Goal: Contribute content: Contribute content

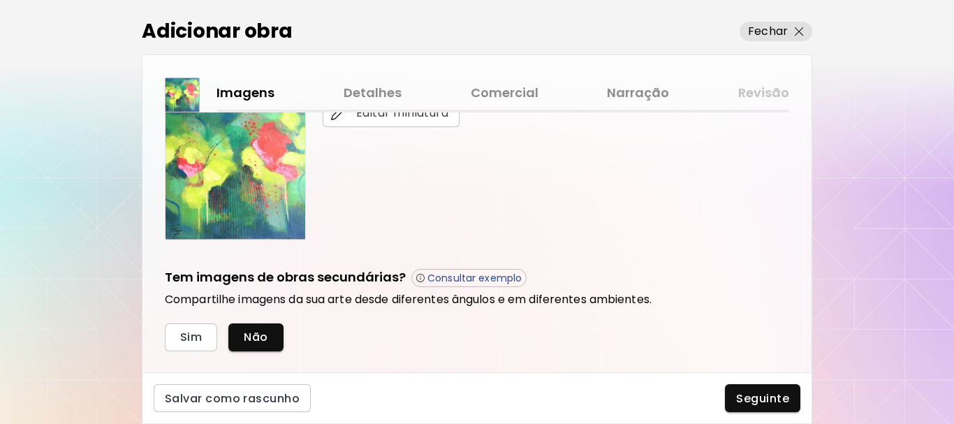
scroll to position [410, 0]
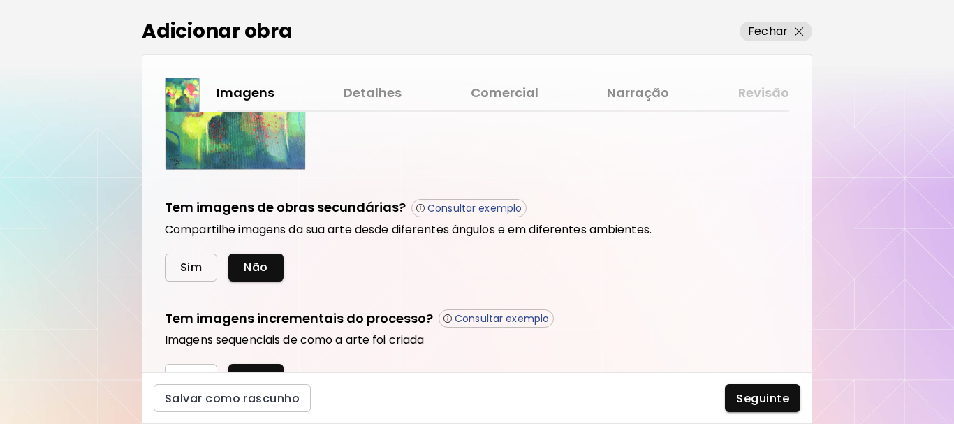
click at [188, 268] on span "Sim" at bounding box center [191, 267] width 22 height 15
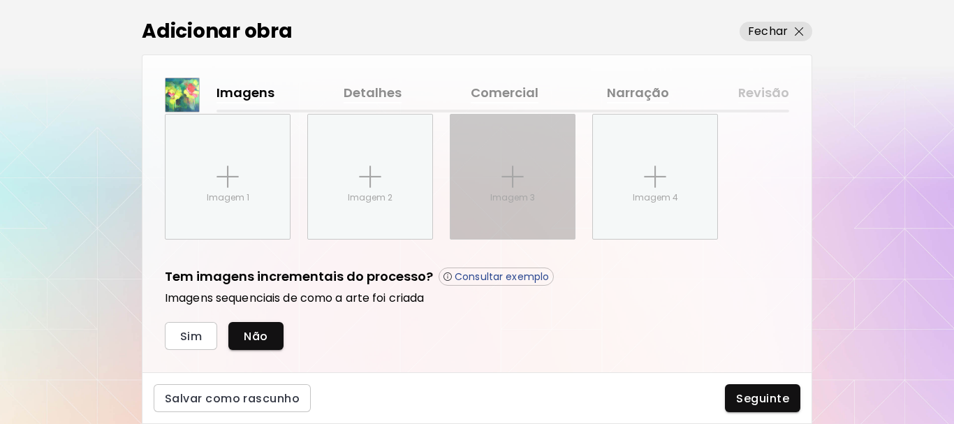
scroll to position [590, 0]
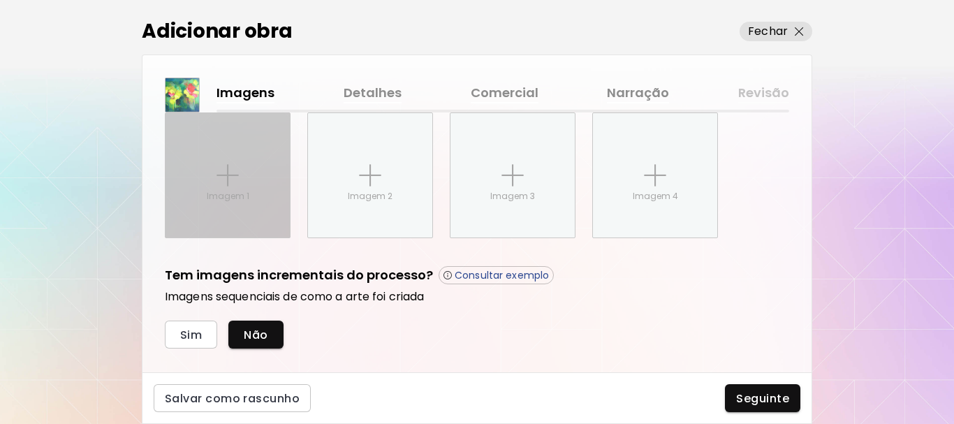
click at [240, 168] on div "Imagem 1" at bounding box center [228, 175] width 124 height 124
click at [0, 0] on input "Imagem 1" at bounding box center [0, 0] width 0 height 0
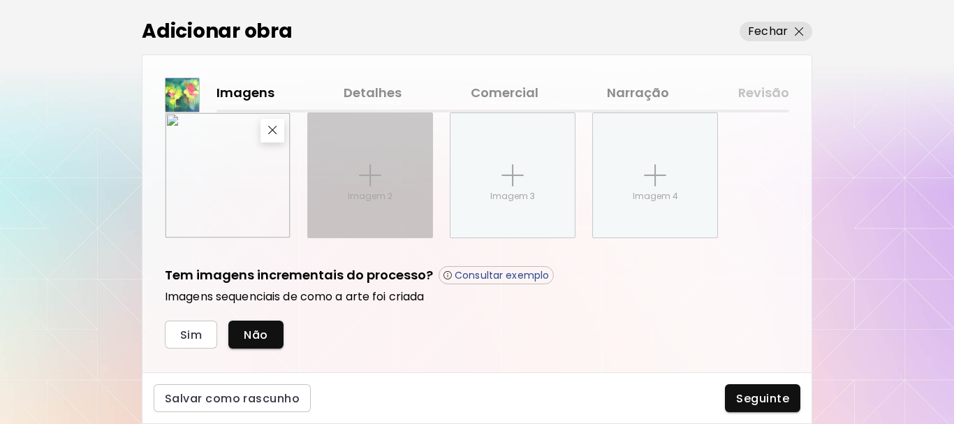
click at [365, 171] on img at bounding box center [370, 175] width 22 height 22
click at [0, 0] on input "Imagem 2" at bounding box center [0, 0] width 0 height 0
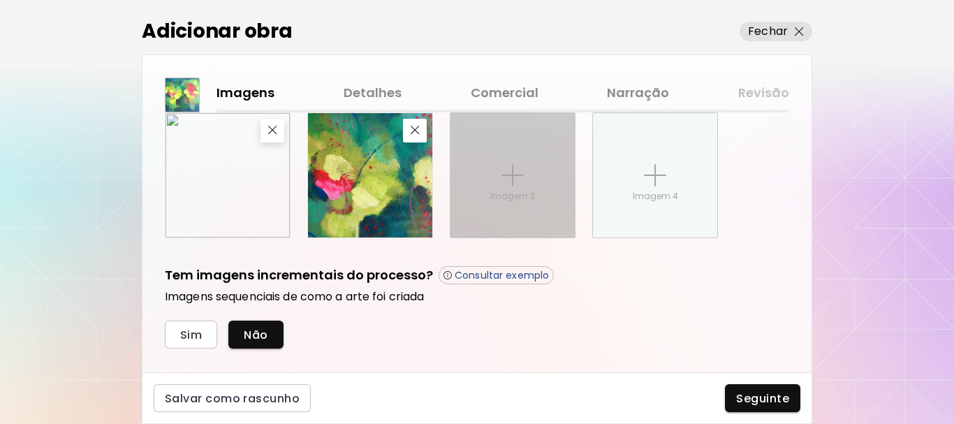
click at [517, 172] on img at bounding box center [513, 175] width 22 height 22
click at [0, 0] on input "Imagem 3" at bounding box center [0, 0] width 0 height 0
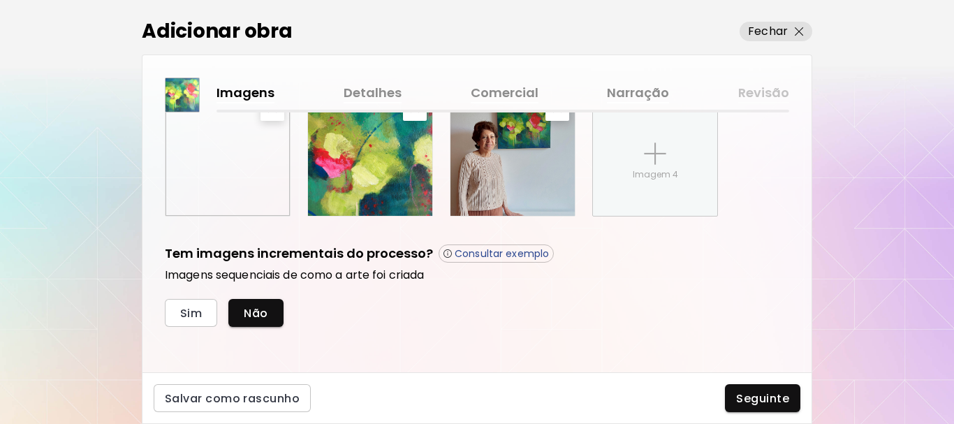
scroll to position [617, 0]
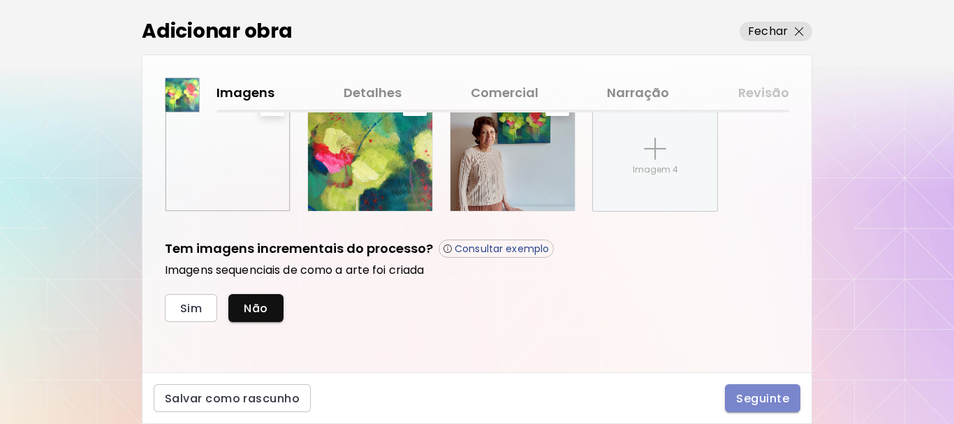
click at [764, 399] on span "Seguinte" at bounding box center [762, 398] width 53 height 15
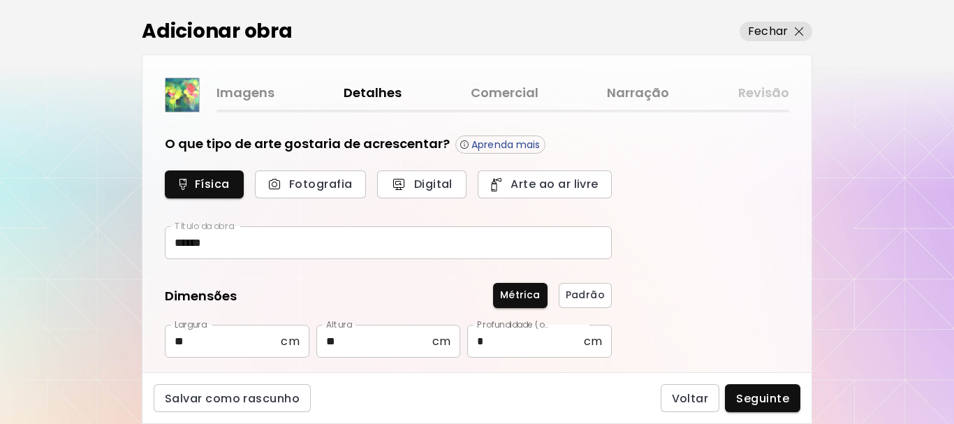
type input "********"
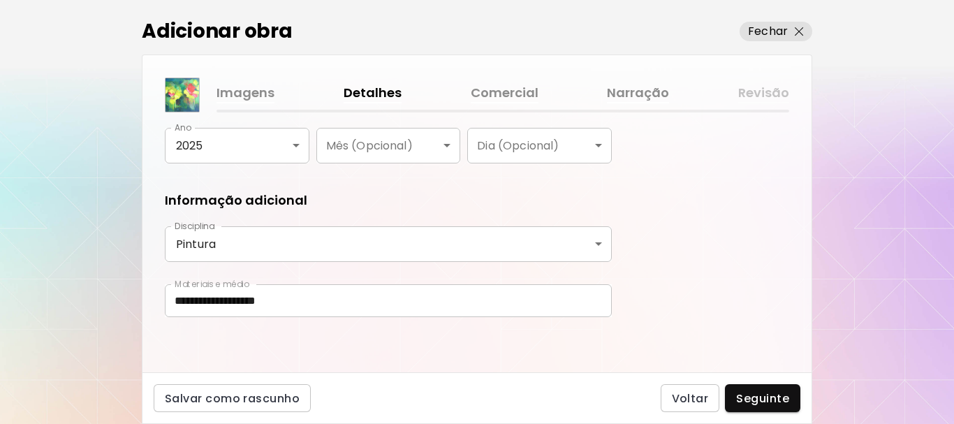
scroll to position [294, 0]
click at [754, 400] on span "Seguinte" at bounding box center [762, 398] width 53 height 15
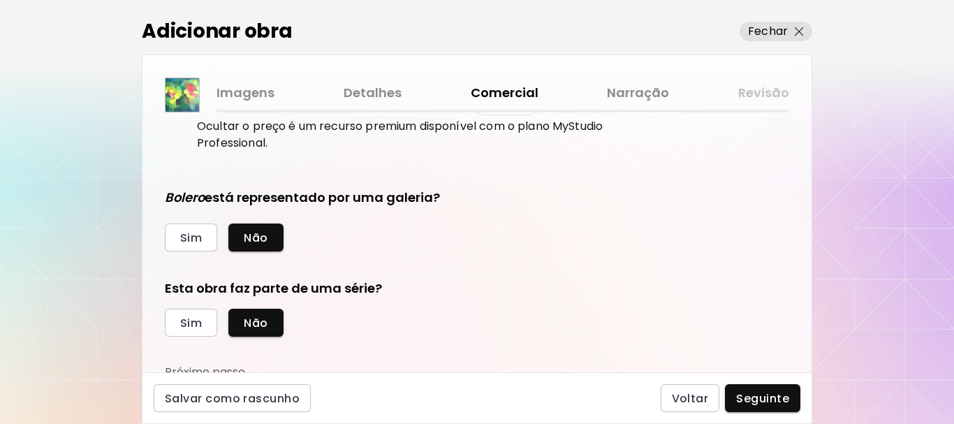
scroll to position [317, 0]
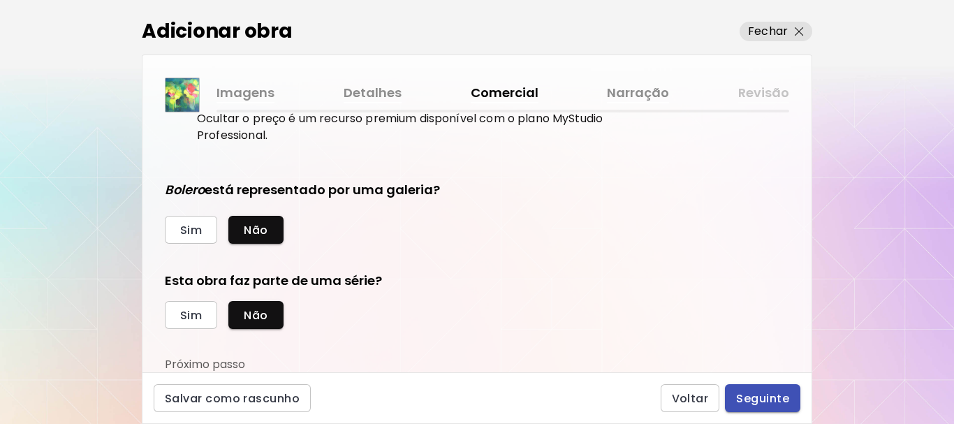
click at [754, 400] on span "Seguinte" at bounding box center [762, 398] width 53 height 15
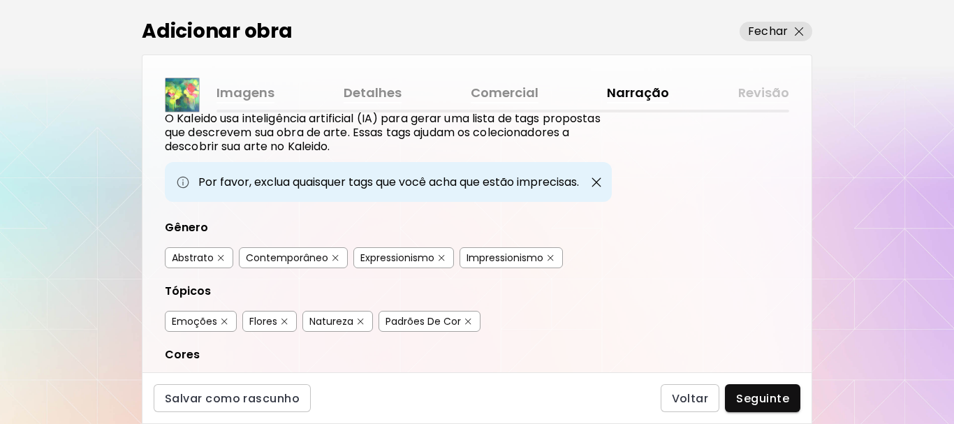
scroll to position [70, 0]
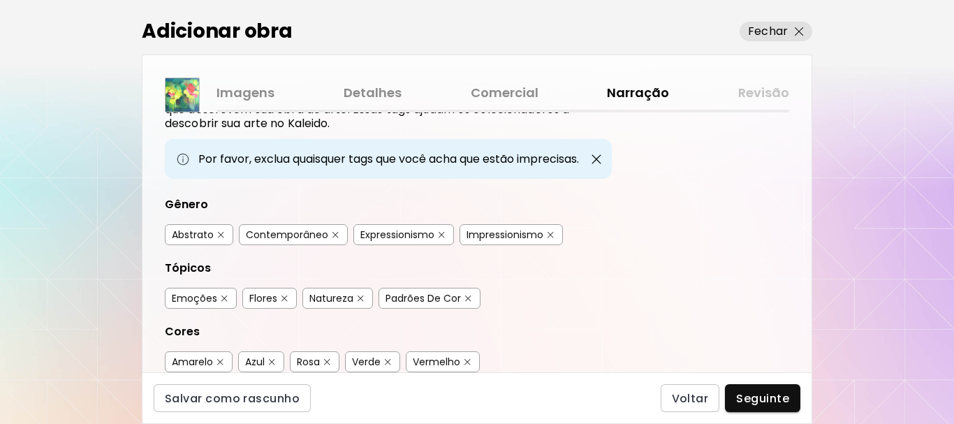
click at [208, 237] on div "Abstrato" at bounding box center [193, 235] width 42 height 14
click at [283, 237] on div "Contemporâneo" at bounding box center [287, 235] width 82 height 14
click at [271, 296] on div "Flores" at bounding box center [263, 298] width 28 height 14
click at [413, 298] on div "Padrões De Cor" at bounding box center [423, 298] width 75 height 14
click at [342, 296] on div "Natureza" at bounding box center [332, 298] width 44 height 14
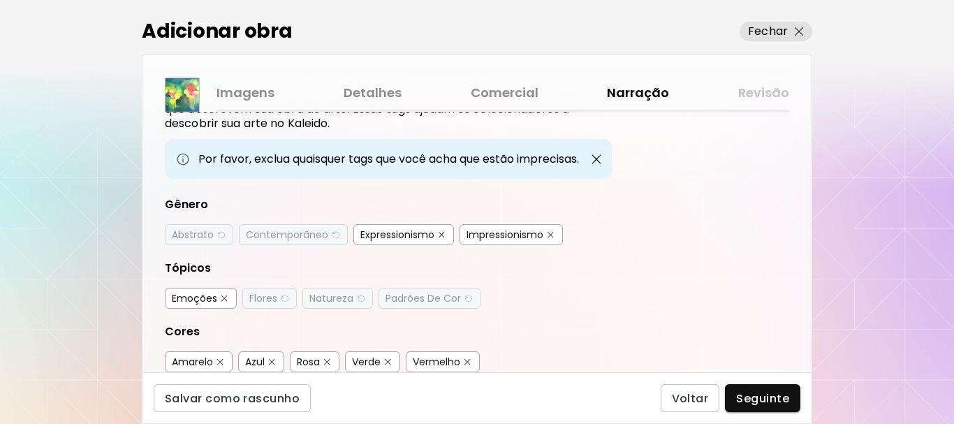
click at [198, 293] on div "Emoções" at bounding box center [194, 298] width 45 height 14
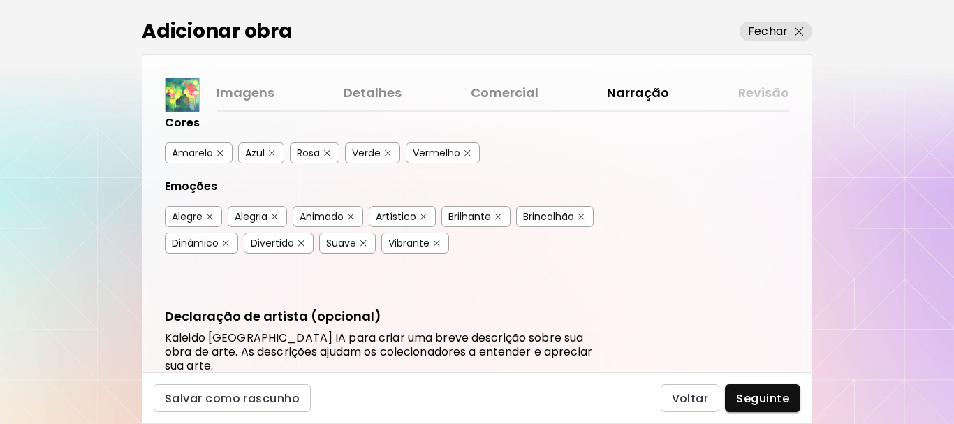
scroll to position [279, 0]
click at [253, 148] on div "Azul" at bounding box center [255, 152] width 20 height 14
click at [359, 154] on div "Verde" at bounding box center [366, 152] width 29 height 14
click at [449, 152] on div "Vermelho" at bounding box center [437, 152] width 48 height 14
click at [241, 217] on div "Alegria" at bounding box center [251, 216] width 33 height 14
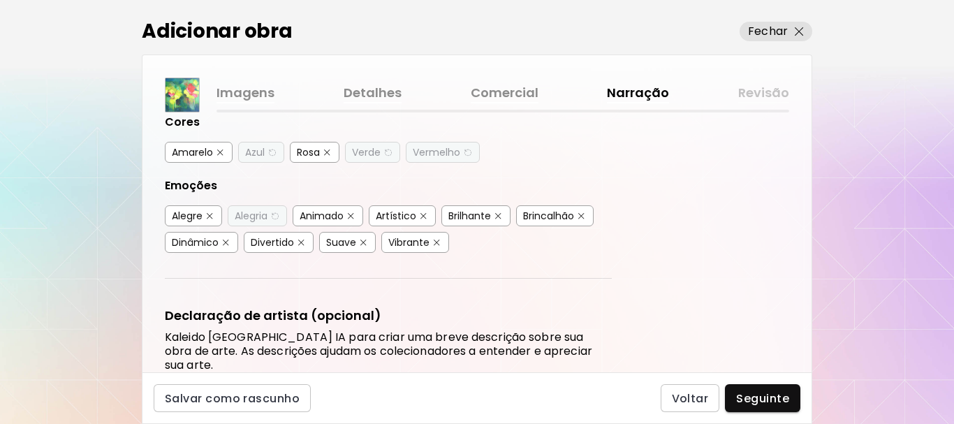
click at [210, 239] on div "Dinâmico" at bounding box center [195, 242] width 47 height 14
click at [352, 241] on div "Suave" at bounding box center [341, 242] width 30 height 14
click at [421, 242] on div "Vibrante" at bounding box center [409, 242] width 41 height 14
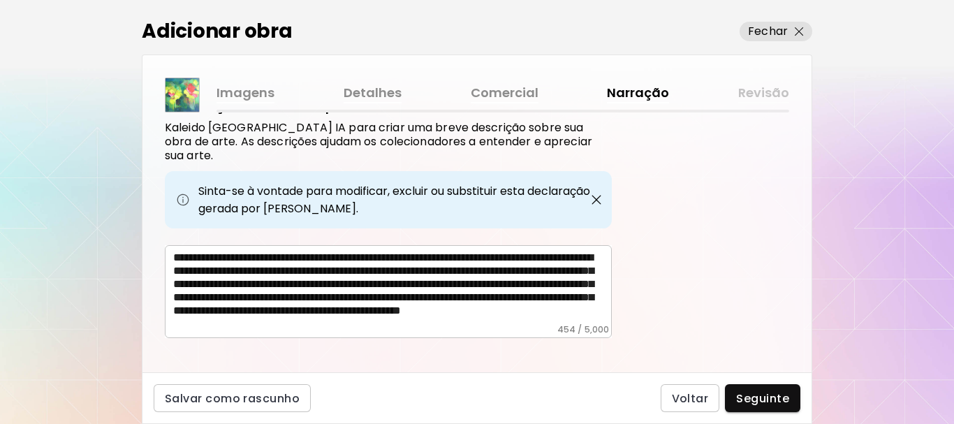
scroll to position [491, 0]
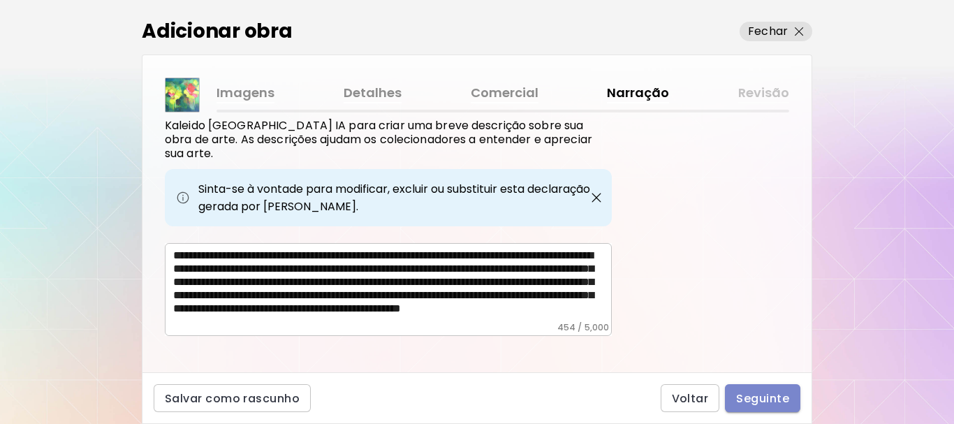
click at [767, 395] on span "Seguinte" at bounding box center [762, 398] width 53 height 15
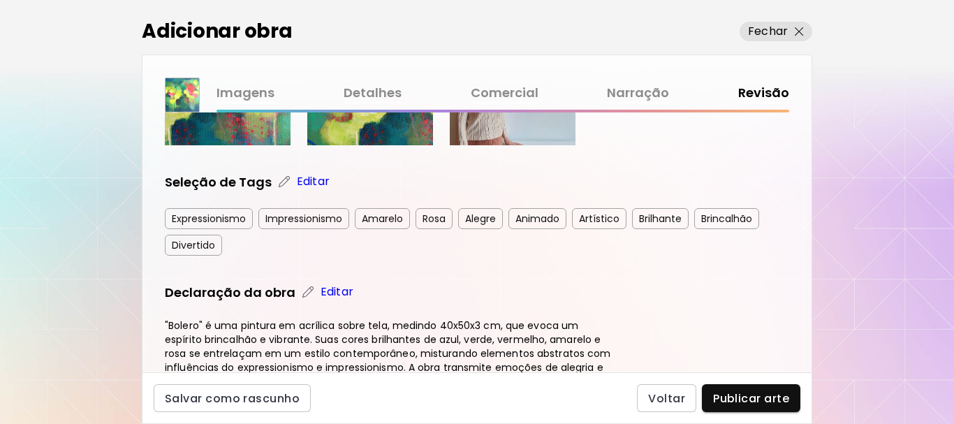
scroll to position [419, 0]
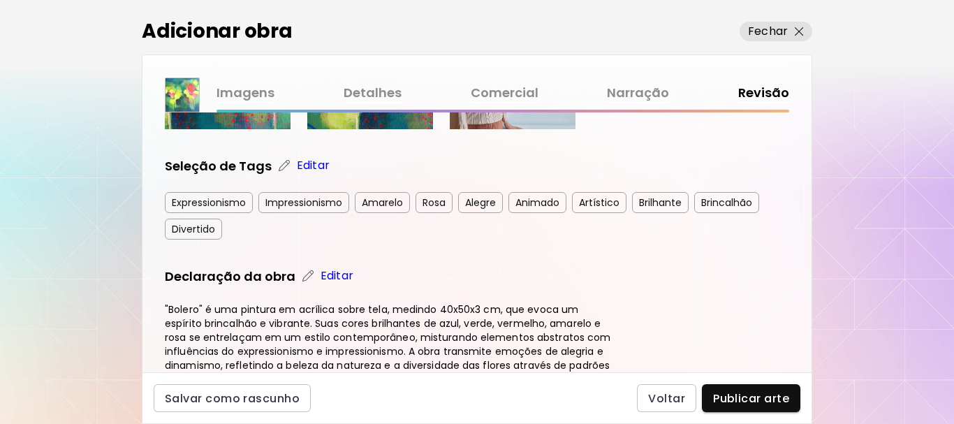
click at [757, 398] on span "Publicar arte" at bounding box center [751, 398] width 76 height 15
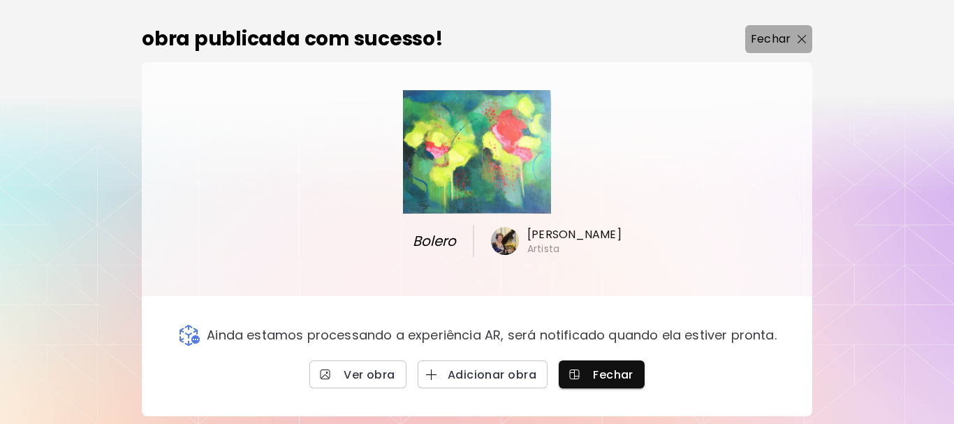
click at [800, 42] on img "button" at bounding box center [802, 39] width 9 height 9
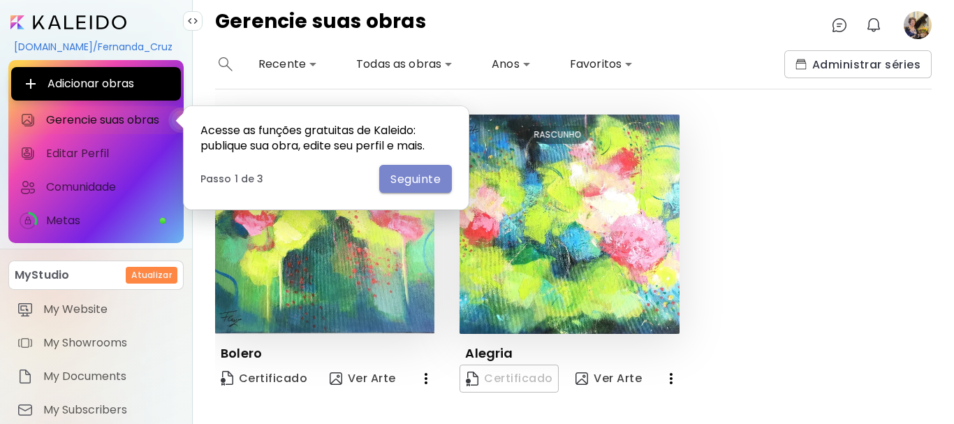
click at [423, 179] on span "Seguinte" at bounding box center [416, 179] width 50 height 15
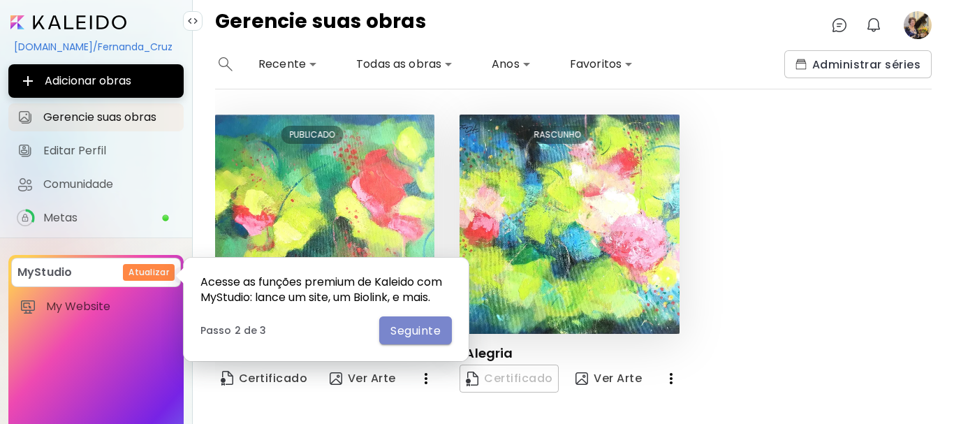
click at [430, 333] on span "Seguinte" at bounding box center [416, 331] width 50 height 15
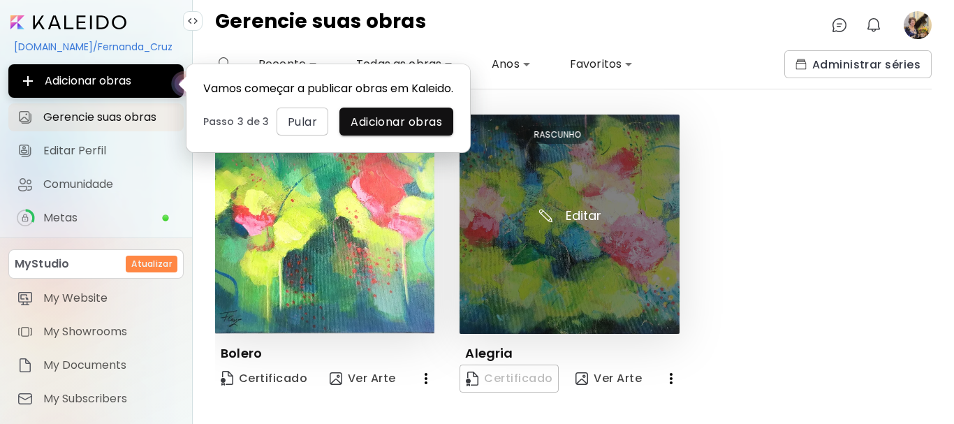
click at [589, 191] on img at bounding box center [569, 224] width 219 height 219
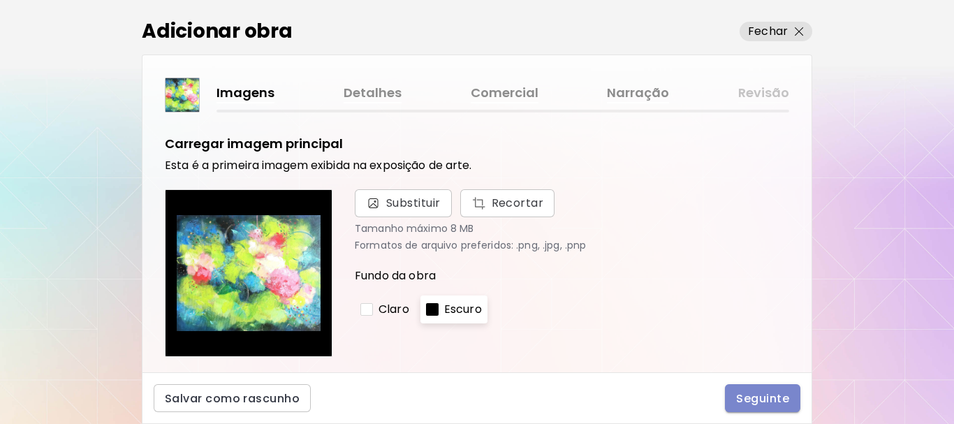
click at [771, 395] on span "Seguinte" at bounding box center [762, 398] width 53 height 15
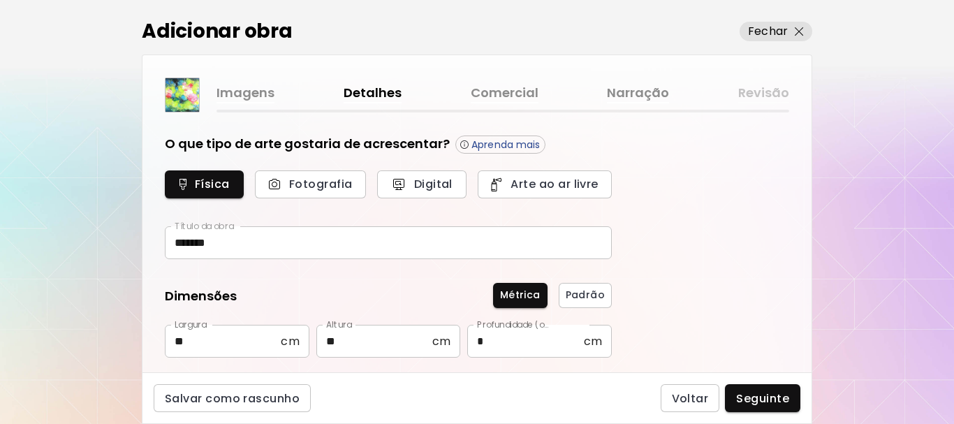
type input "********"
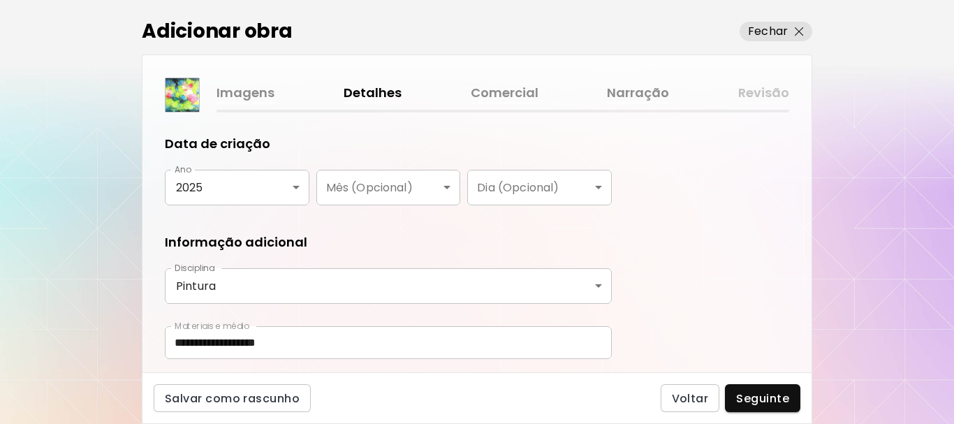
scroll to position [294, 0]
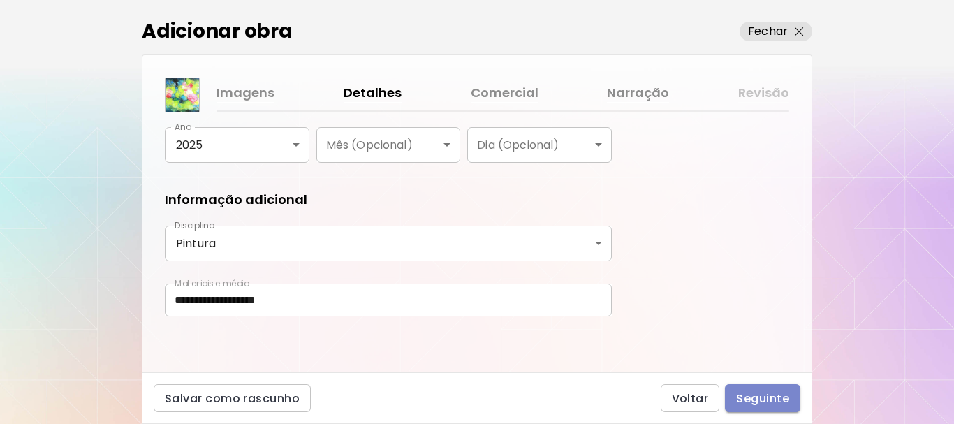
click at [750, 402] on span "Seguinte" at bounding box center [762, 398] width 53 height 15
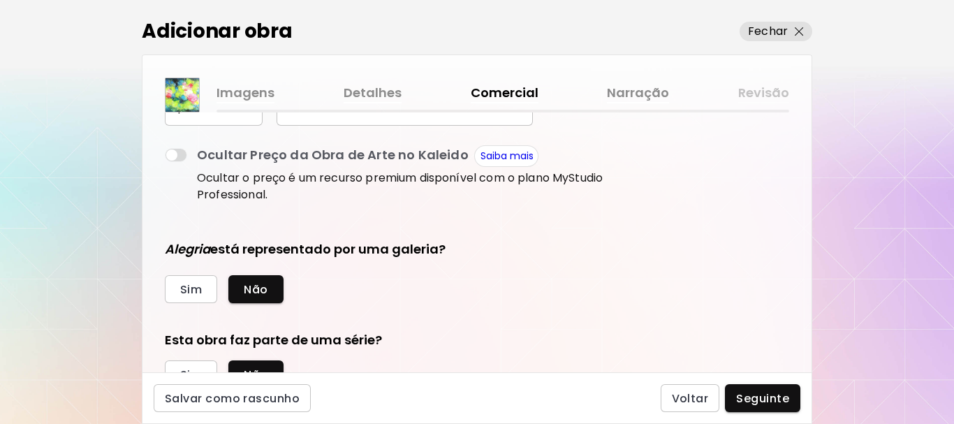
scroll to position [317, 0]
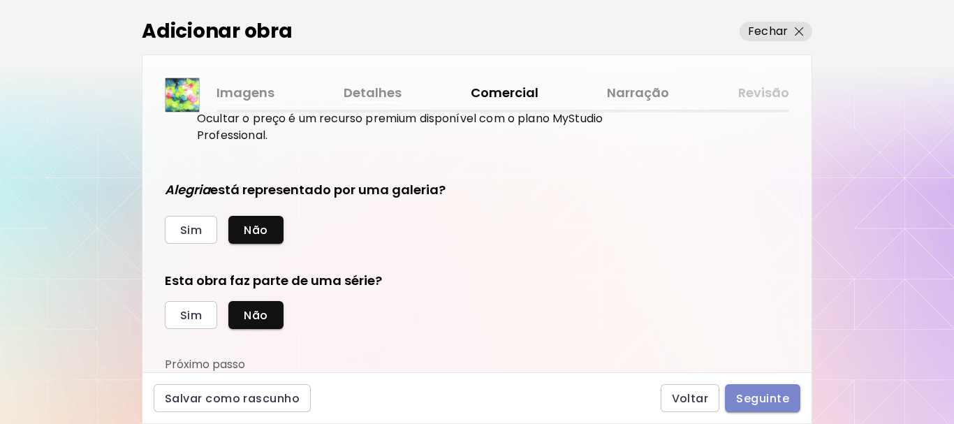
click at [756, 402] on span "Seguinte" at bounding box center [762, 398] width 53 height 15
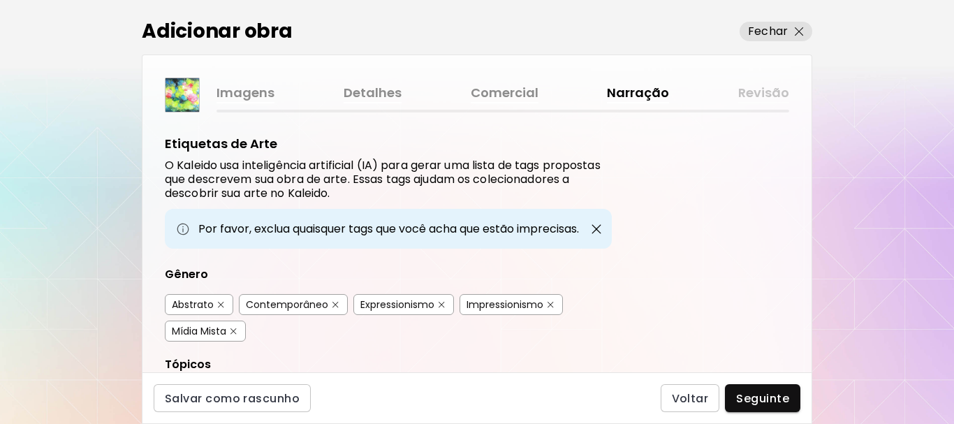
click at [208, 303] on div "Abstrato" at bounding box center [193, 305] width 42 height 14
click at [306, 301] on div "Contemporâneo" at bounding box center [287, 305] width 82 height 14
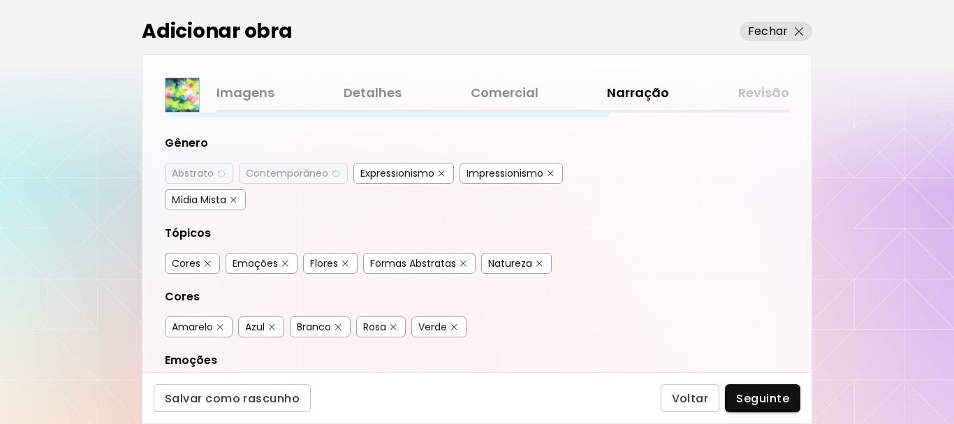
scroll to position [140, 0]
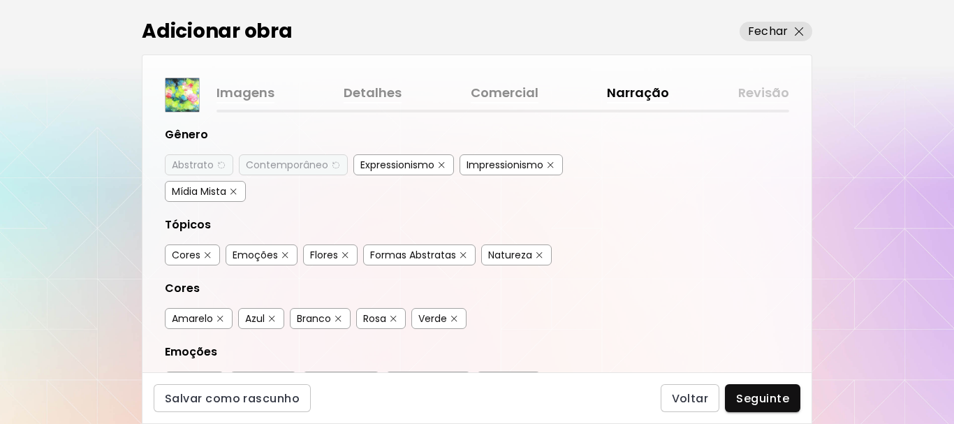
click at [238, 255] on div "Emoções" at bounding box center [255, 255] width 45 height 14
click at [194, 256] on div "Cores" at bounding box center [186, 255] width 29 height 14
click at [395, 257] on div "Formas Abstratas" at bounding box center [413, 255] width 86 height 14
click at [331, 259] on div "Flores" at bounding box center [324, 255] width 28 height 14
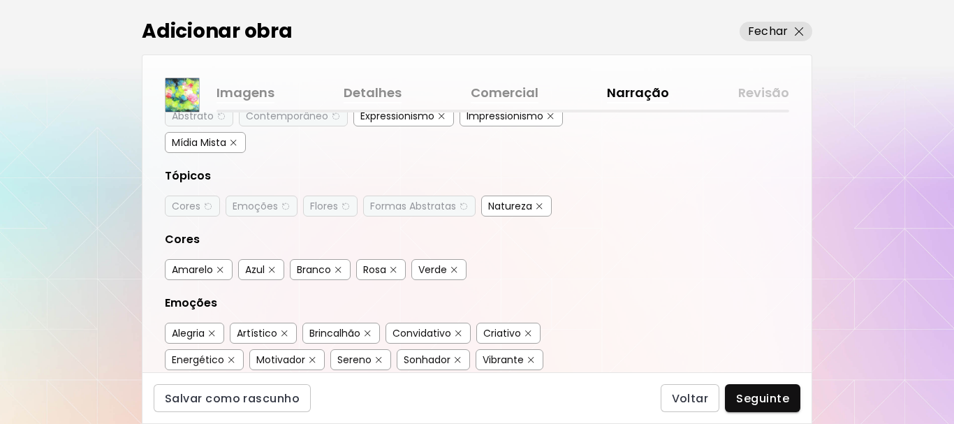
scroll to position [210, 0]
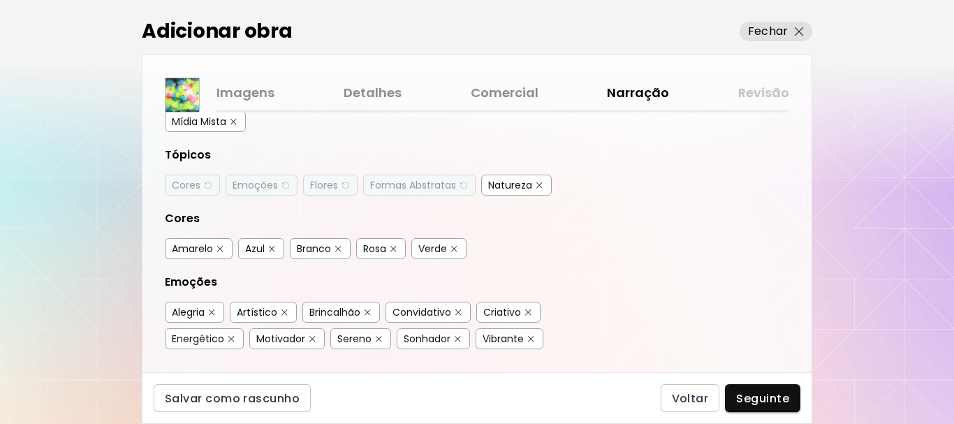
click at [263, 252] on div "Azul" at bounding box center [255, 249] width 20 height 14
click at [385, 247] on div "Rosa" at bounding box center [374, 249] width 23 height 14
click at [447, 248] on div "Verde" at bounding box center [433, 249] width 29 height 14
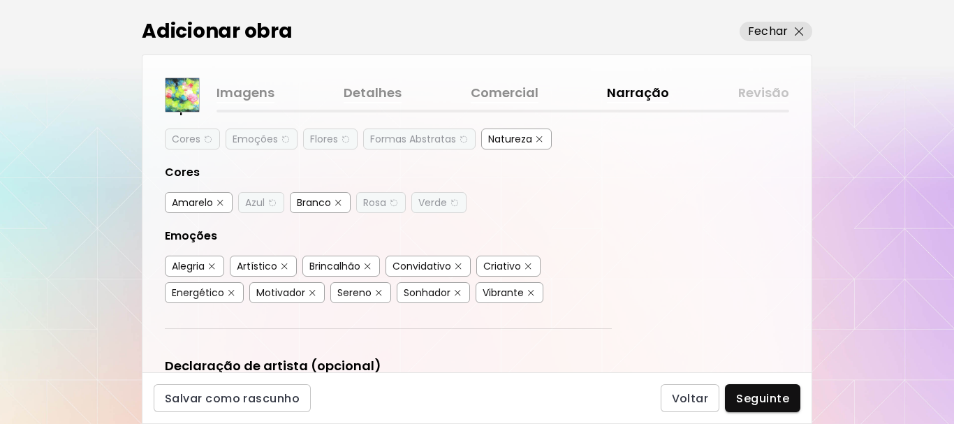
scroll to position [279, 0]
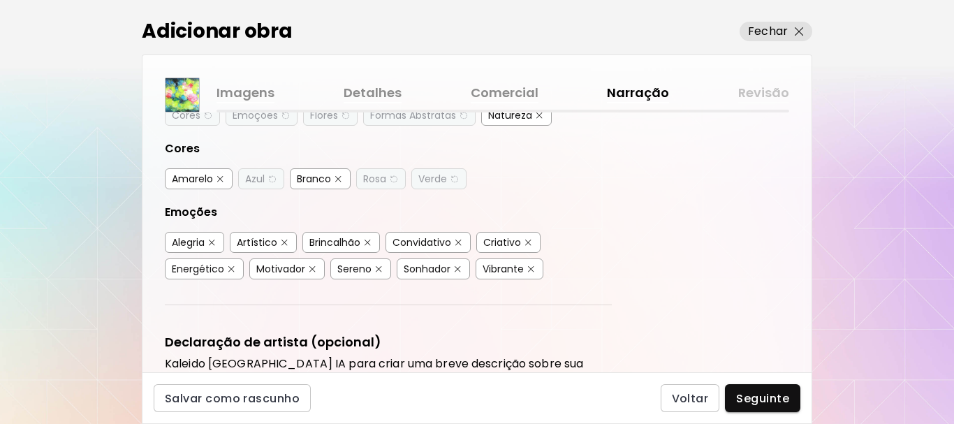
click at [187, 245] on div "Alegria" at bounding box center [188, 242] width 33 height 14
click at [493, 272] on div "Vibrante" at bounding box center [503, 269] width 41 height 14
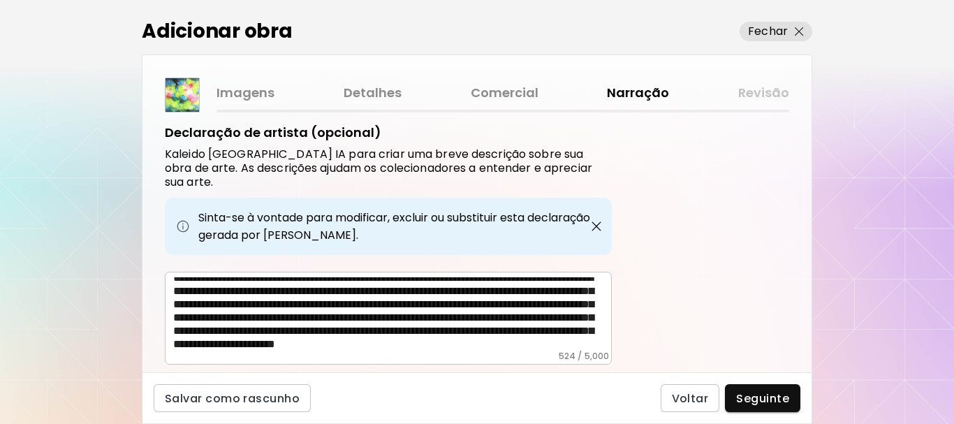
scroll to position [518, 0]
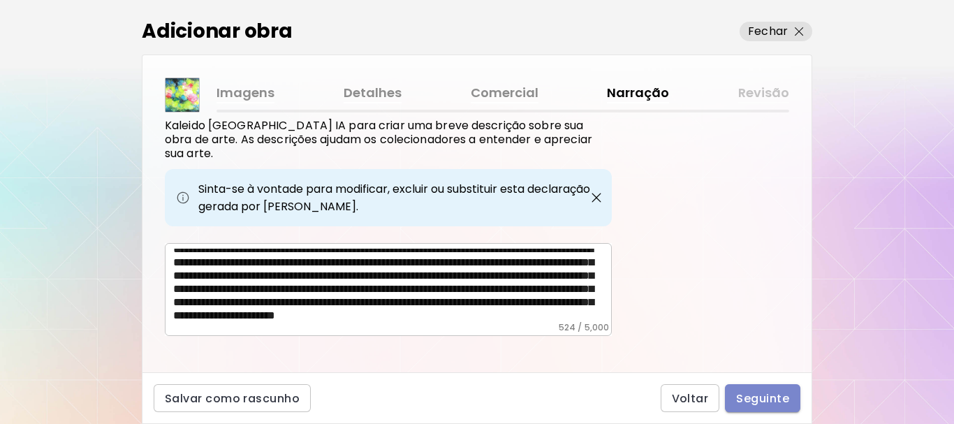
click at [741, 402] on span "Seguinte" at bounding box center [762, 398] width 53 height 15
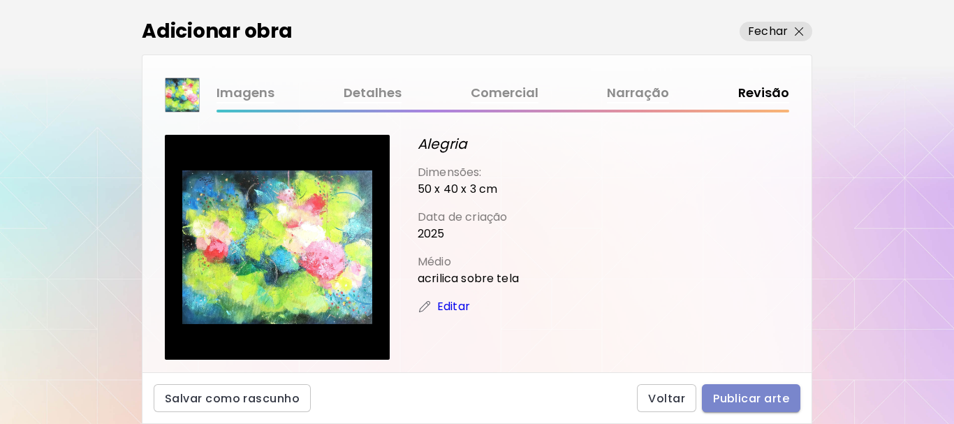
click at [741, 400] on span "Publicar arte" at bounding box center [751, 398] width 76 height 15
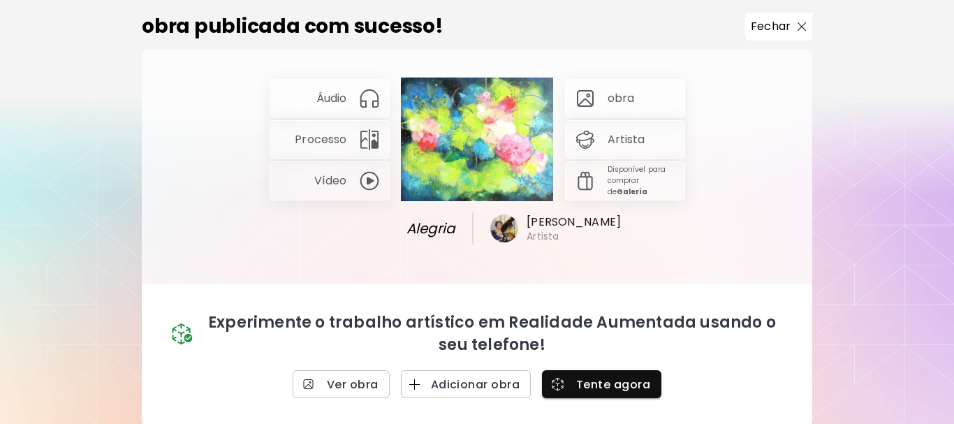
scroll to position [7, 0]
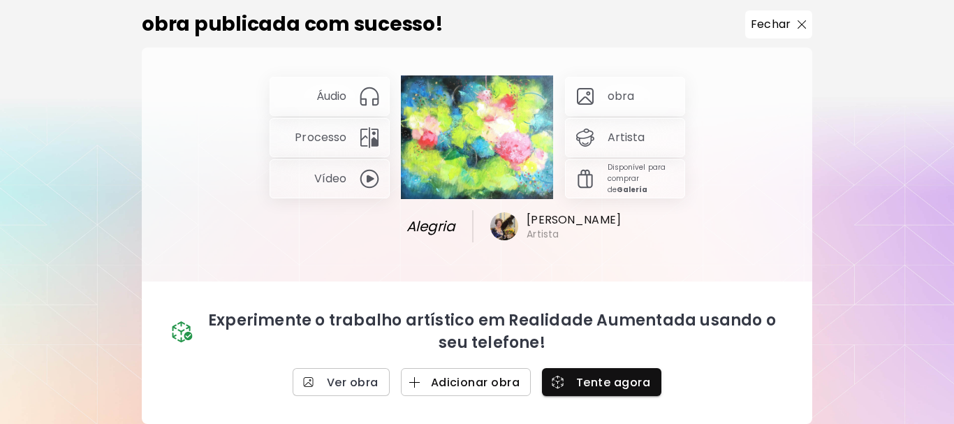
click at [453, 380] on span "Adicionar obra" at bounding box center [466, 382] width 108 height 15
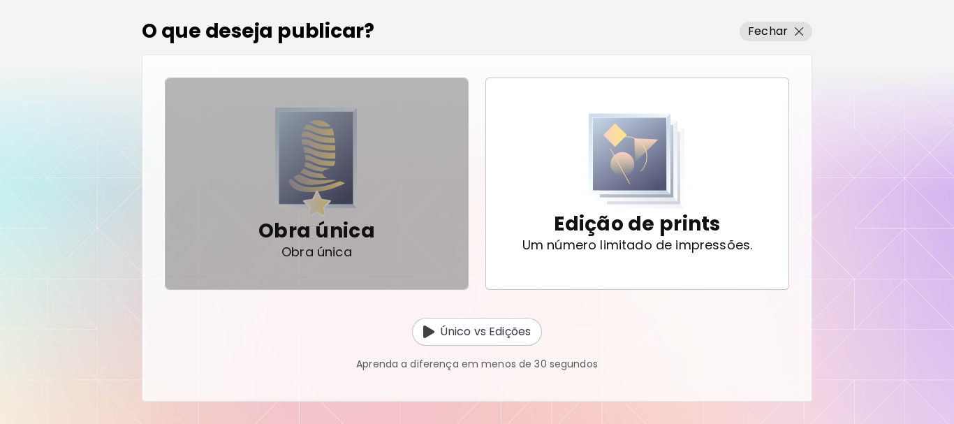
click at [319, 164] on img "button" at bounding box center [316, 163] width 82 height 110
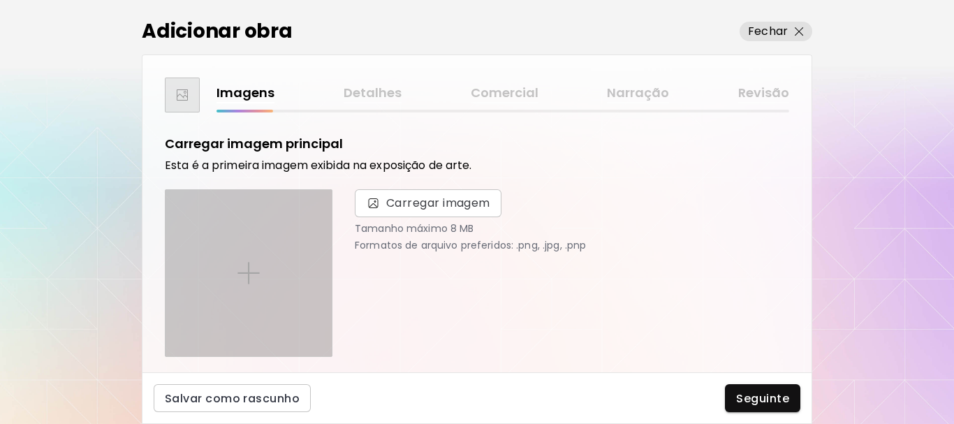
click at [245, 259] on div at bounding box center [249, 273] width 166 height 166
click at [0, 0] on input "file" at bounding box center [0, 0] width 0 height 0
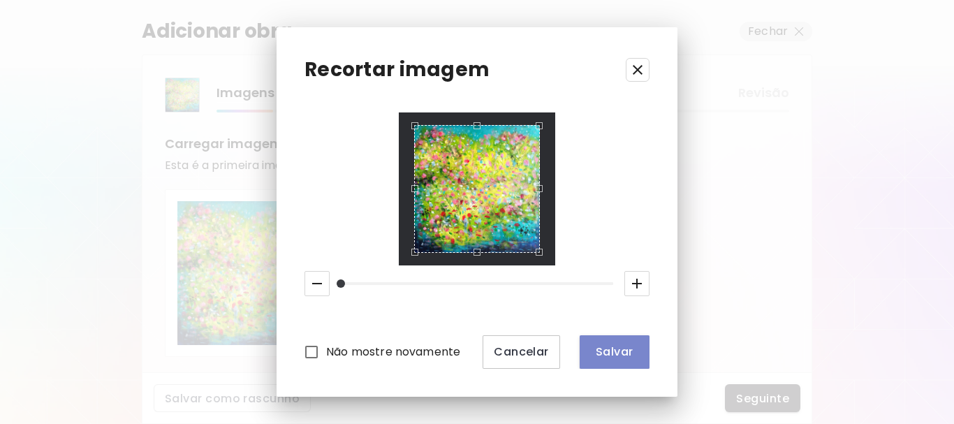
click at [614, 347] on span "Salvar" at bounding box center [615, 351] width 48 height 15
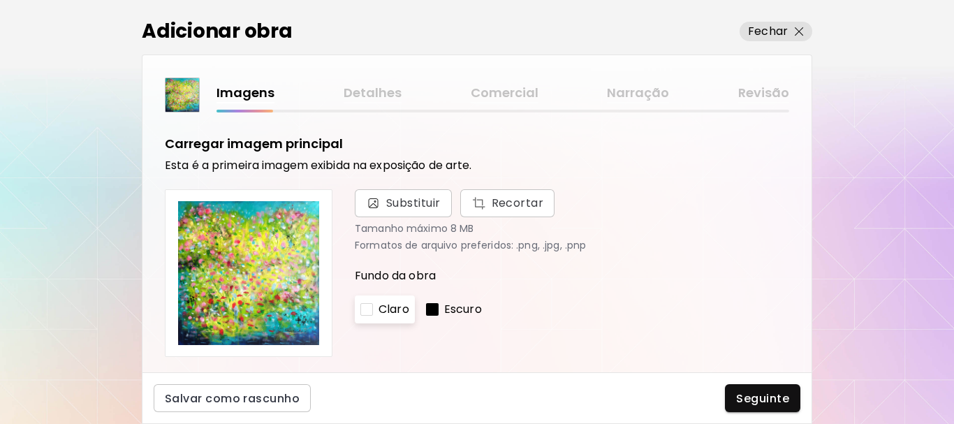
click at [457, 312] on p "Escuro" at bounding box center [463, 309] width 38 height 17
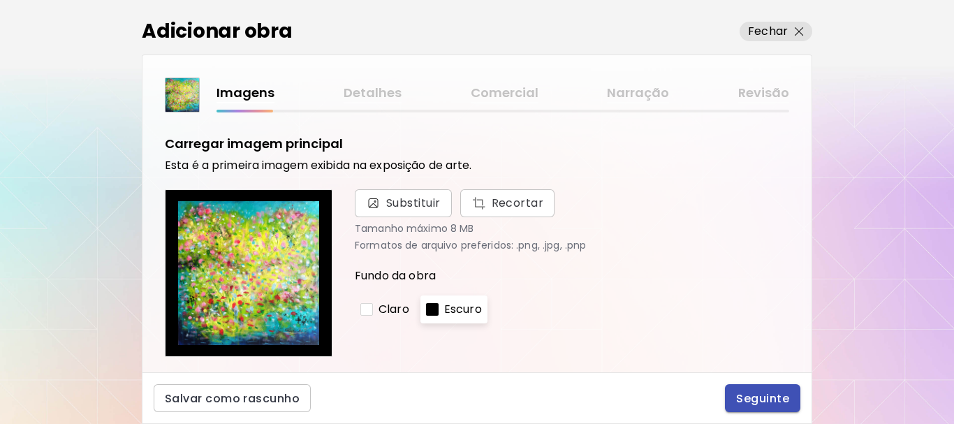
click at [760, 398] on span "Seguinte" at bounding box center [762, 398] width 53 height 15
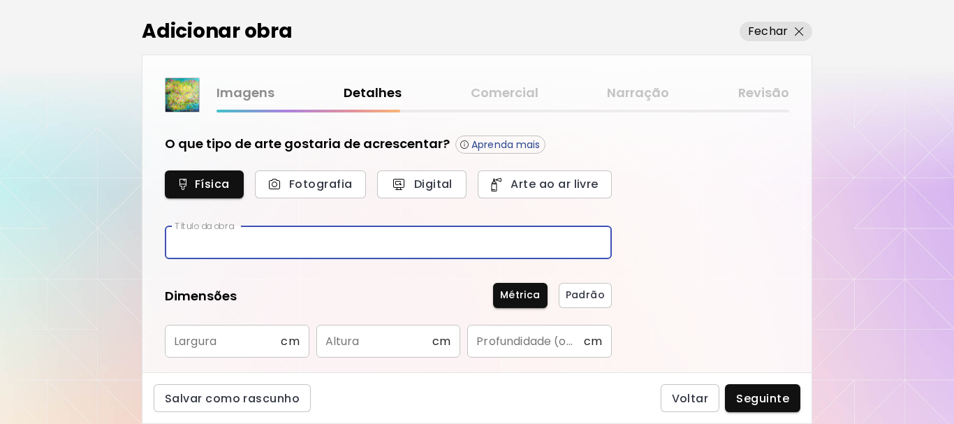
click at [196, 240] on input "text" at bounding box center [388, 242] width 447 height 33
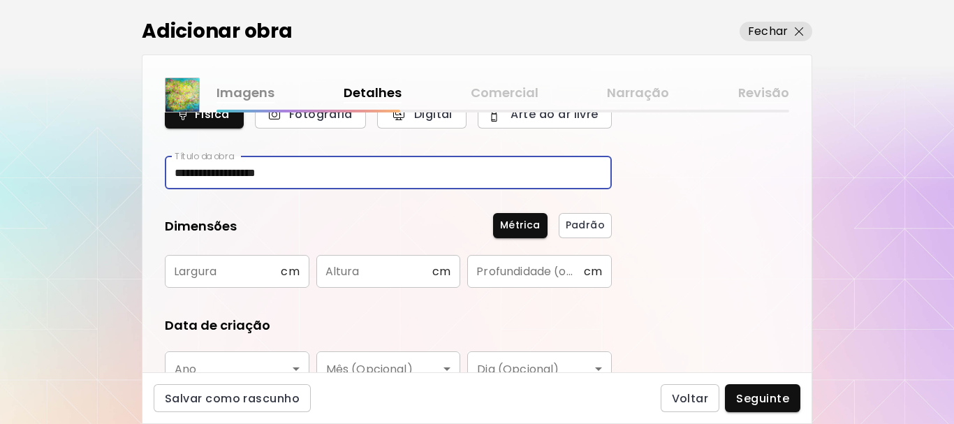
type input "**********"
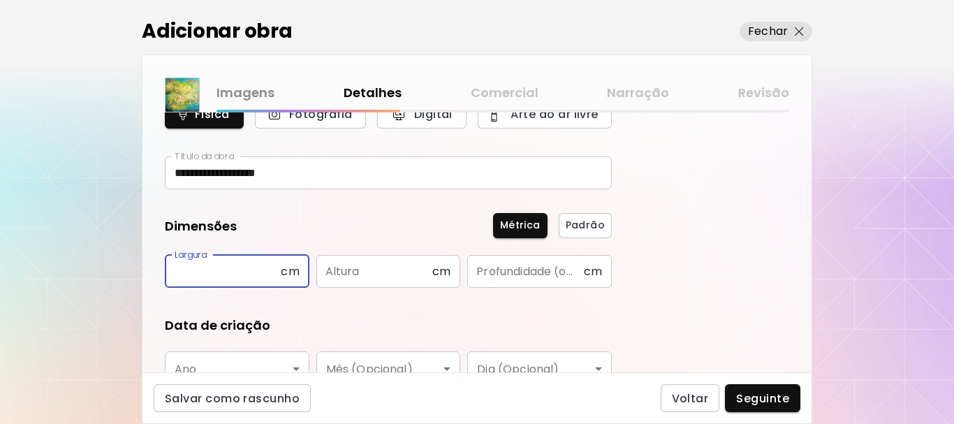
click at [208, 272] on input "text" at bounding box center [223, 271] width 116 height 33
type input "**"
click at [374, 276] on input "text" at bounding box center [375, 271] width 116 height 33
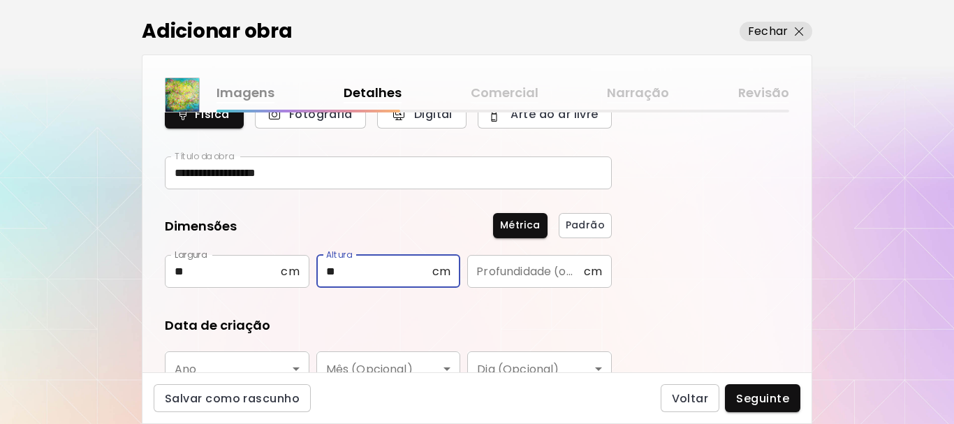
type input "**"
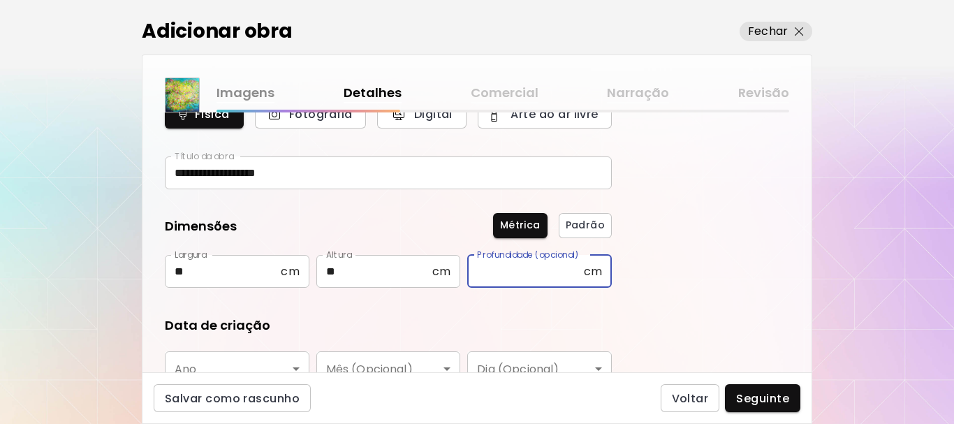
click at [497, 273] on input "text" at bounding box center [525, 271] width 116 height 33
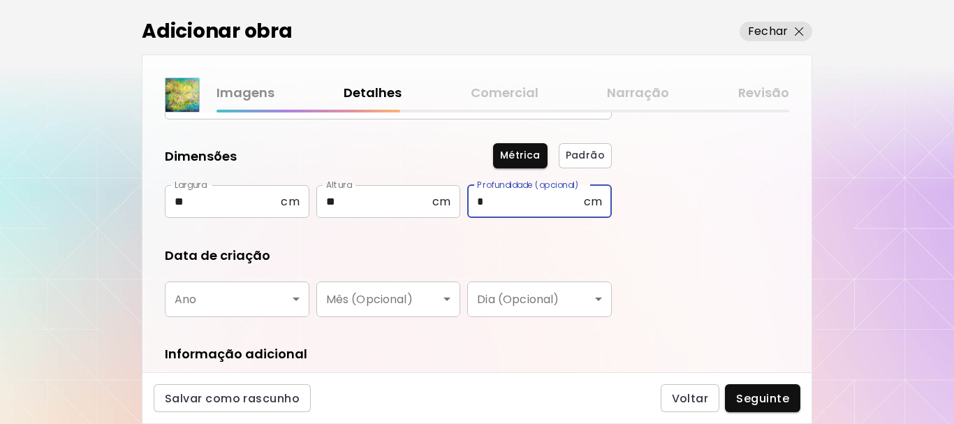
type input "*"
click at [296, 300] on body "**********" at bounding box center [477, 212] width 954 height 424
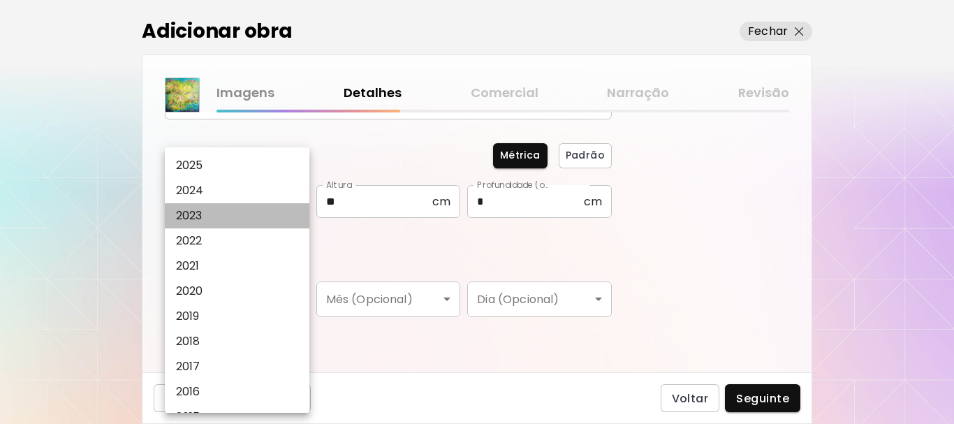
click at [207, 213] on li "2023" at bounding box center [241, 215] width 152 height 25
type input "****"
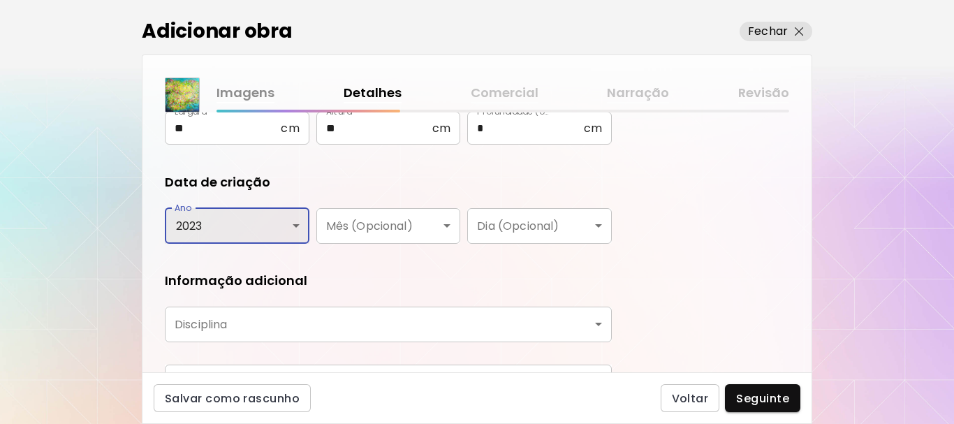
scroll to position [294, 0]
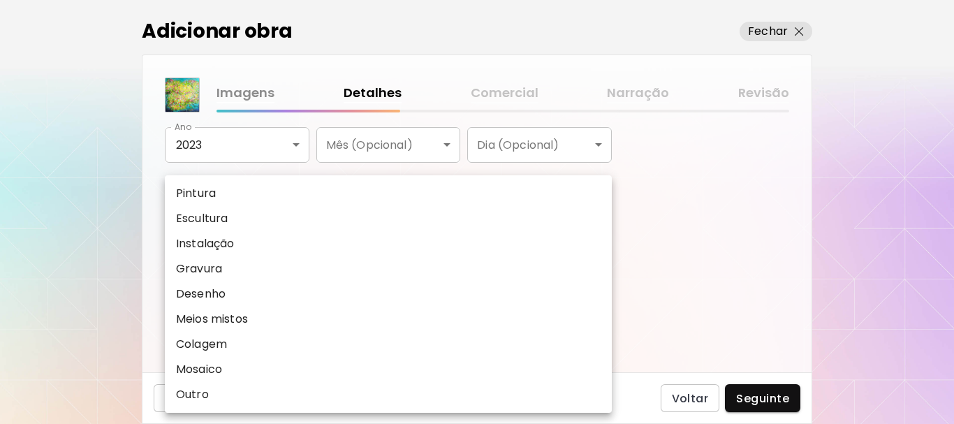
click at [596, 241] on body "**********" at bounding box center [477, 212] width 954 height 424
click at [353, 187] on li "Pintura" at bounding box center [388, 193] width 447 height 25
type input "********"
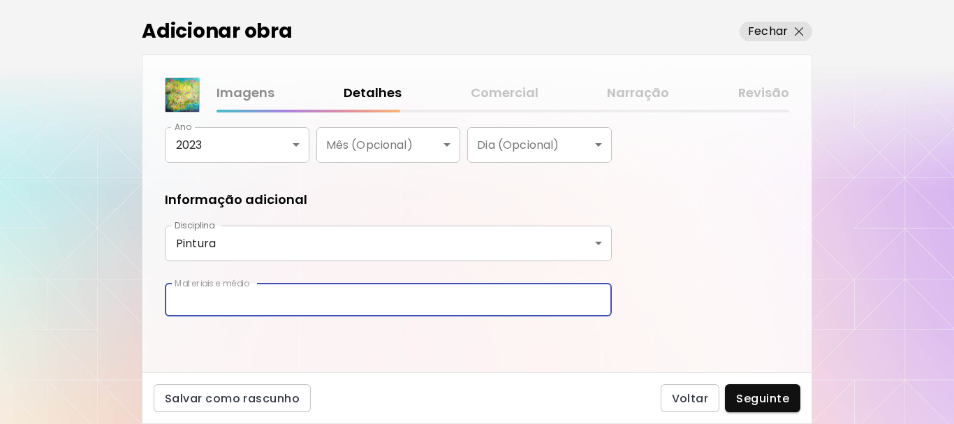
click at [178, 301] on input "text" at bounding box center [388, 300] width 447 height 33
type input "**********"
click at [771, 399] on span "Seguinte" at bounding box center [762, 398] width 53 height 15
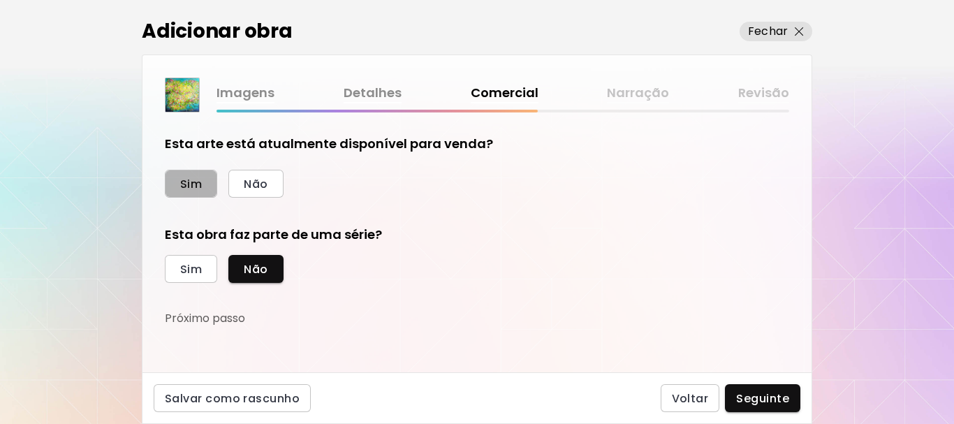
click at [205, 182] on button "Sim" at bounding box center [191, 184] width 52 height 28
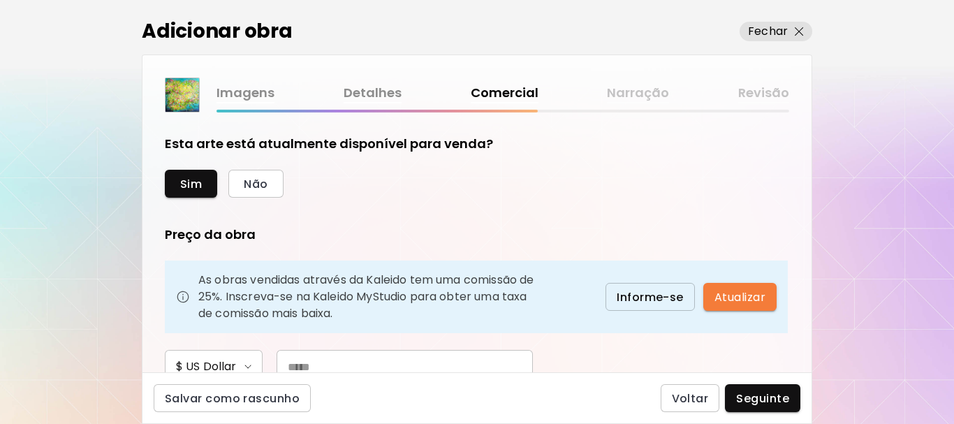
click at [296, 370] on input "text" at bounding box center [405, 367] width 256 height 34
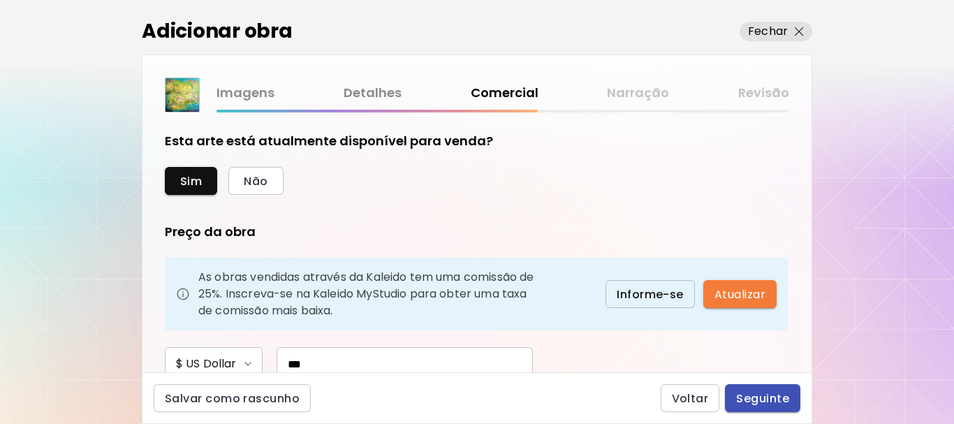
type input "***"
click at [755, 395] on span "Seguinte" at bounding box center [762, 398] width 53 height 15
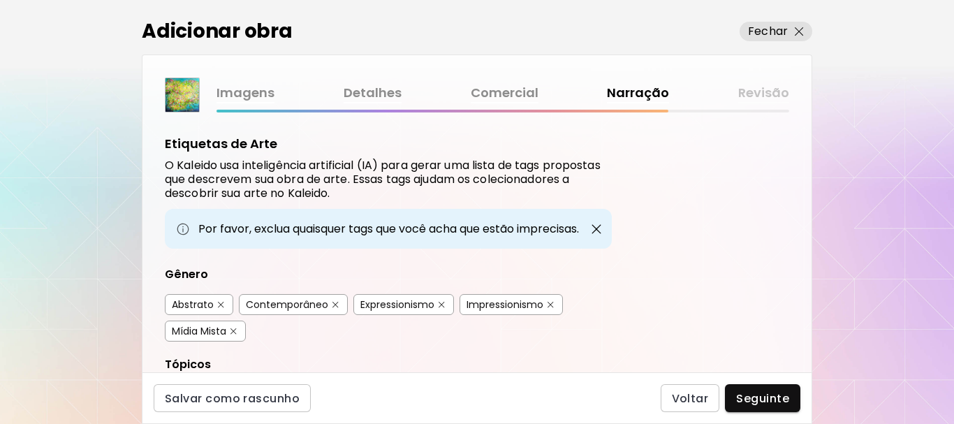
click at [194, 305] on div "Abstrato" at bounding box center [193, 305] width 42 height 14
click at [315, 305] on div "Contemporâneo" at bounding box center [287, 305] width 82 height 14
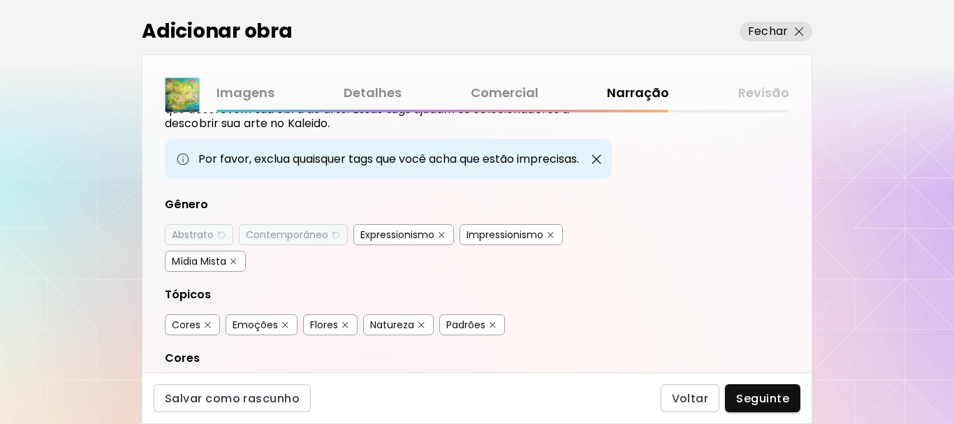
scroll to position [140, 0]
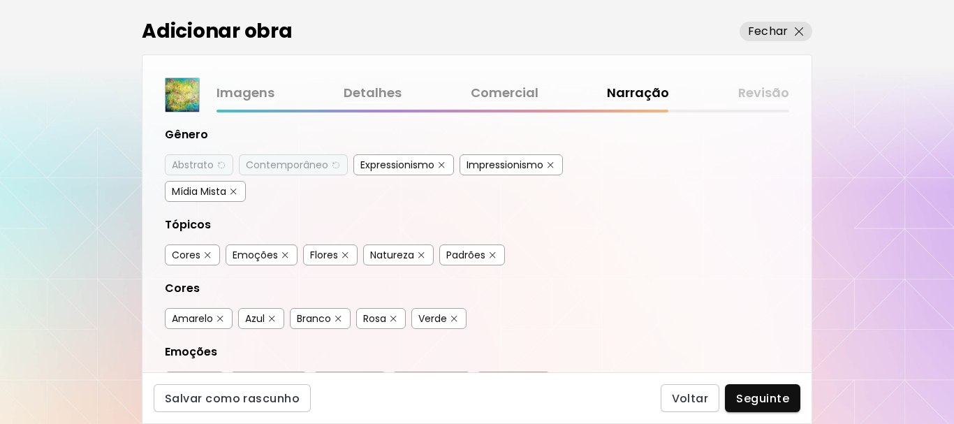
click at [263, 251] on div "Emoções" at bounding box center [255, 255] width 45 height 14
click at [315, 254] on div "Flores" at bounding box center [324, 255] width 28 height 14
click at [395, 258] on div "Natureza" at bounding box center [392, 255] width 44 height 14
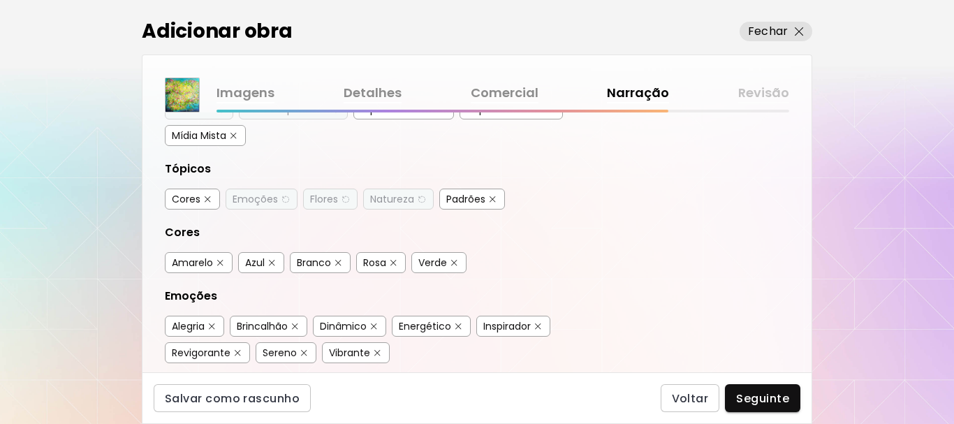
scroll to position [279, 0]
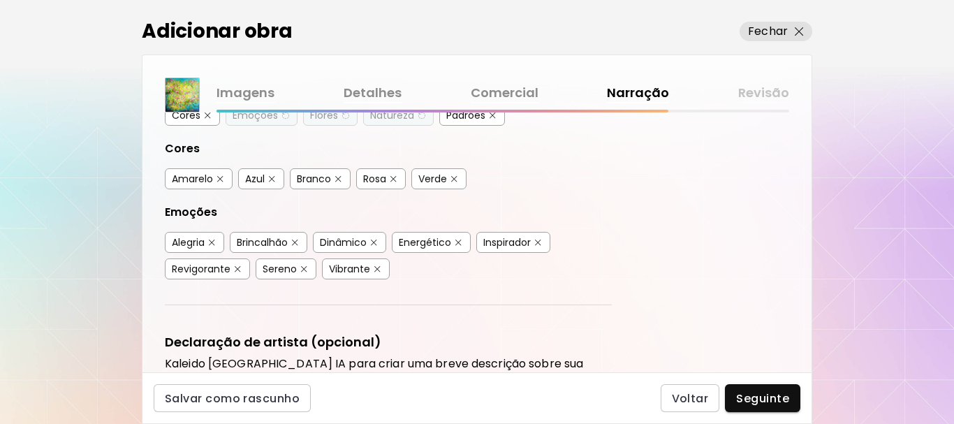
click at [198, 244] on div "Alegria" at bounding box center [188, 242] width 33 height 14
click at [215, 271] on div "Revigorante" at bounding box center [201, 269] width 59 height 14
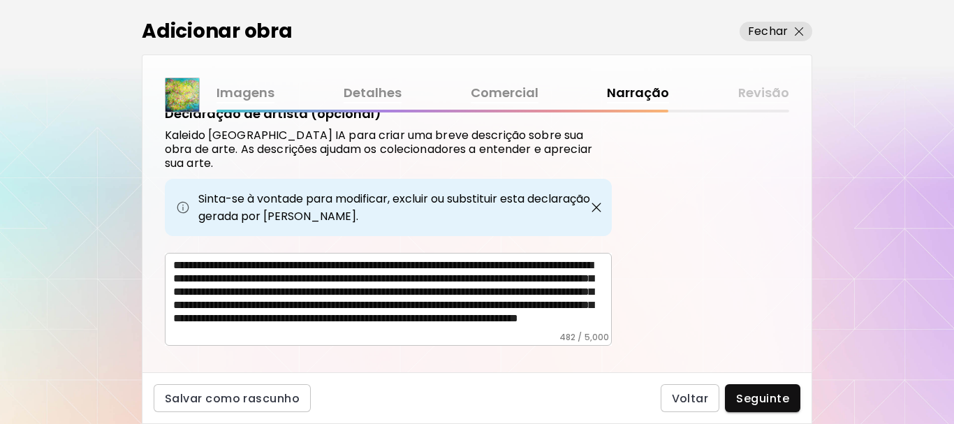
scroll to position [518, 0]
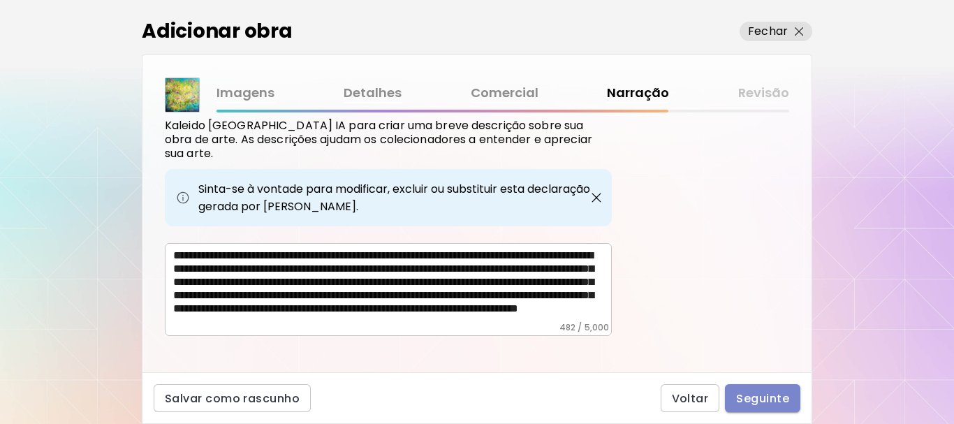
click at [760, 398] on span "Seguinte" at bounding box center [762, 398] width 53 height 15
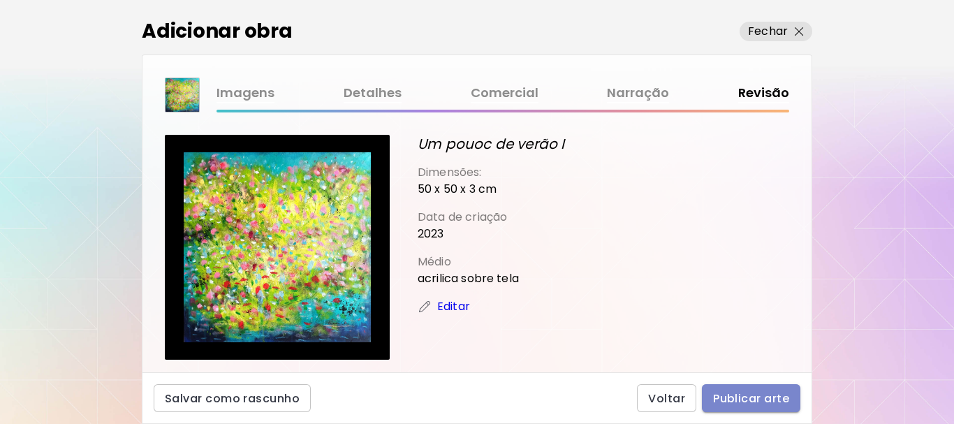
click at [762, 393] on span "Publicar arte" at bounding box center [751, 398] width 76 height 15
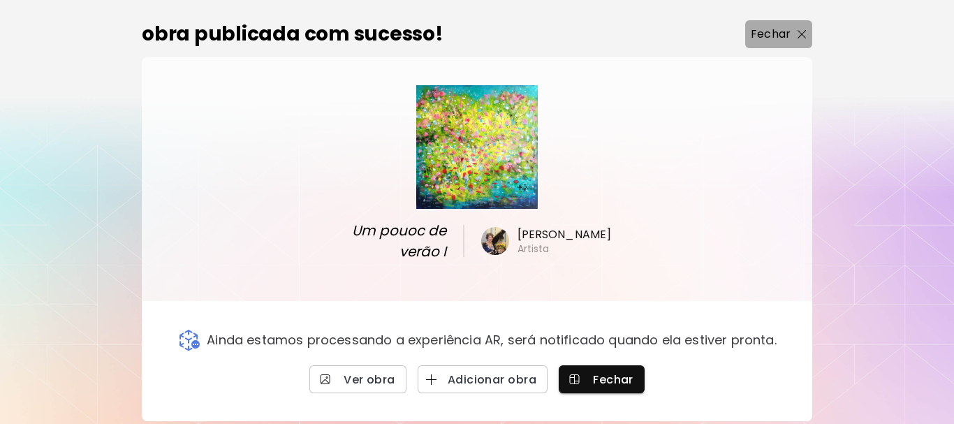
click at [803, 27] on span "Fechar" at bounding box center [779, 34] width 56 height 17
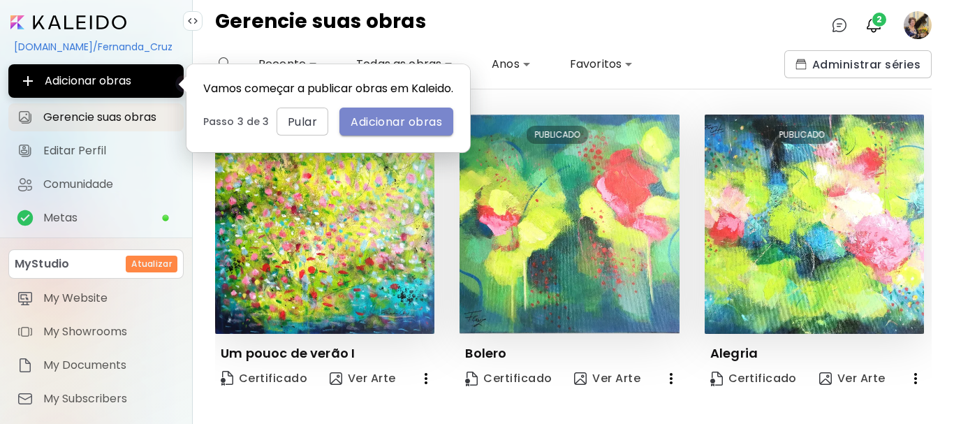
click at [392, 129] on span "Adicionar obras" at bounding box center [397, 122] width 92 height 15
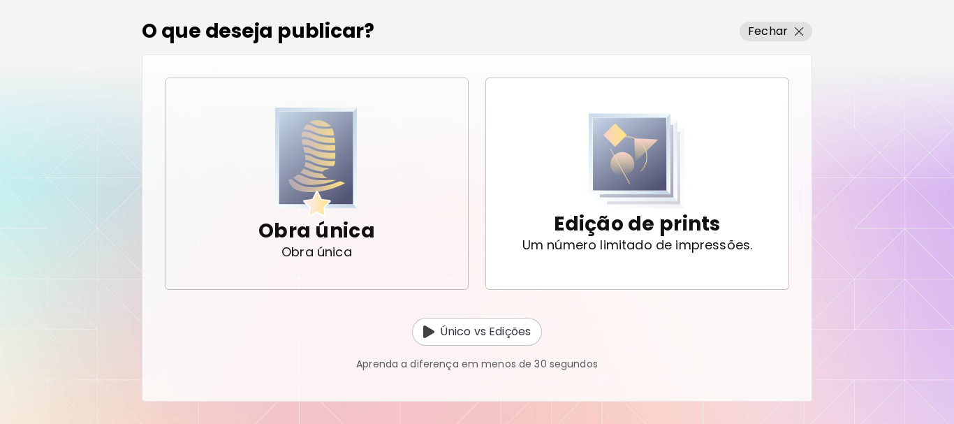
click at [333, 160] on img "button" at bounding box center [316, 163] width 82 height 110
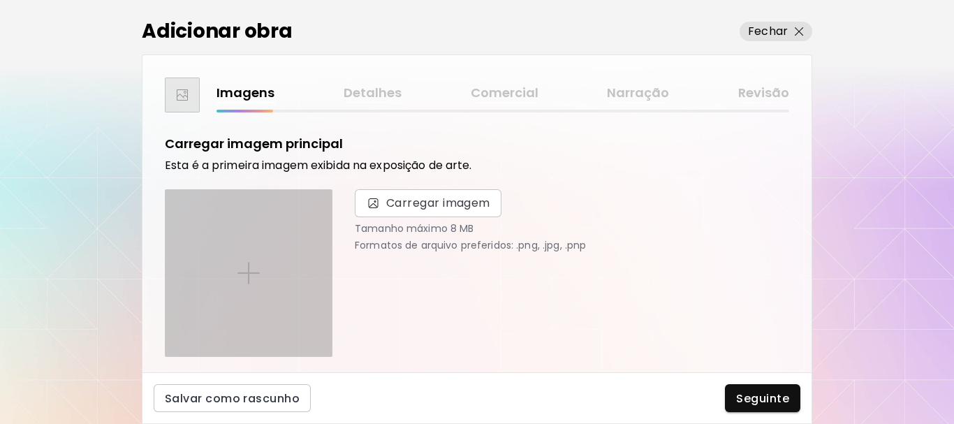
click at [248, 261] on div at bounding box center [249, 273] width 166 height 166
click at [0, 0] on input "file" at bounding box center [0, 0] width 0 height 0
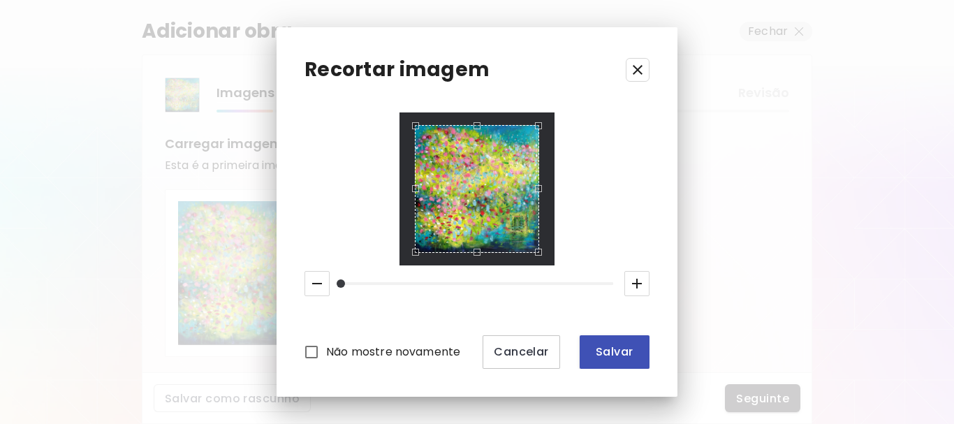
click at [627, 353] on span "Salvar" at bounding box center [615, 351] width 48 height 15
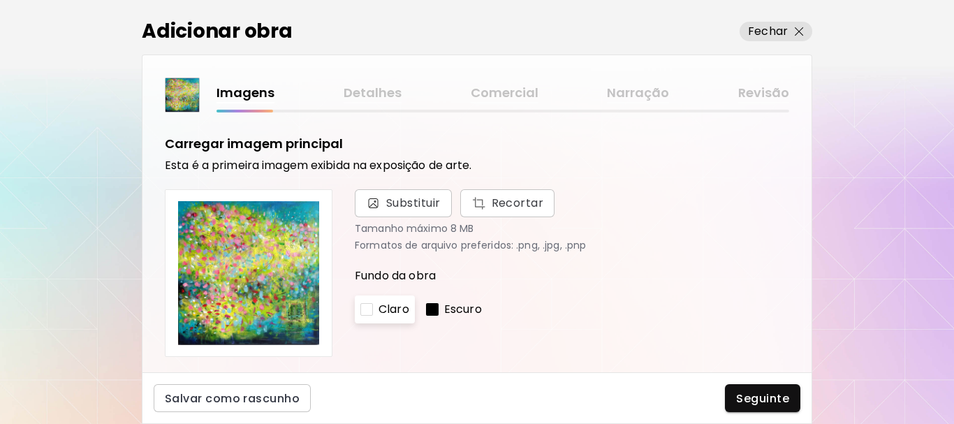
click at [442, 311] on div "Escuro" at bounding box center [454, 310] width 67 height 28
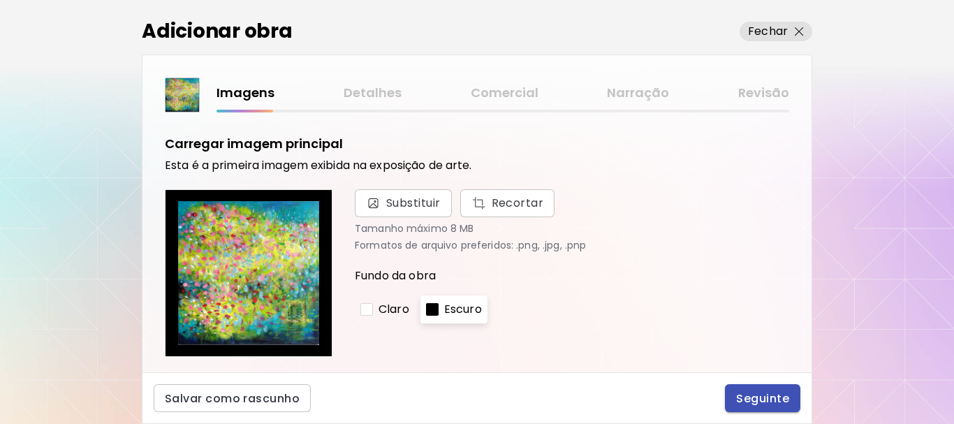
click at [760, 398] on span "Seguinte" at bounding box center [762, 398] width 53 height 15
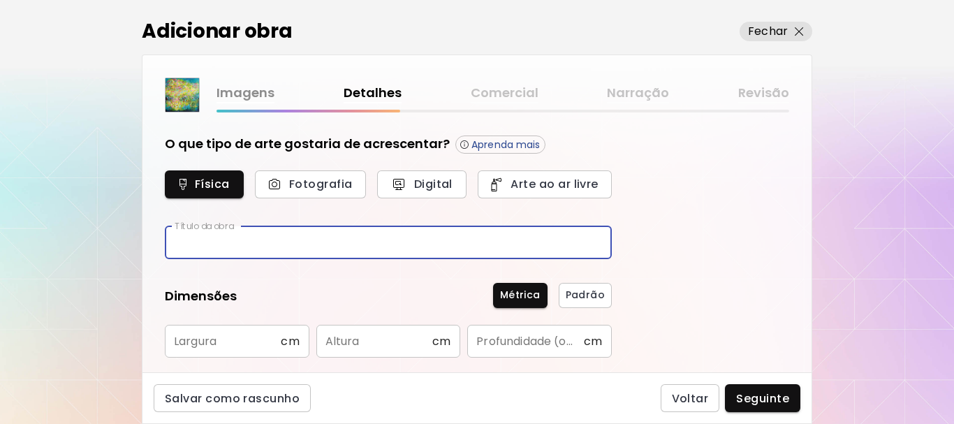
click at [180, 246] on input "text" at bounding box center [388, 242] width 447 height 33
type input "**********"
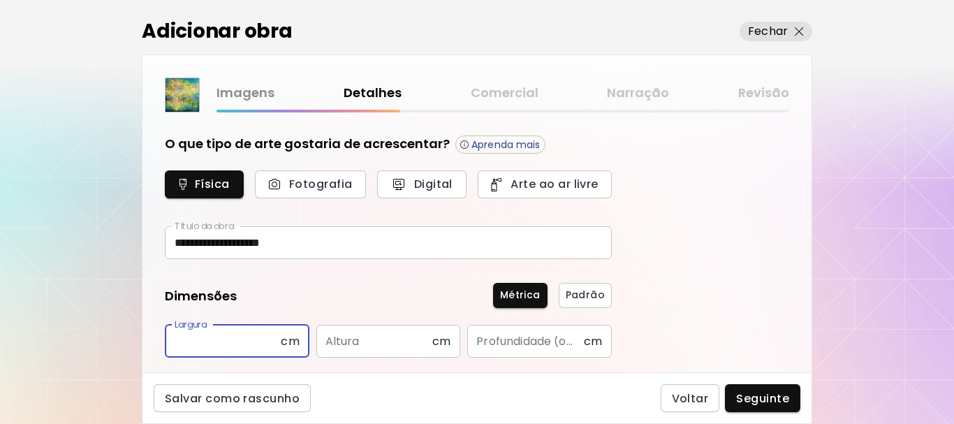
click at [185, 344] on input "text" at bounding box center [223, 341] width 116 height 33
type input "**"
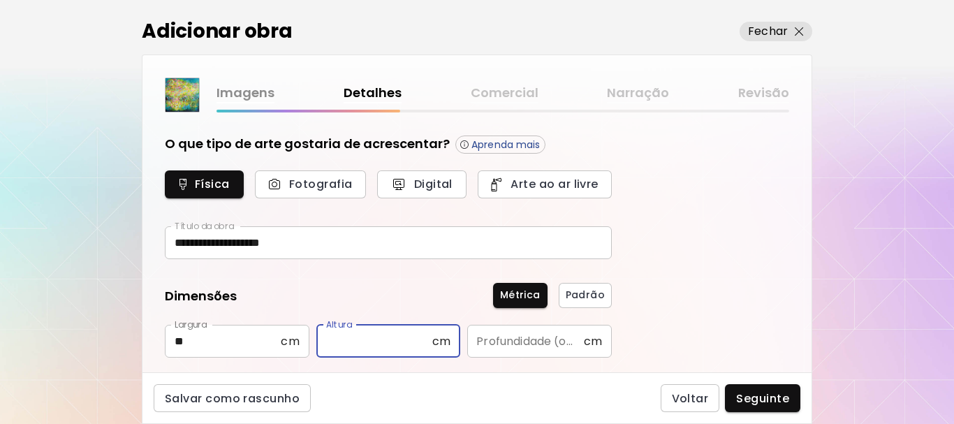
click at [328, 342] on input "text" at bounding box center [375, 341] width 116 height 33
type input "**"
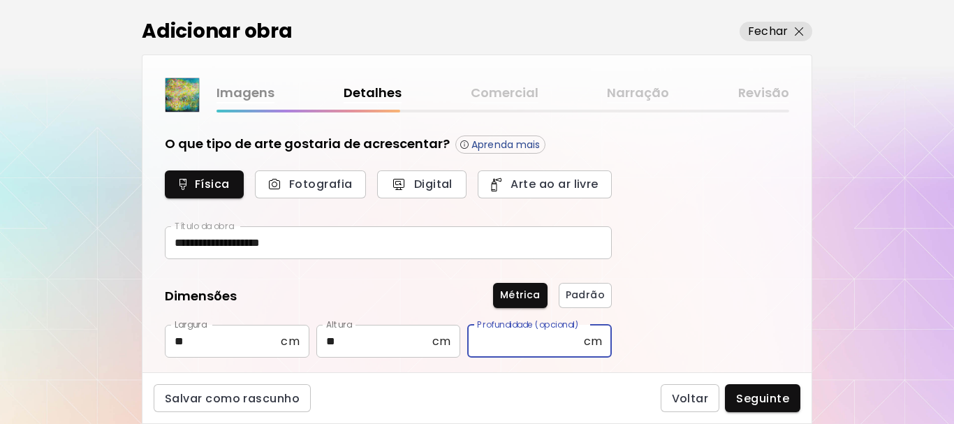
click at [508, 347] on input "text" at bounding box center [525, 341] width 116 height 33
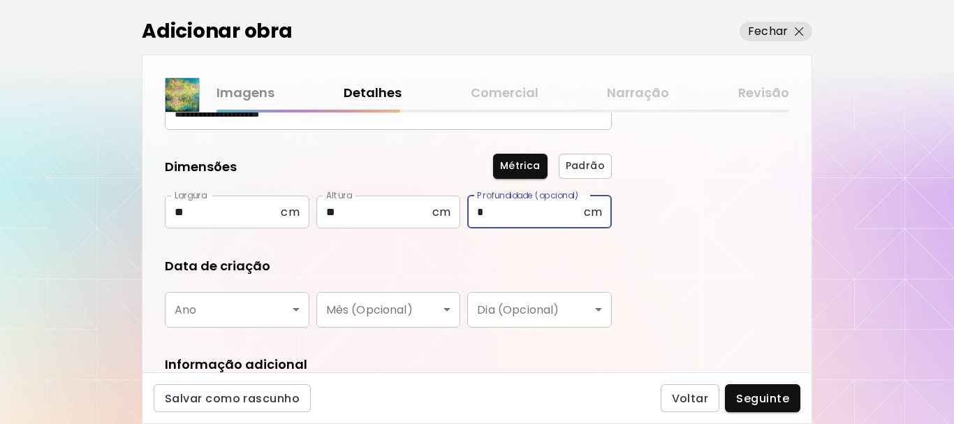
scroll to position [140, 0]
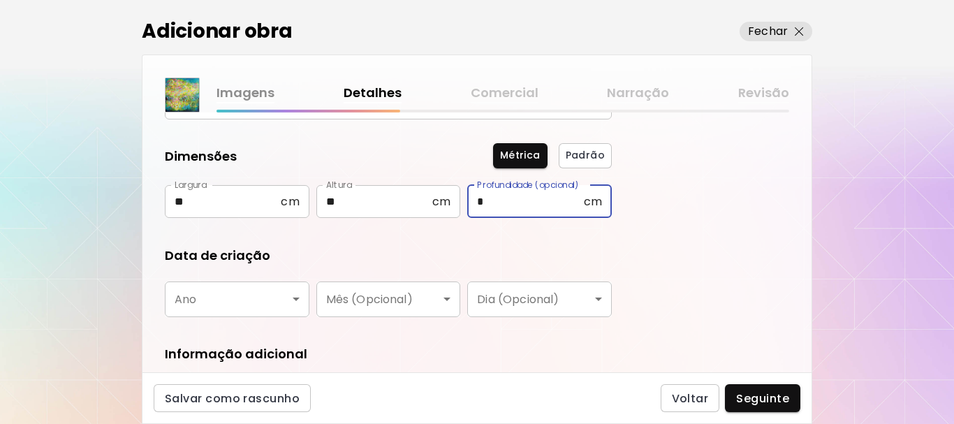
type input "*"
click at [298, 296] on body "**********" at bounding box center [477, 212] width 954 height 424
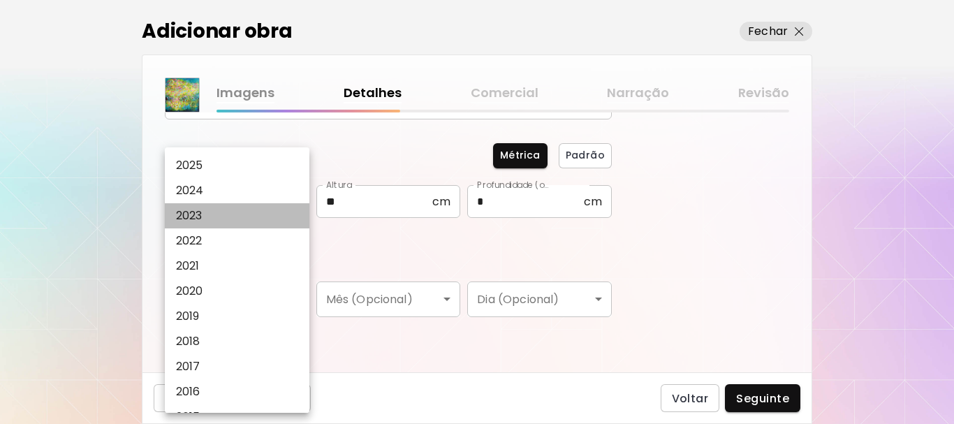
click at [243, 215] on li "2023" at bounding box center [241, 215] width 152 height 25
type input "****"
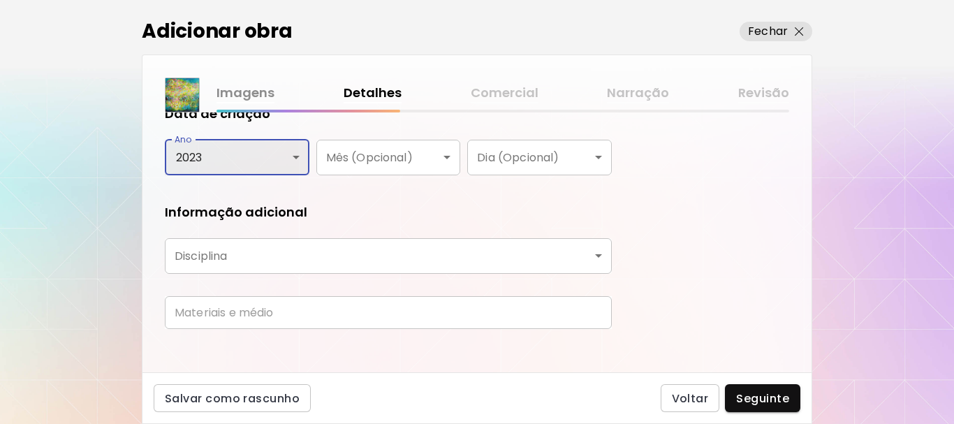
scroll to position [294, 0]
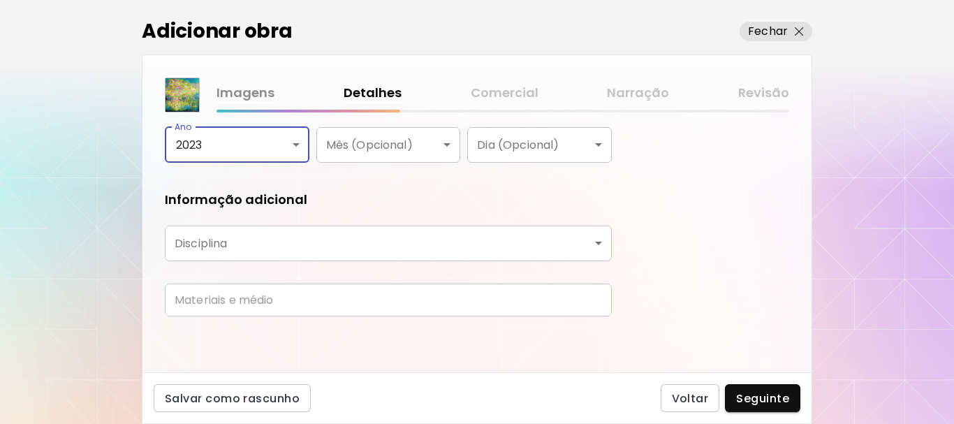
click at [198, 237] on body "**********" at bounding box center [477, 212] width 954 height 424
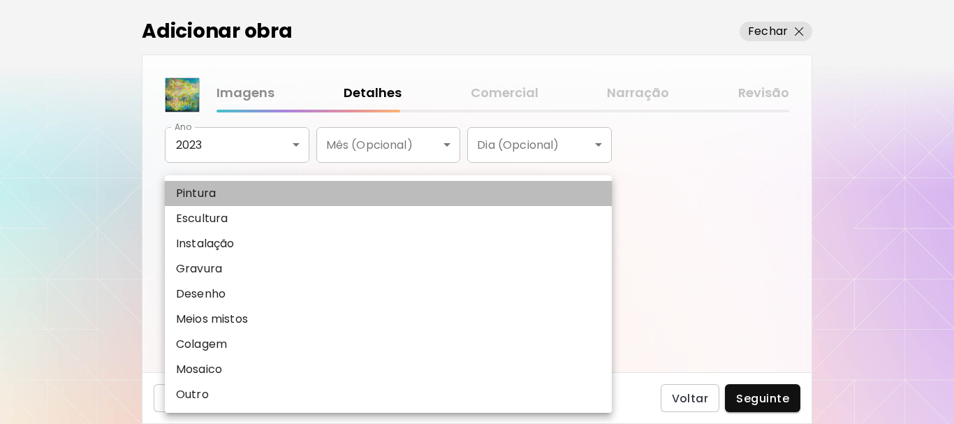
click at [208, 189] on p "Pintura" at bounding box center [196, 193] width 40 height 17
type input "********"
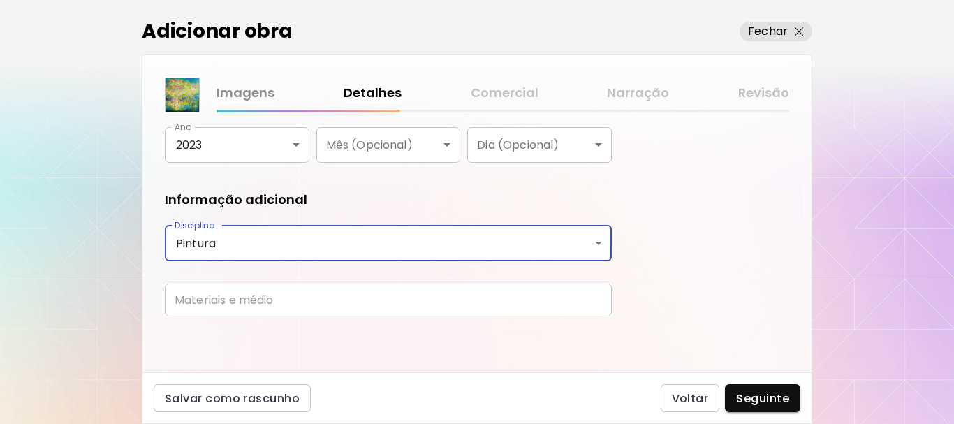
click at [203, 298] on input "text" at bounding box center [388, 300] width 447 height 33
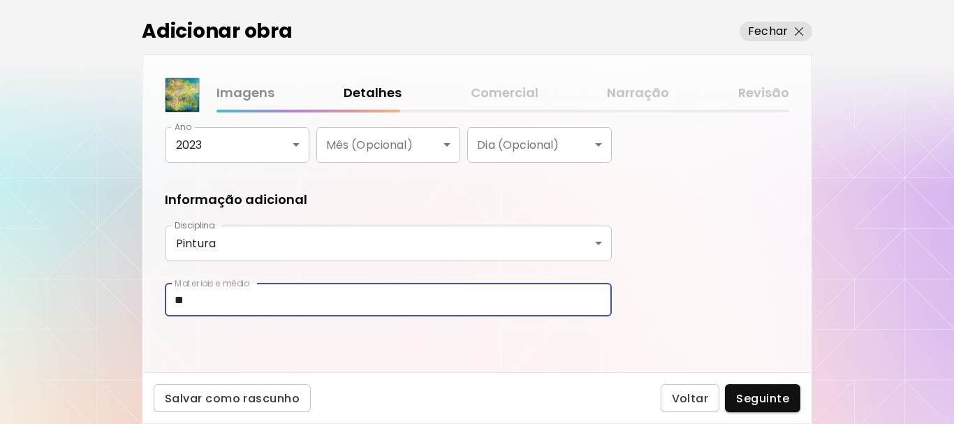
type input "*"
type input "**********"
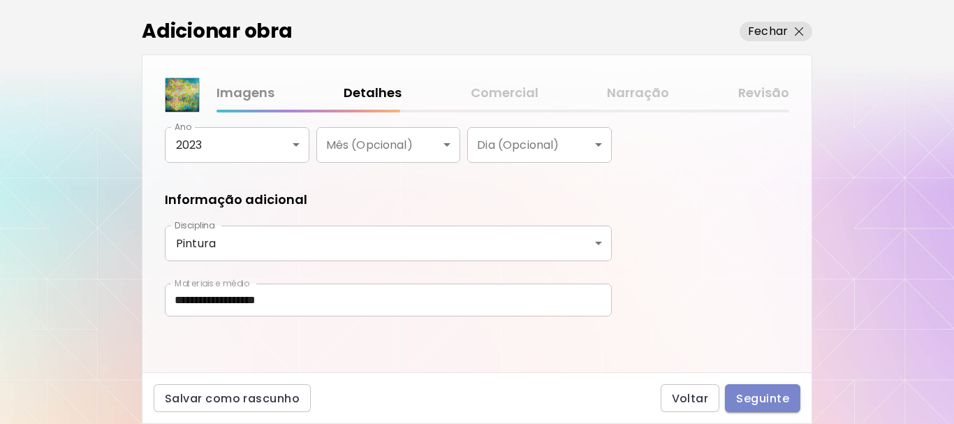
click at [760, 400] on span "Seguinte" at bounding box center [762, 398] width 53 height 15
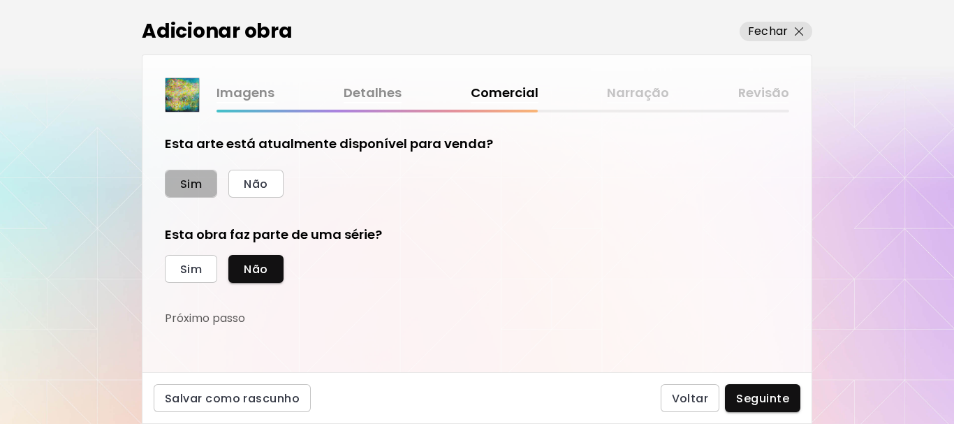
click at [193, 182] on span "Sim" at bounding box center [191, 184] width 22 height 15
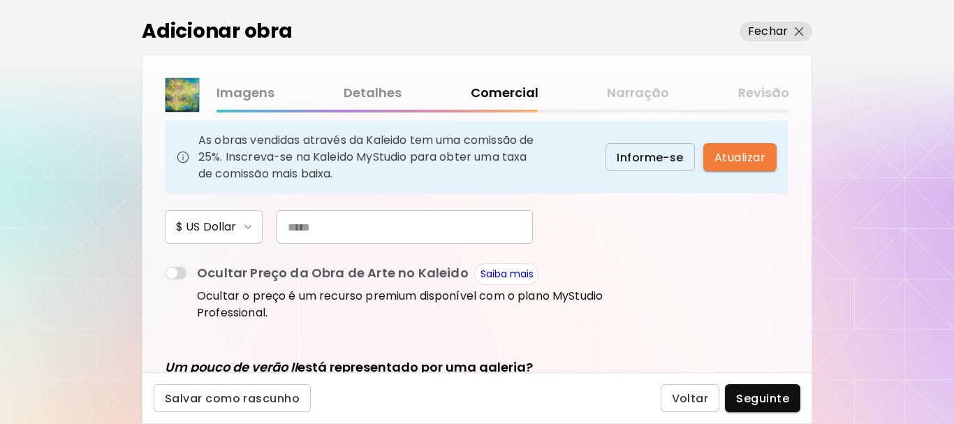
scroll to position [70, 0]
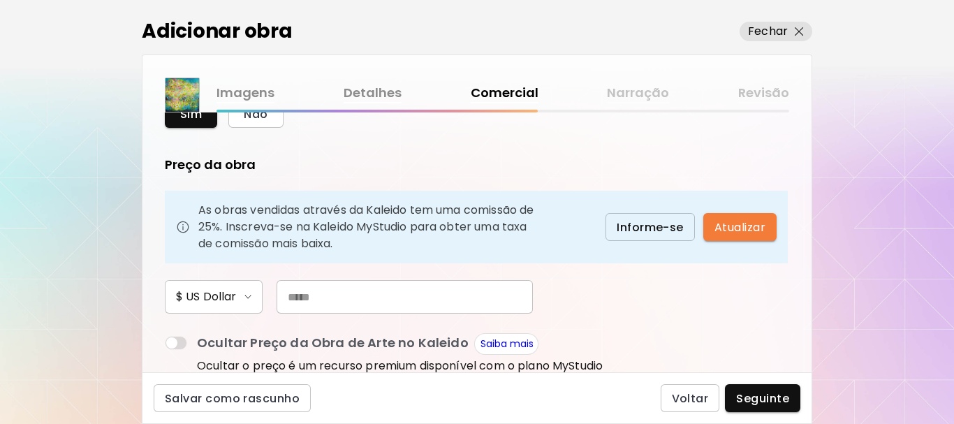
click at [300, 297] on input "text" at bounding box center [405, 297] width 256 height 34
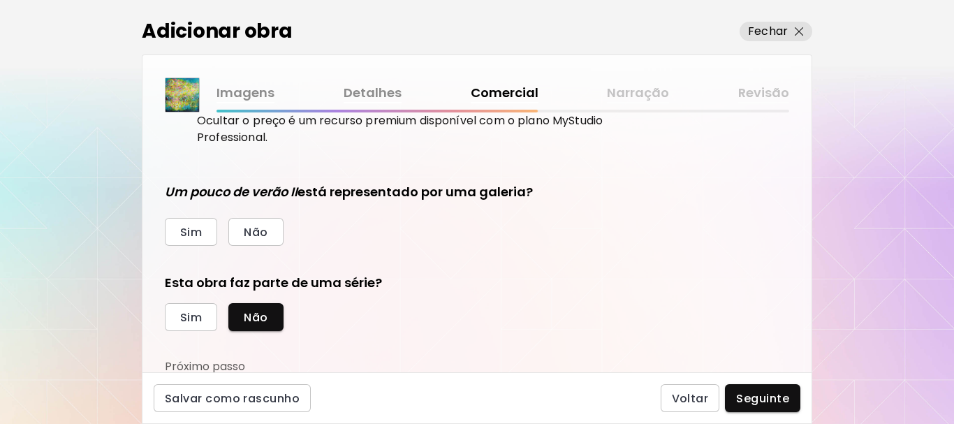
scroll to position [317, 0]
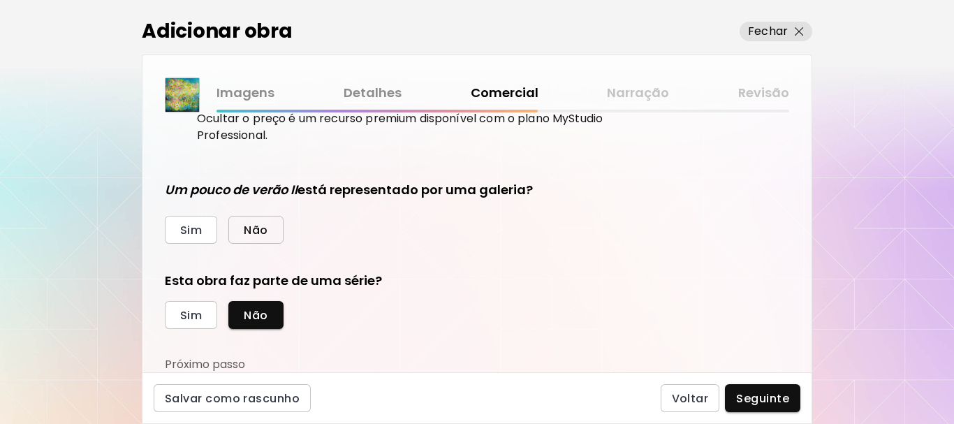
type input "***"
click at [252, 226] on span "Não" at bounding box center [256, 230] width 24 height 15
click at [194, 317] on span "Sim" at bounding box center [191, 315] width 22 height 15
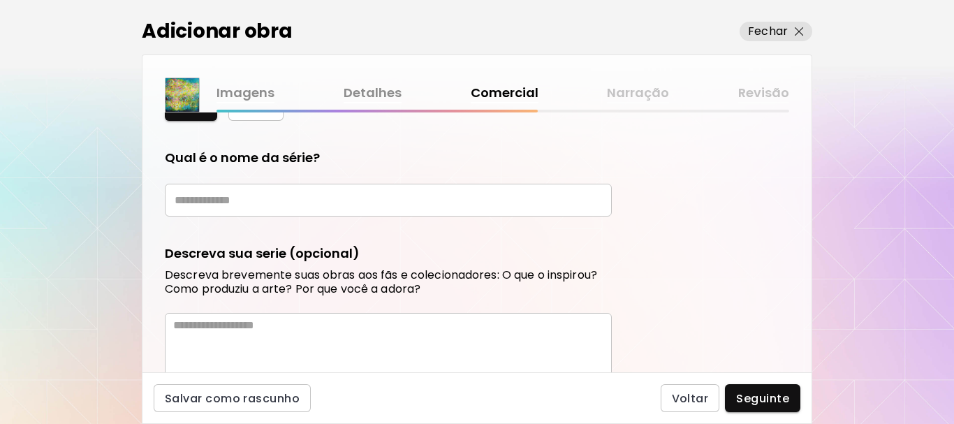
scroll to position [527, 0]
click at [195, 201] on input "text" at bounding box center [388, 198] width 447 height 33
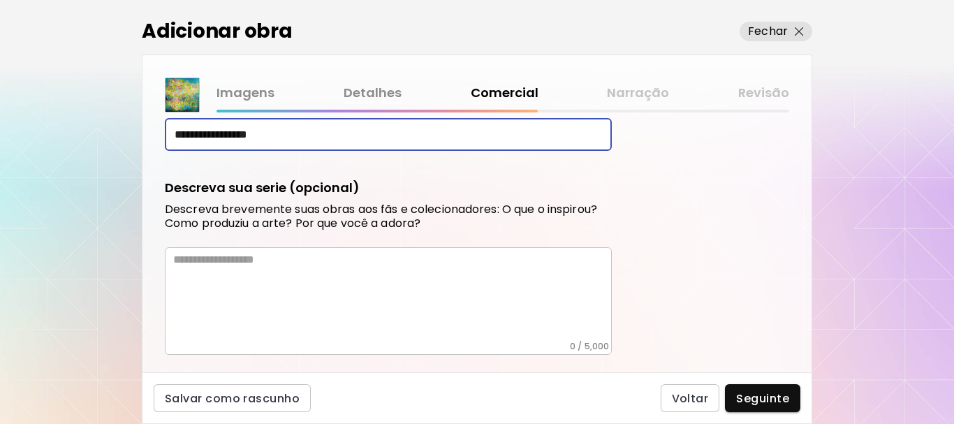
scroll to position [572, 0]
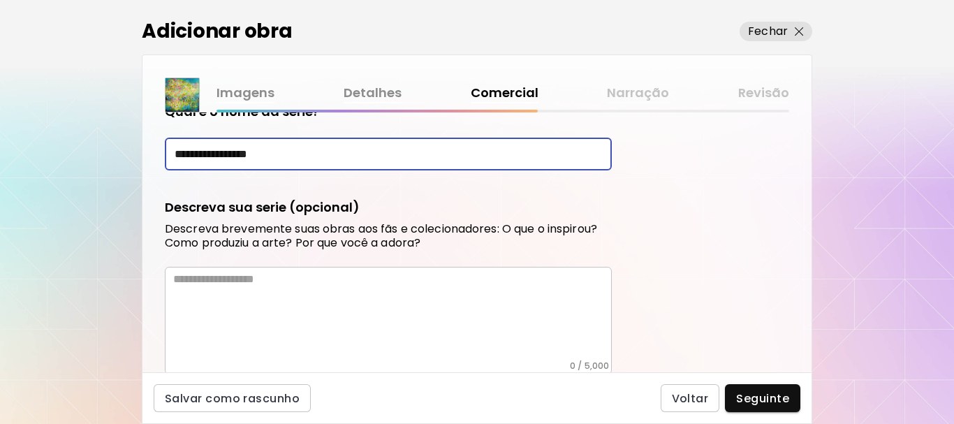
type input "**********"
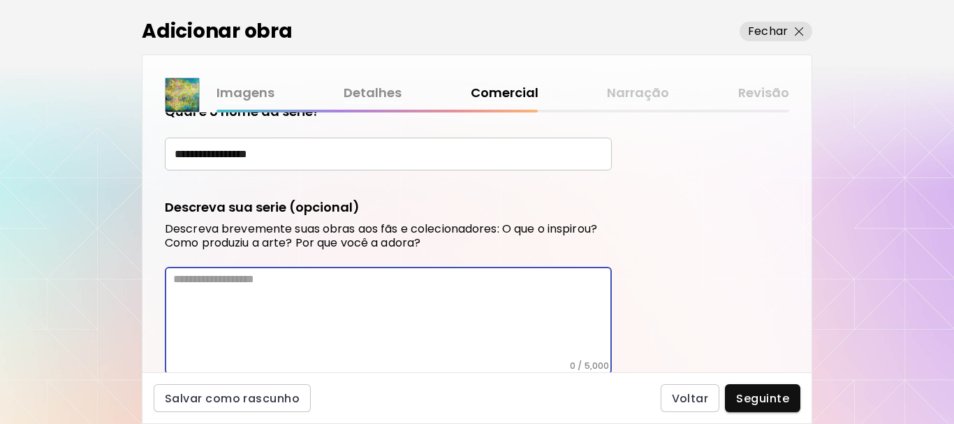
click at [187, 280] on textarea at bounding box center [392, 317] width 439 height 88
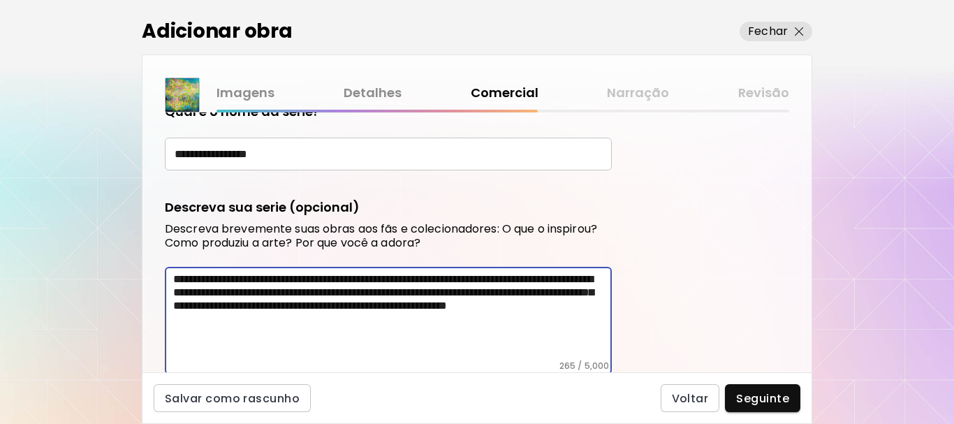
scroll to position [641, 0]
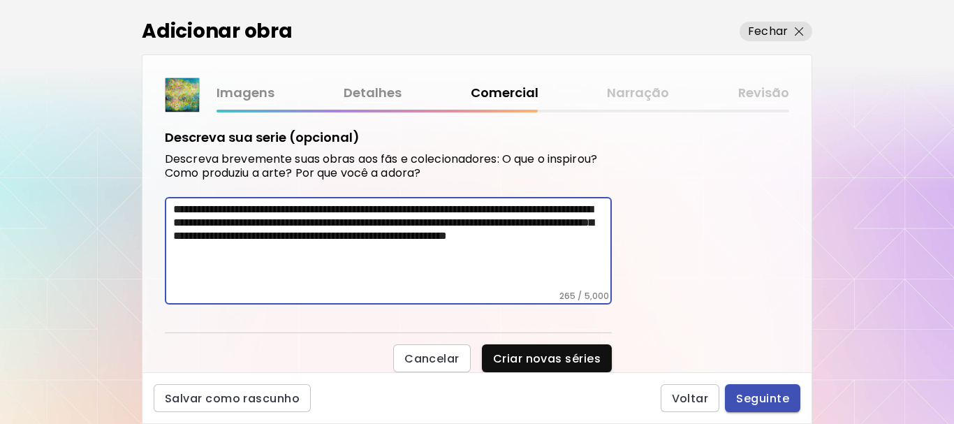
type textarea "**********"
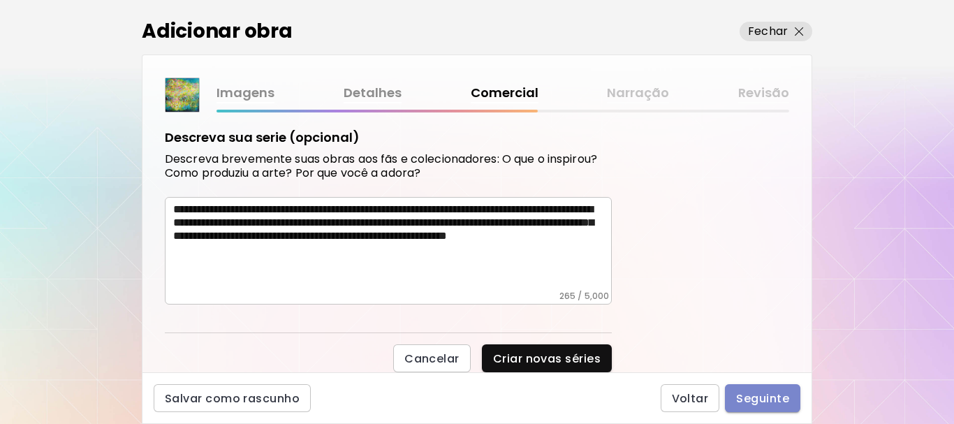
click at [768, 401] on span "Seguinte" at bounding box center [762, 398] width 53 height 15
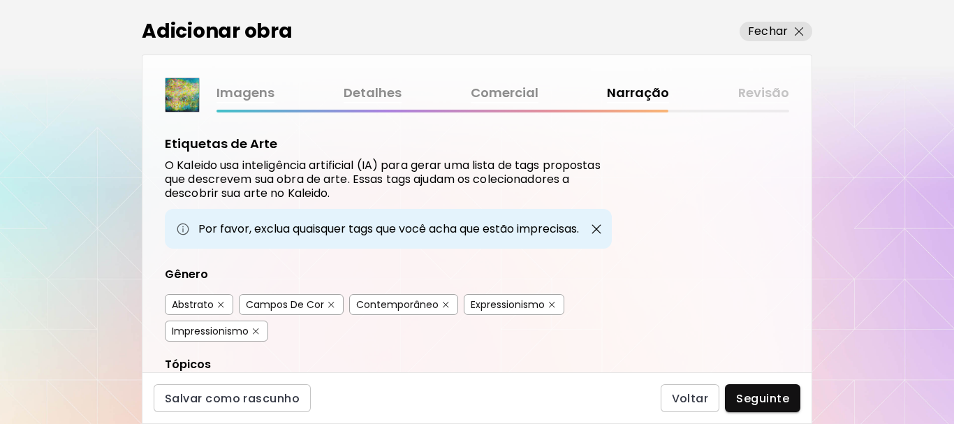
click at [210, 307] on div "Abstrato" at bounding box center [193, 305] width 42 height 14
click at [282, 306] on div "Campos De Cor" at bounding box center [285, 305] width 78 height 14
click at [387, 304] on div "Contemporâneo" at bounding box center [397, 305] width 82 height 14
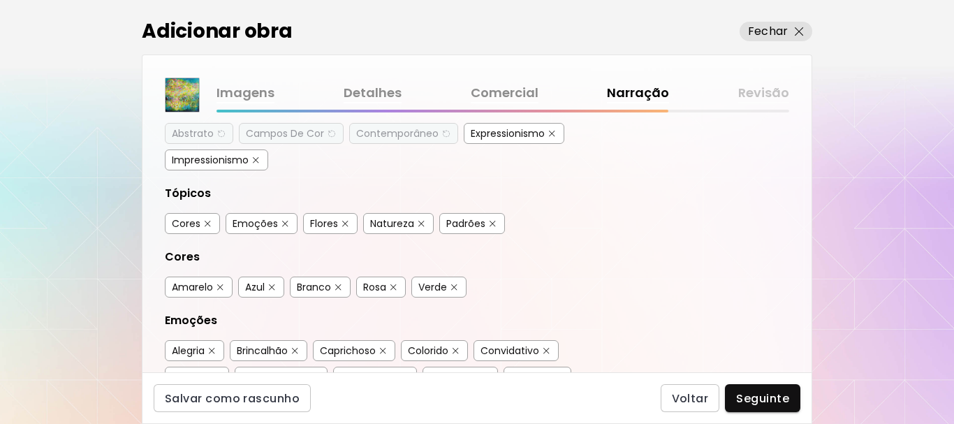
scroll to position [210, 0]
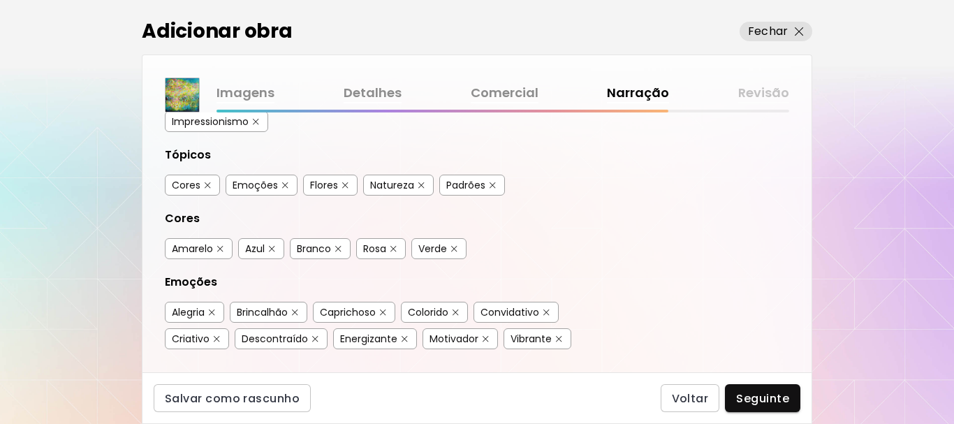
click at [258, 180] on div "Emoções" at bounding box center [255, 185] width 45 height 14
click at [318, 188] on div "Flores" at bounding box center [324, 185] width 28 height 14
click at [406, 182] on div "Natureza" at bounding box center [392, 185] width 44 height 14
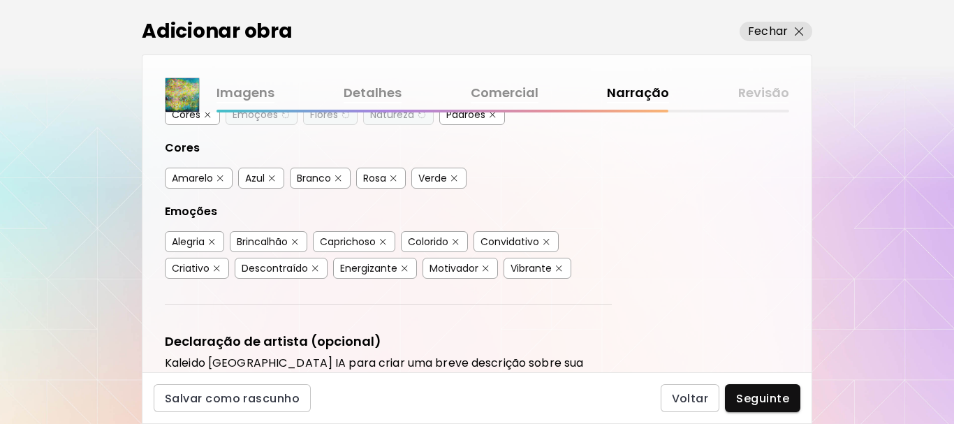
scroll to position [279, 0]
click at [201, 241] on div "Alegria" at bounding box center [188, 242] width 33 height 14
click at [511, 242] on div "Convidativo" at bounding box center [510, 242] width 59 height 14
click at [296, 271] on div "Descontraído" at bounding box center [275, 269] width 66 height 14
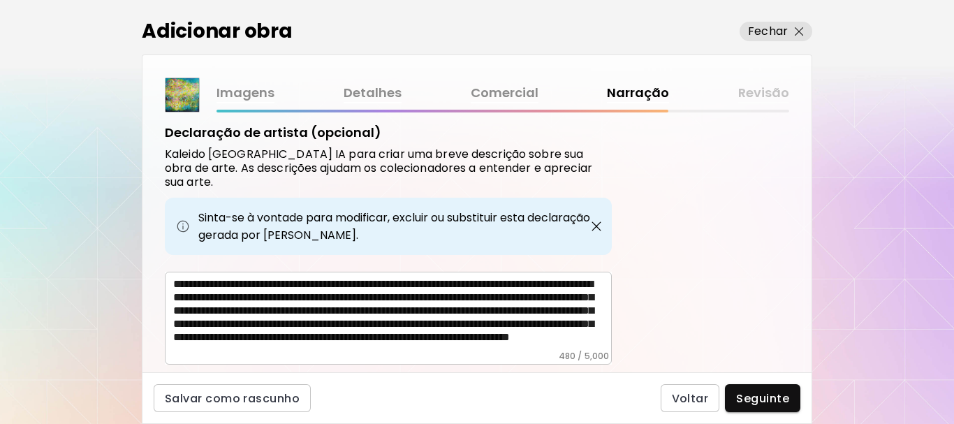
scroll to position [21, 0]
click at [754, 397] on span "Seguinte" at bounding box center [762, 398] width 53 height 15
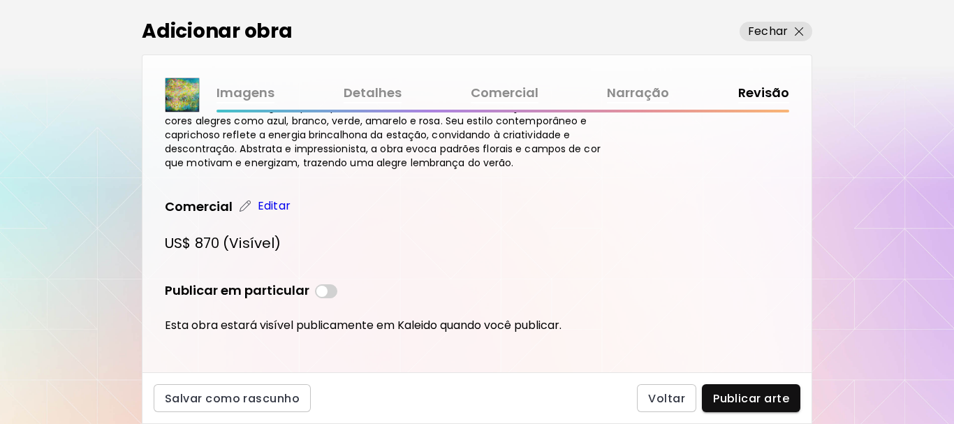
scroll to position [459, 0]
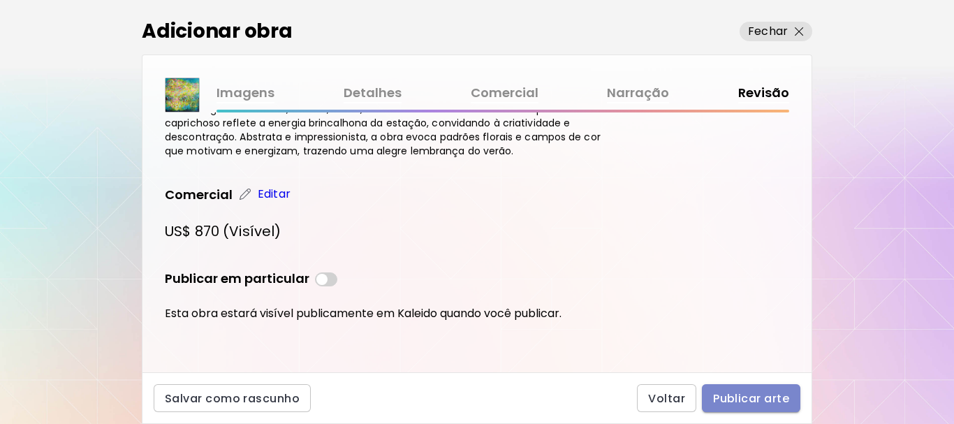
click at [721, 400] on span "Publicar arte" at bounding box center [751, 398] width 76 height 15
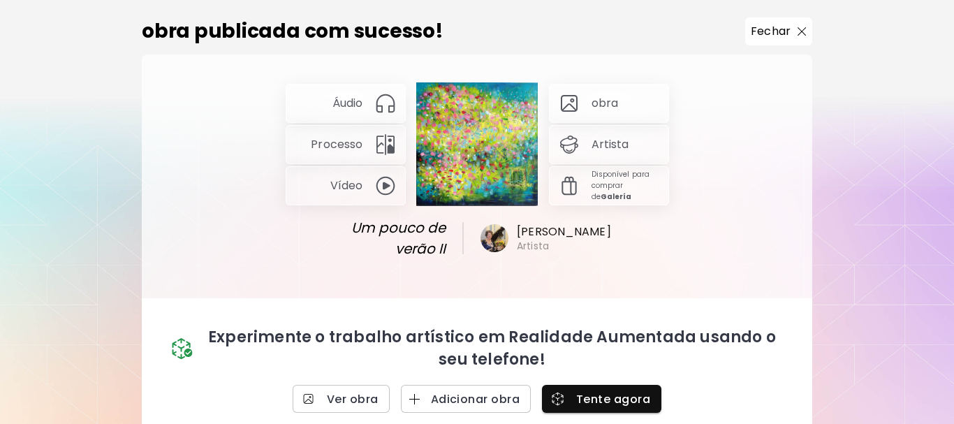
scroll to position [17, 0]
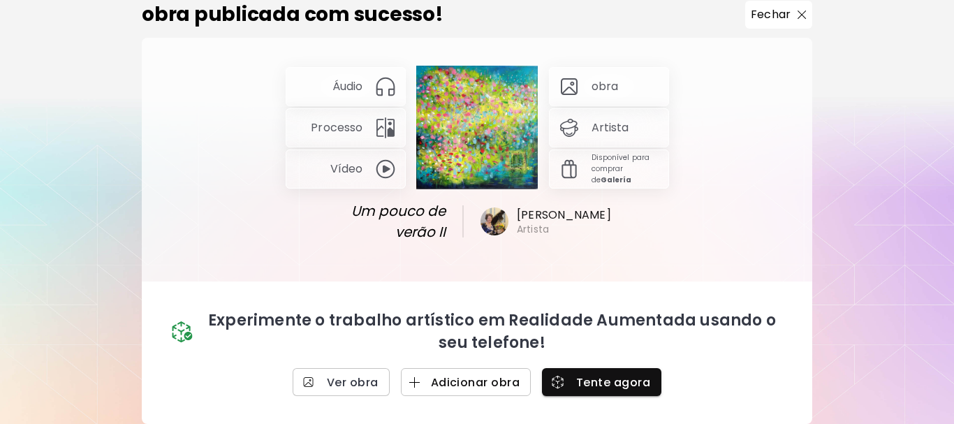
click at [500, 386] on span "Adicionar obra" at bounding box center [466, 382] width 108 height 15
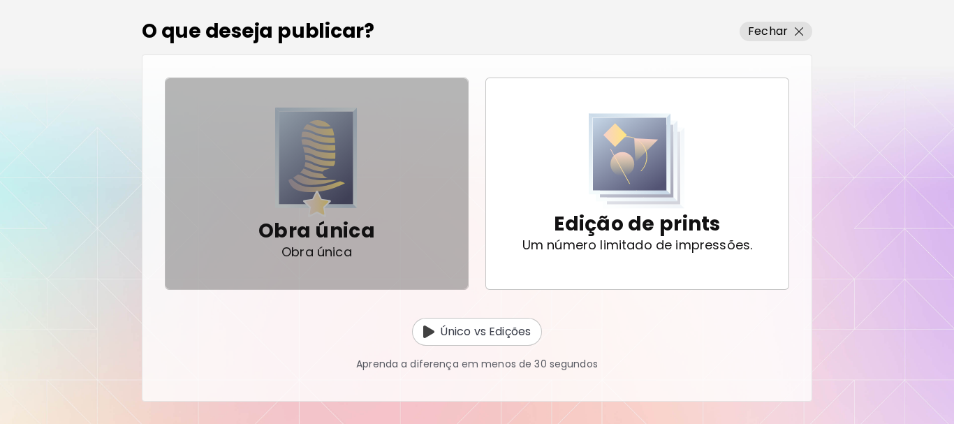
click at [321, 187] on img "button" at bounding box center [316, 163] width 82 height 110
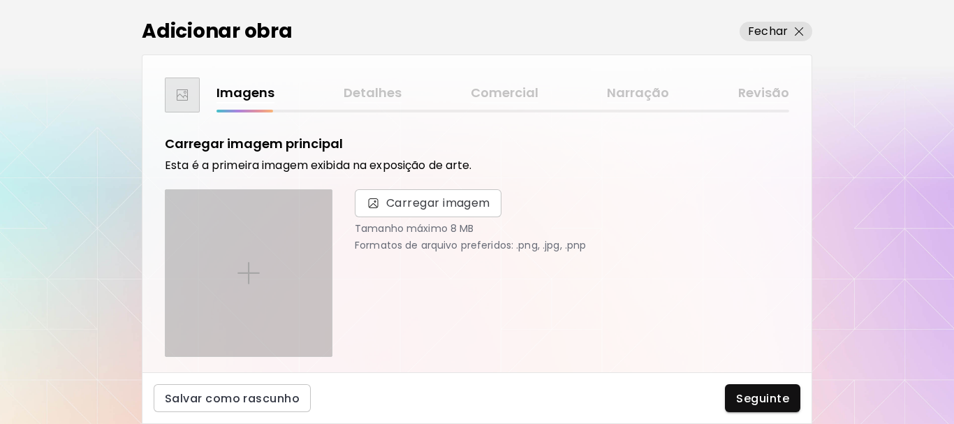
click at [253, 265] on img at bounding box center [249, 273] width 22 height 22
click at [0, 0] on input "file" at bounding box center [0, 0] width 0 height 0
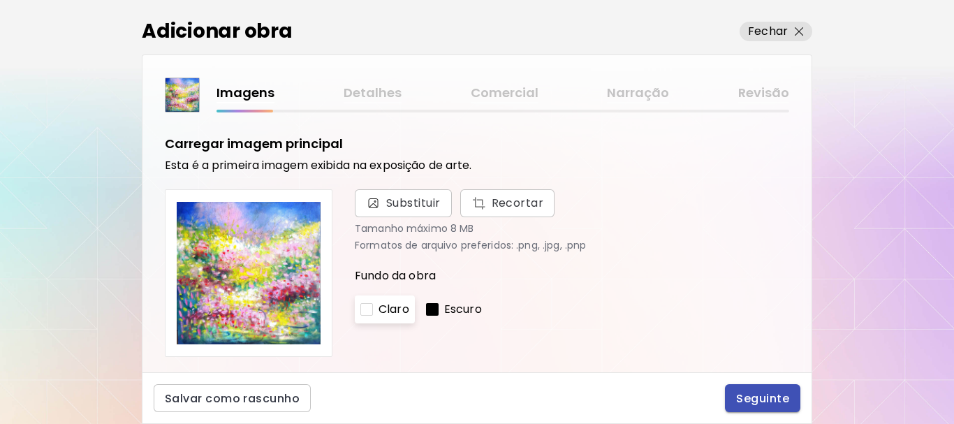
click at [749, 401] on span "Seguinte" at bounding box center [762, 398] width 53 height 15
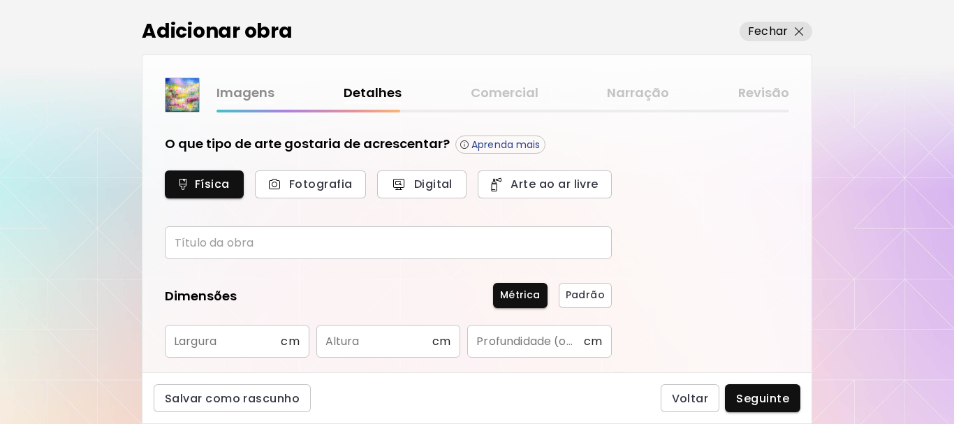
click at [219, 247] on input "text" at bounding box center [388, 242] width 447 height 33
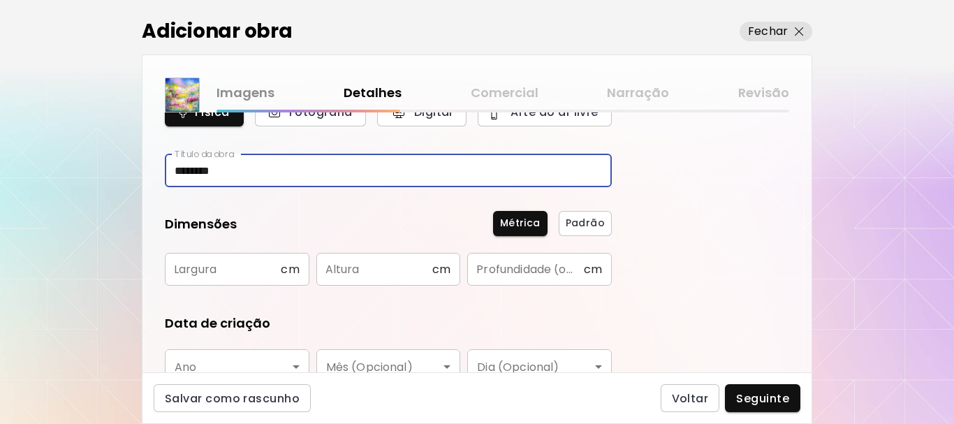
scroll to position [140, 0]
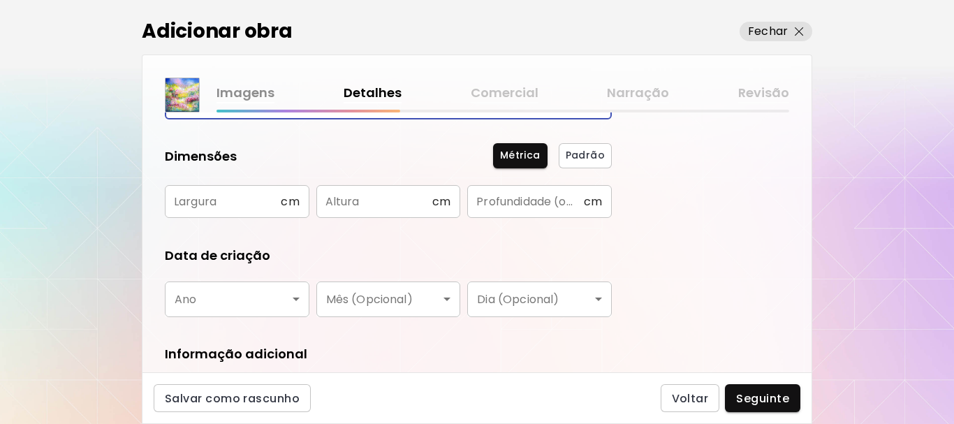
type input "********"
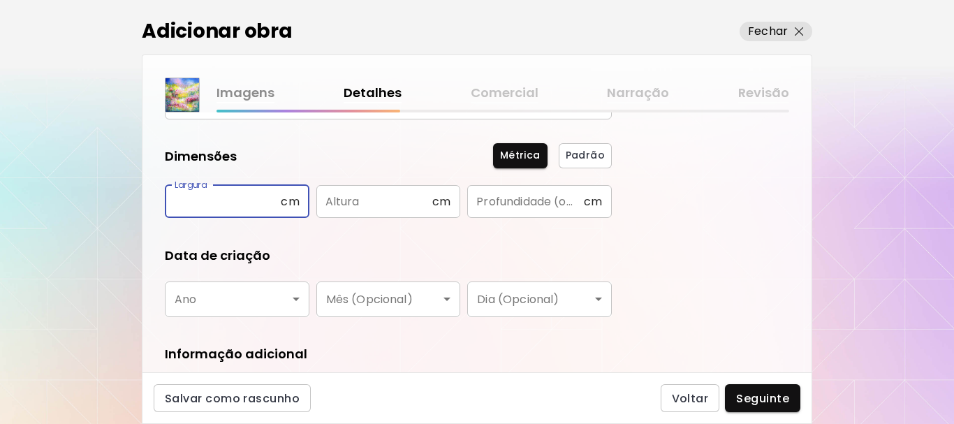
click at [187, 207] on input "text" at bounding box center [223, 201] width 116 height 33
type input "**"
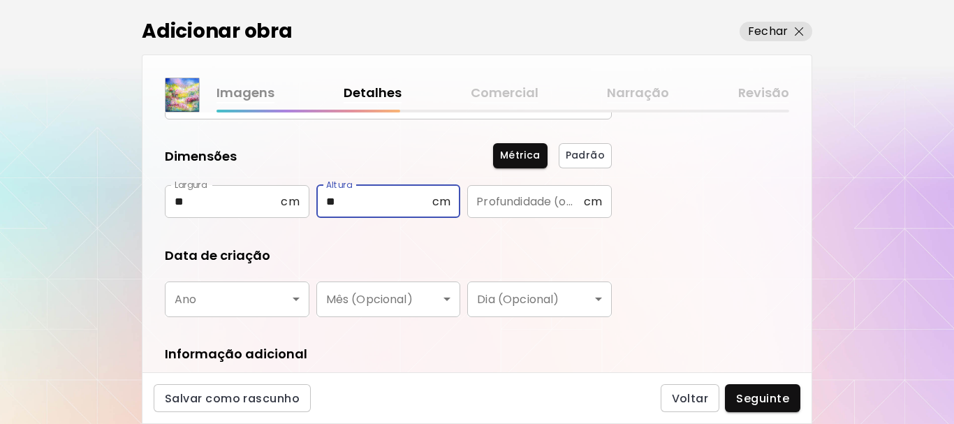
type input "**"
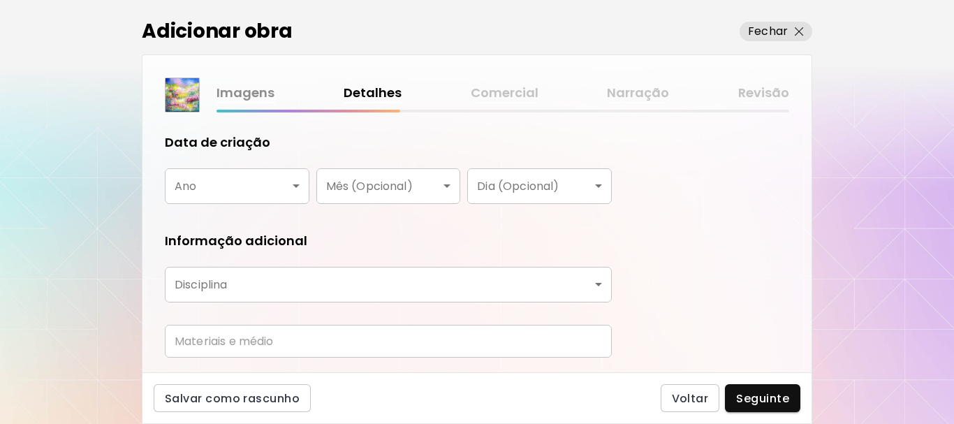
scroll to position [279, 0]
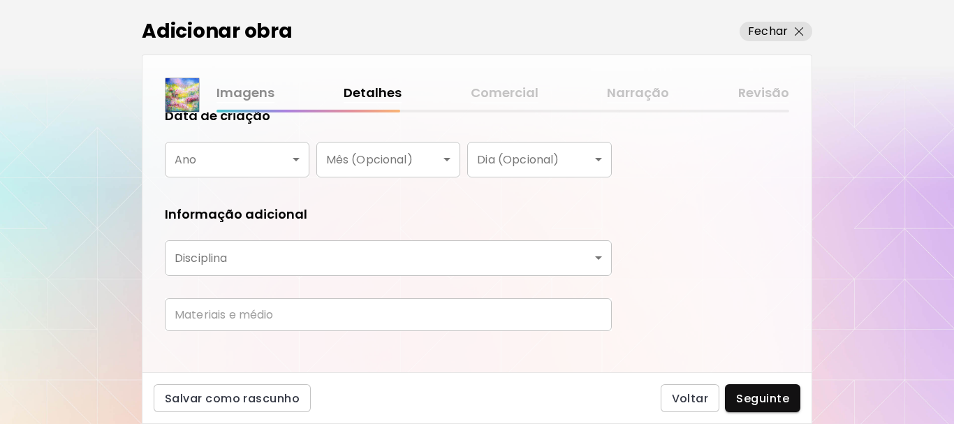
type input "*"
click at [295, 157] on body "kaleido.art/Fernanda_Cruz Adicionar obras Gerencie suas obras Editar Perfil My …" at bounding box center [477, 212] width 954 height 424
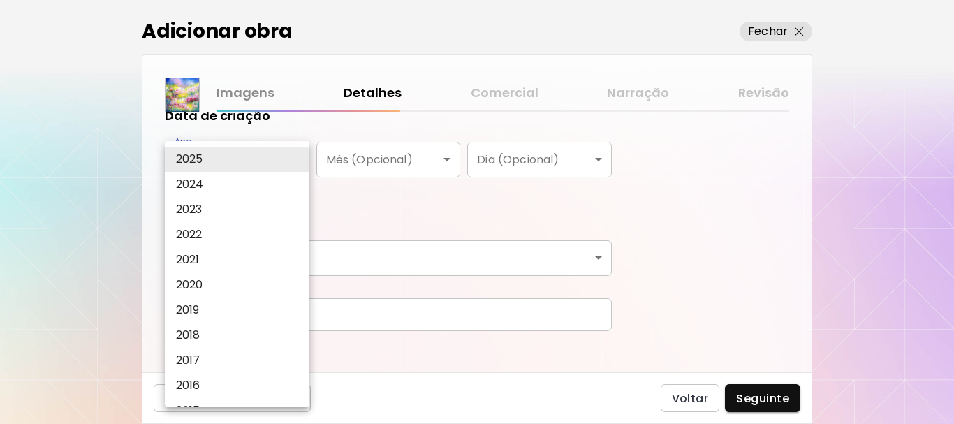
click at [267, 205] on li "2023" at bounding box center [241, 209] width 152 height 25
type input "****"
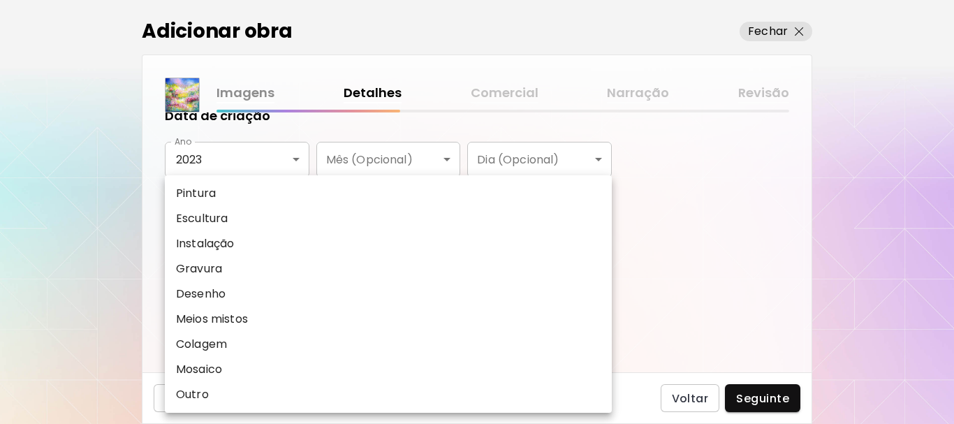
click at [597, 261] on body "kaleido.art/Fernanda_Cruz Adicionar obras Gerencie suas obras Editar Perfil My …" at bounding box center [477, 212] width 954 height 424
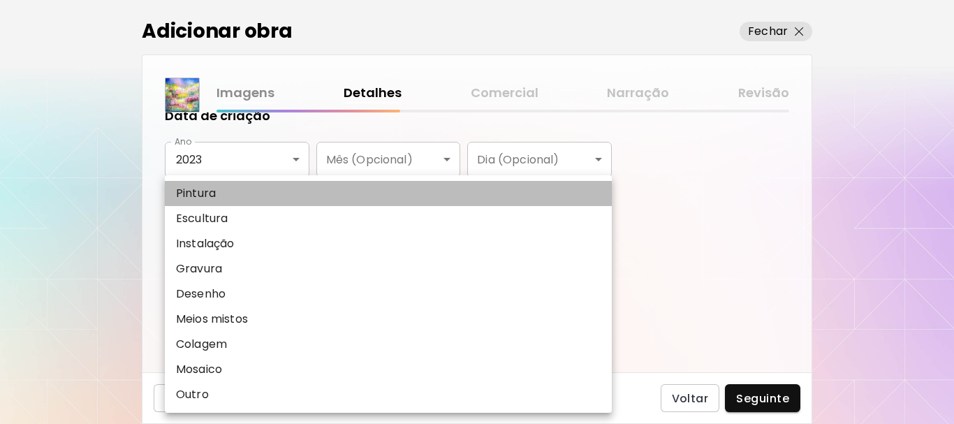
click at [346, 194] on li "Pintura" at bounding box center [388, 193] width 447 height 25
type input "********"
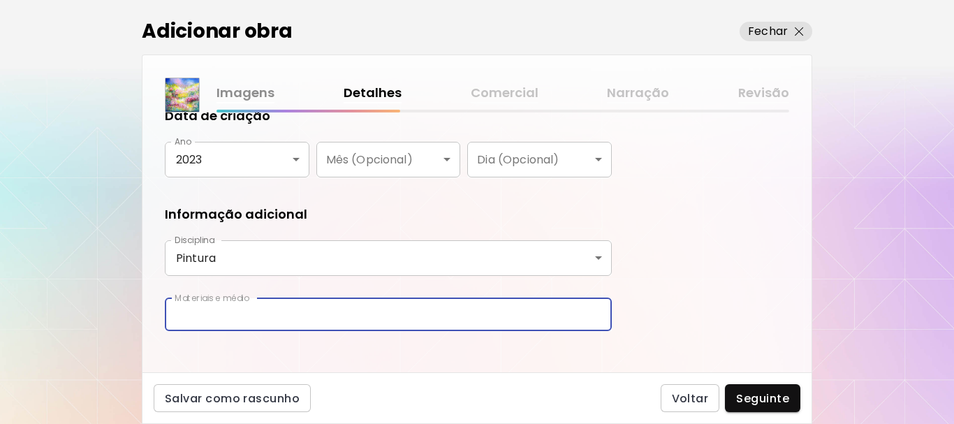
click at [185, 312] on input "text" at bounding box center [388, 314] width 447 height 33
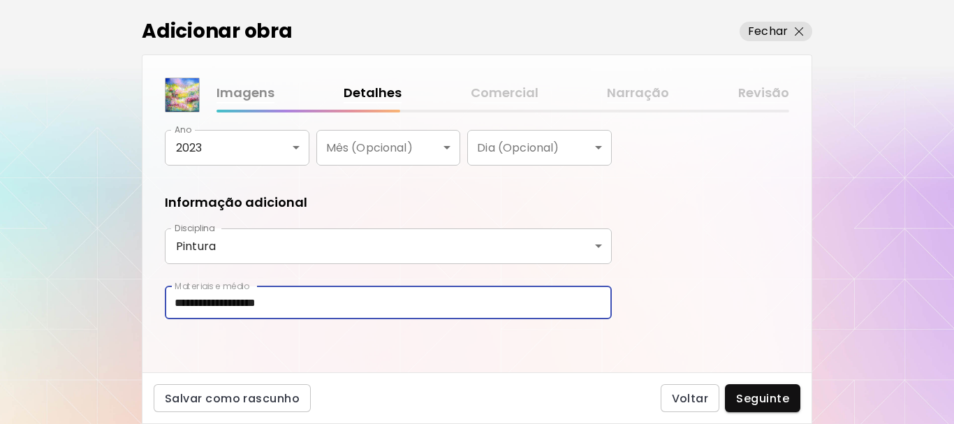
scroll to position [294, 0]
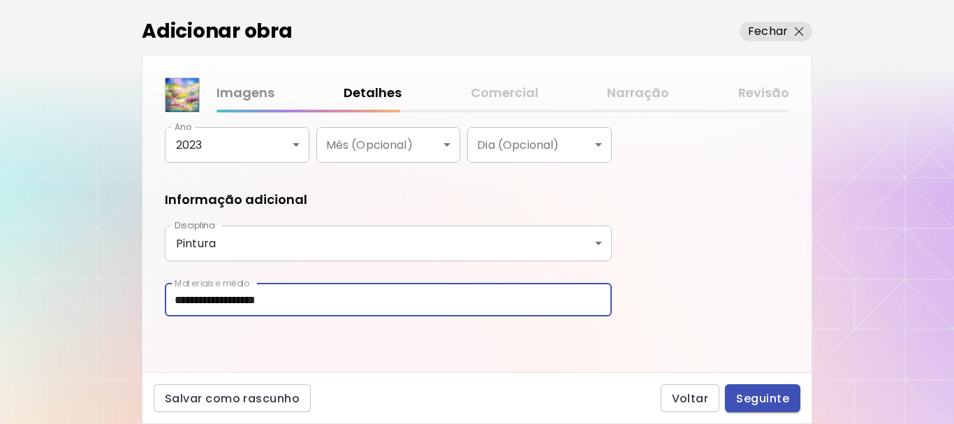
type input "**********"
click at [764, 394] on span "Seguinte" at bounding box center [762, 398] width 53 height 15
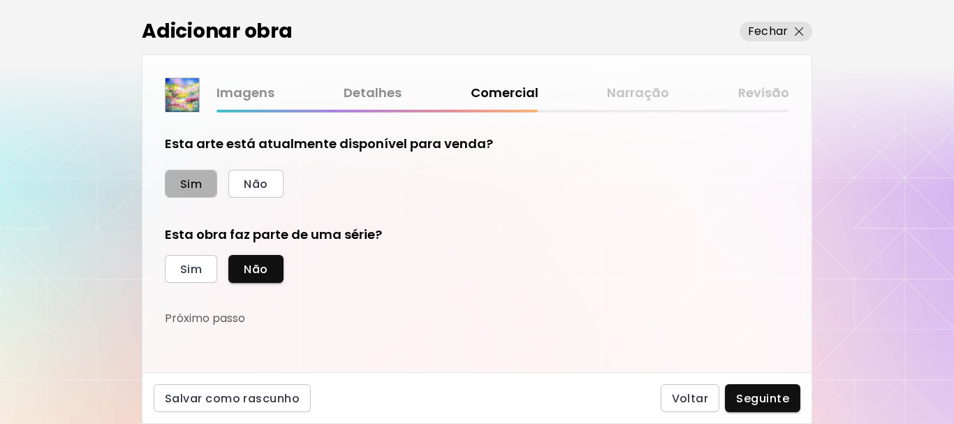
click at [189, 184] on span "Sim" at bounding box center [191, 184] width 22 height 15
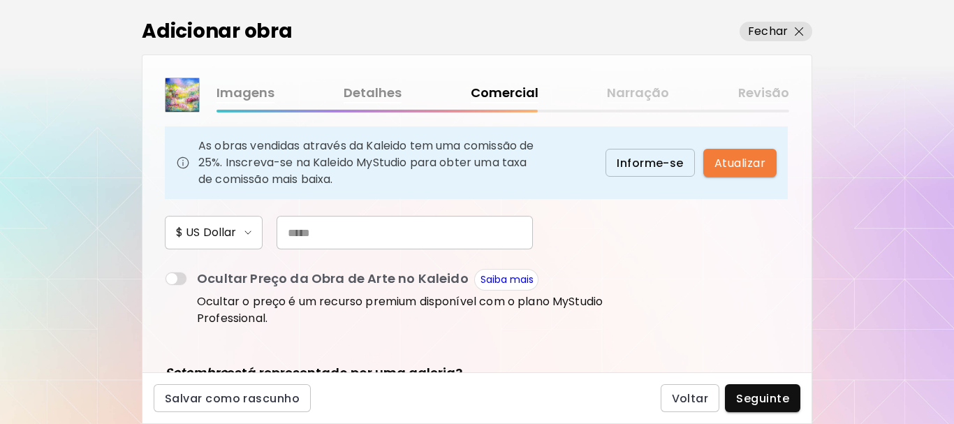
scroll to position [140, 0]
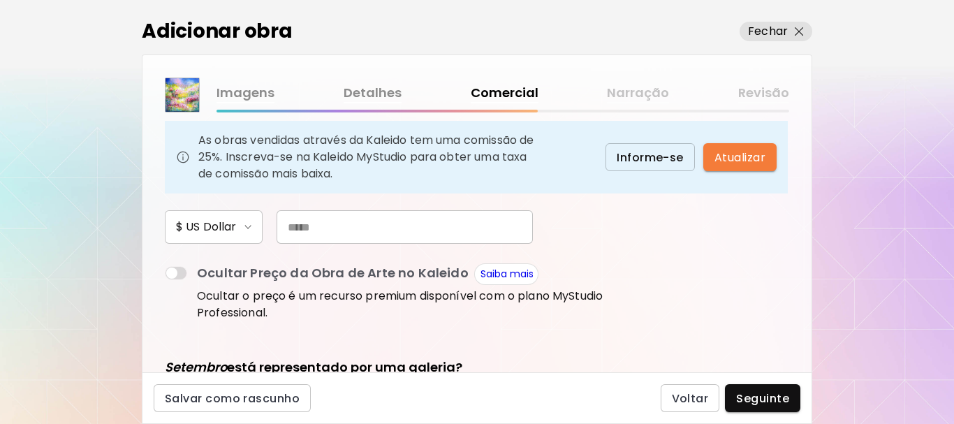
click at [307, 233] on input "text" at bounding box center [405, 227] width 256 height 34
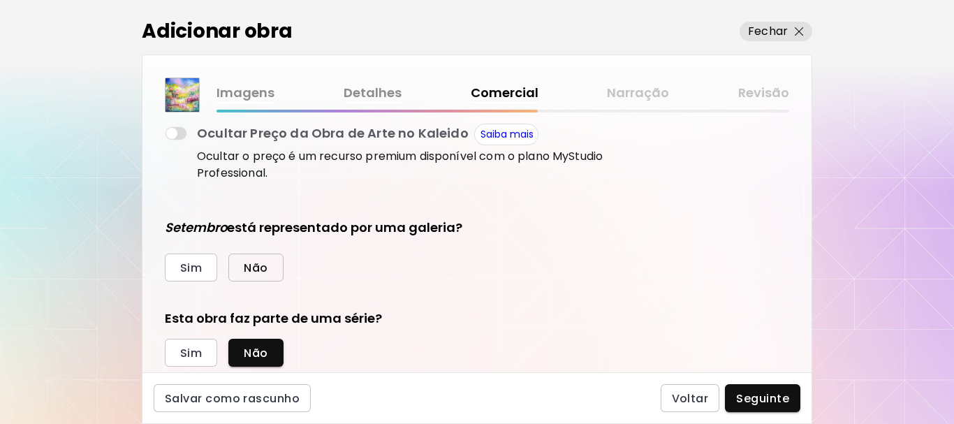
type input "***"
click at [246, 268] on span "Não" at bounding box center [256, 268] width 24 height 15
click at [188, 354] on span "Sim" at bounding box center [191, 353] width 22 height 15
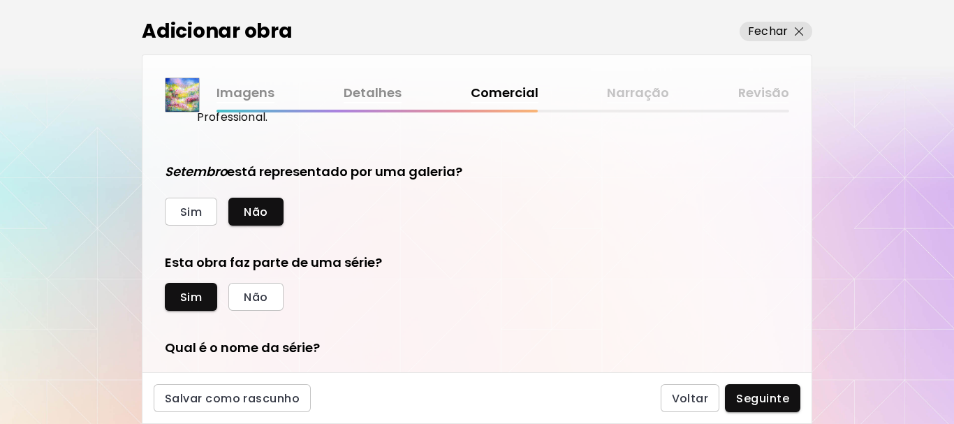
scroll to position [419, 0]
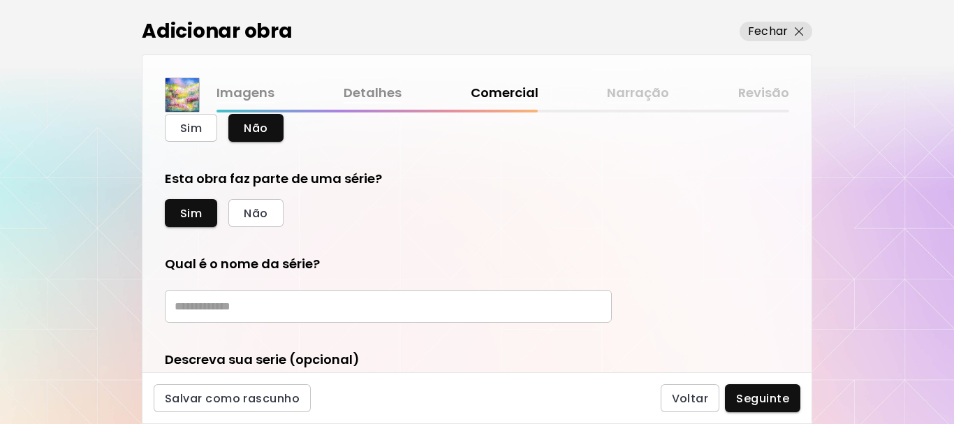
click at [246, 303] on input "text" at bounding box center [388, 306] width 447 height 33
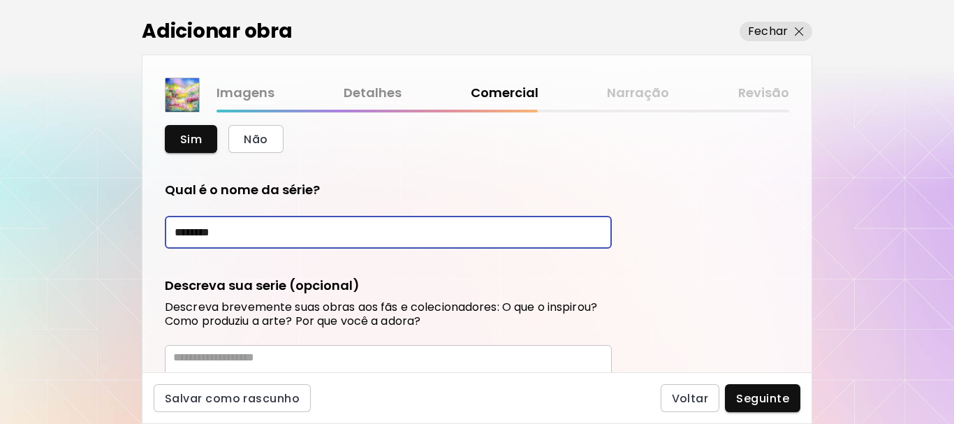
scroll to position [559, 0]
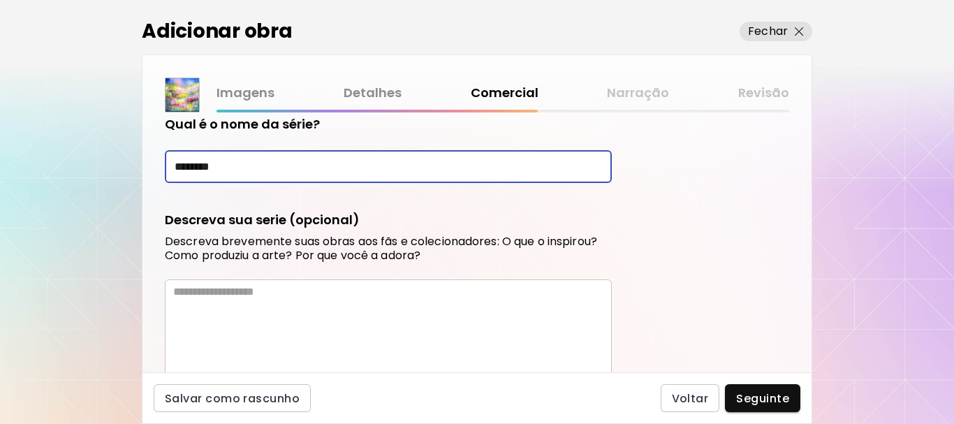
type input "********"
click at [200, 300] on textarea at bounding box center [392, 329] width 439 height 88
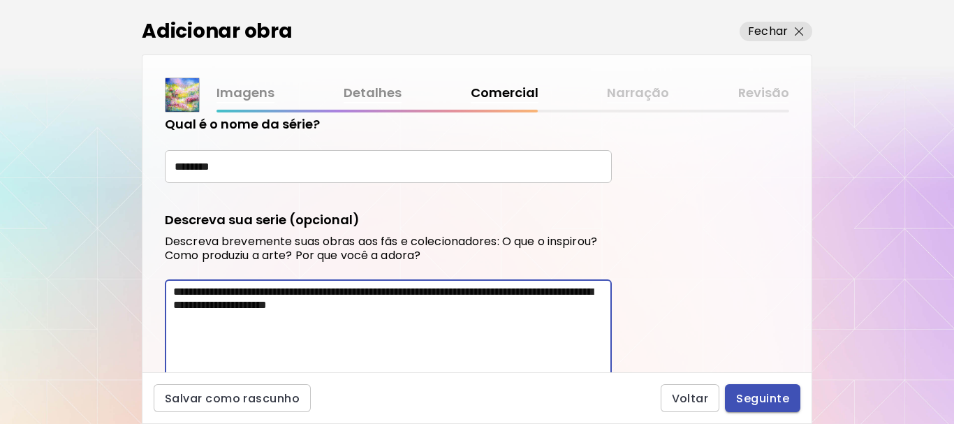
type textarea "**********"
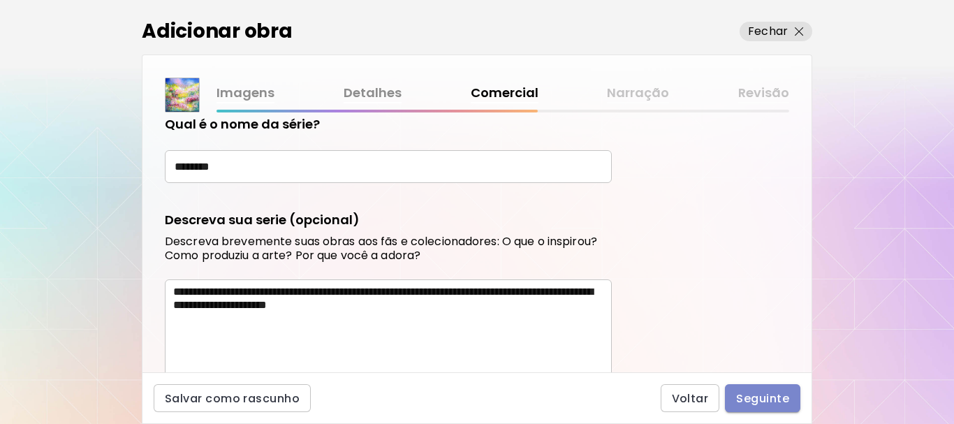
click at [755, 400] on span "Seguinte" at bounding box center [762, 398] width 53 height 15
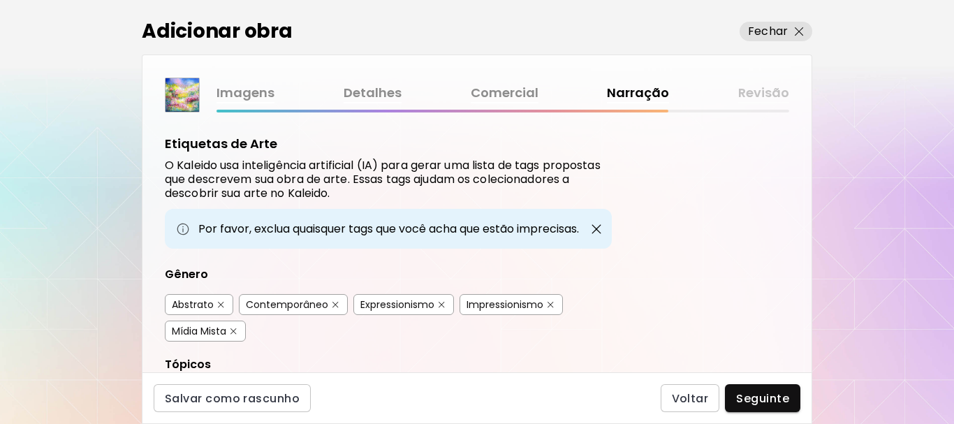
click at [274, 310] on div "Contemporâneo" at bounding box center [287, 305] width 82 height 14
click at [204, 303] on div "Abstrato" at bounding box center [193, 305] width 42 height 14
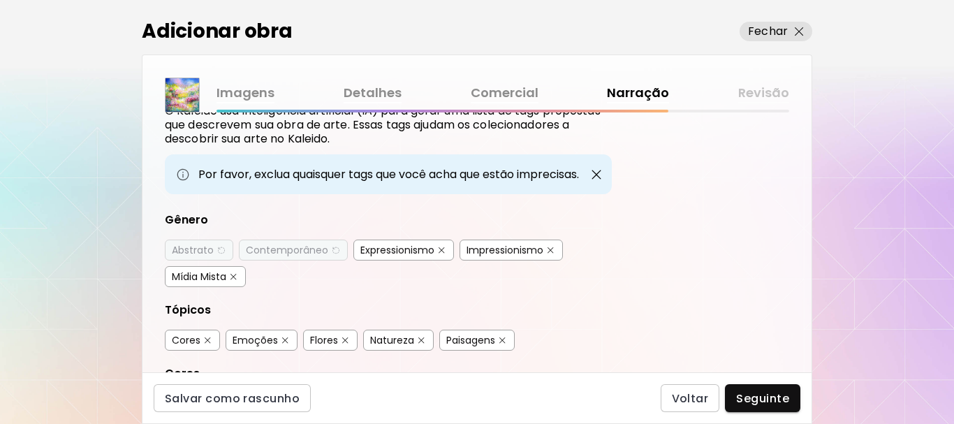
scroll to position [140, 0]
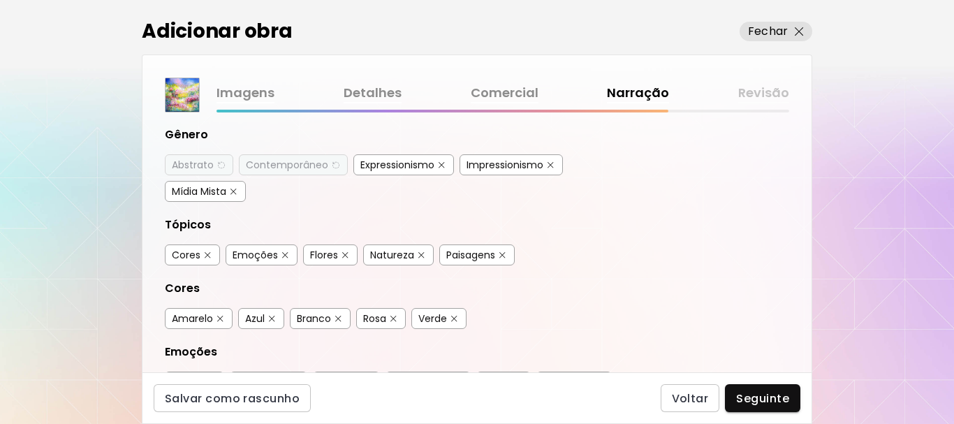
click at [271, 258] on div "Emoções" at bounding box center [255, 255] width 45 height 14
click at [322, 254] on div "Flores" at bounding box center [324, 255] width 28 height 14
click at [409, 255] on div "Natureza" at bounding box center [392, 255] width 44 height 14
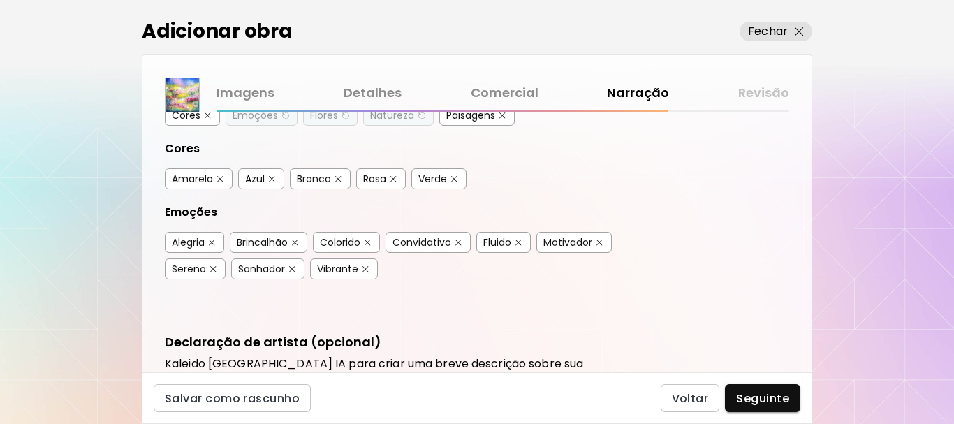
click at [194, 239] on div "Alegria" at bounding box center [188, 242] width 33 height 14
click at [342, 242] on div "Colorido" at bounding box center [340, 242] width 41 height 14
click at [441, 238] on div "Convidativo" at bounding box center [422, 242] width 59 height 14
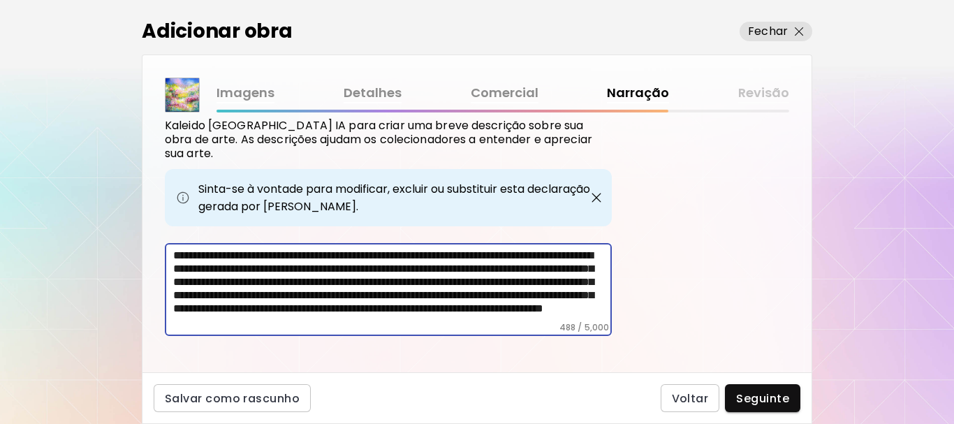
scroll to position [28, 0]
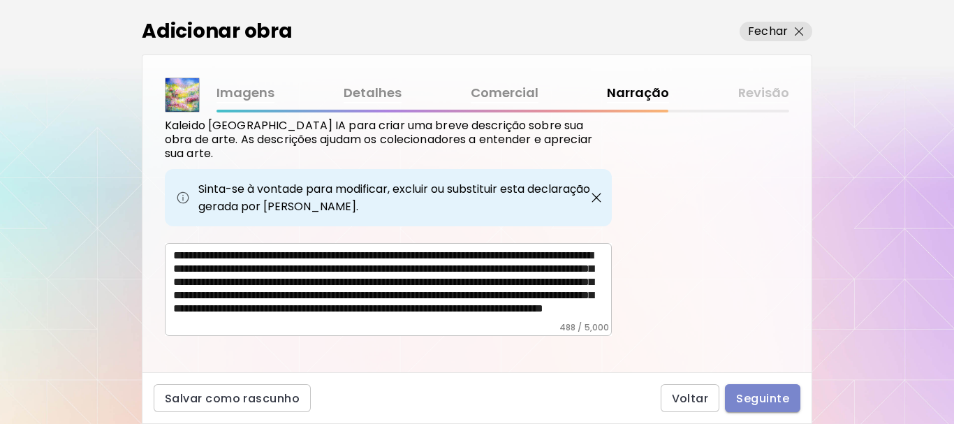
click at [752, 400] on span "Seguinte" at bounding box center [762, 398] width 53 height 15
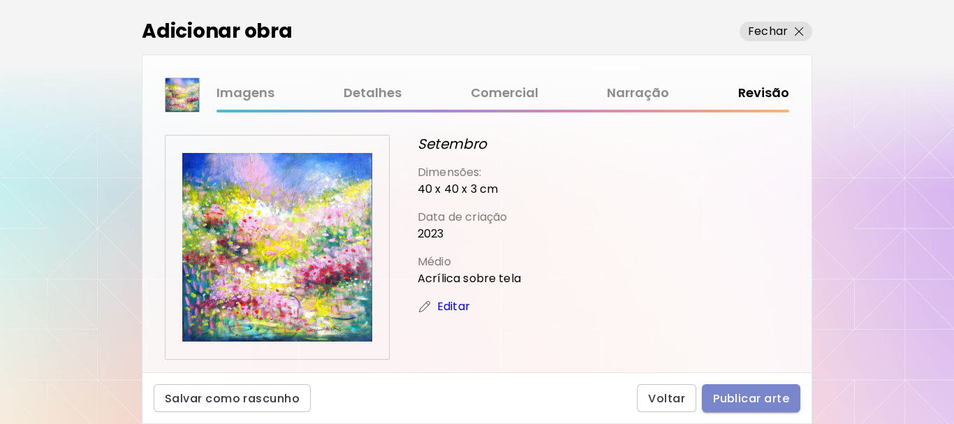
click at [752, 400] on span "Publicar arte" at bounding box center [751, 398] width 76 height 15
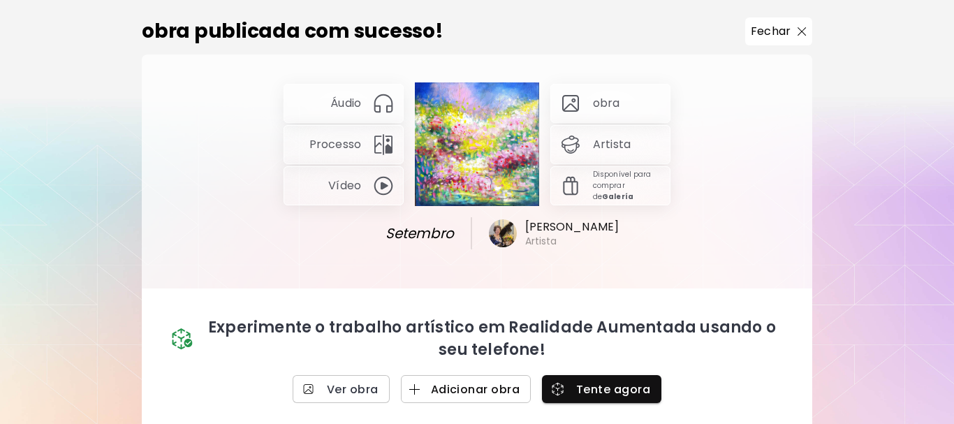
click at [435, 397] on span "Adicionar obra" at bounding box center [466, 389] width 108 height 15
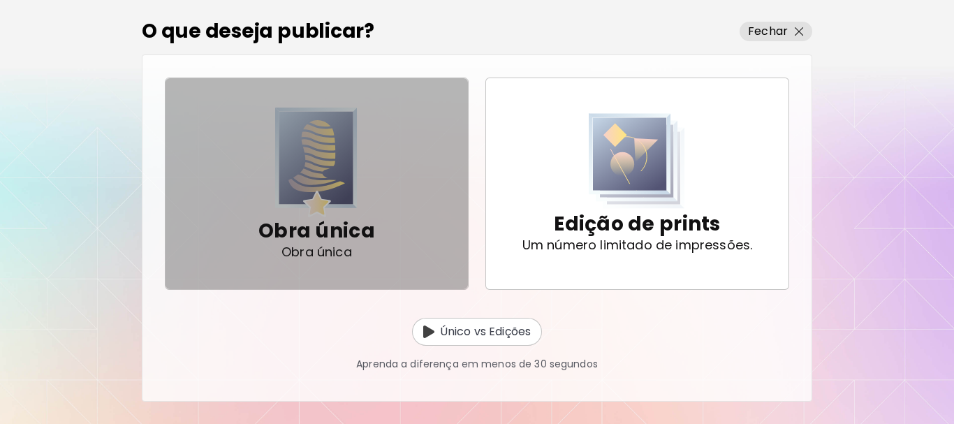
click at [314, 147] on img "button" at bounding box center [316, 163] width 82 height 110
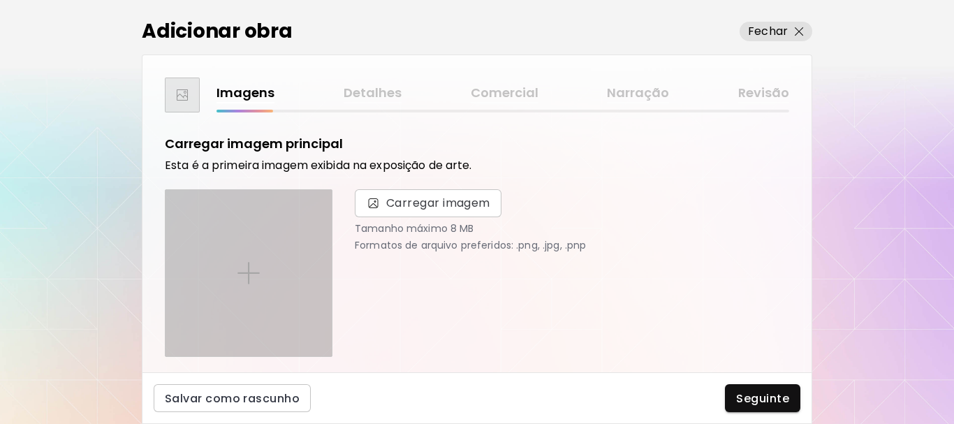
click at [259, 253] on div at bounding box center [249, 273] width 166 height 166
click at [0, 0] on input "file" at bounding box center [0, 0] width 0 height 0
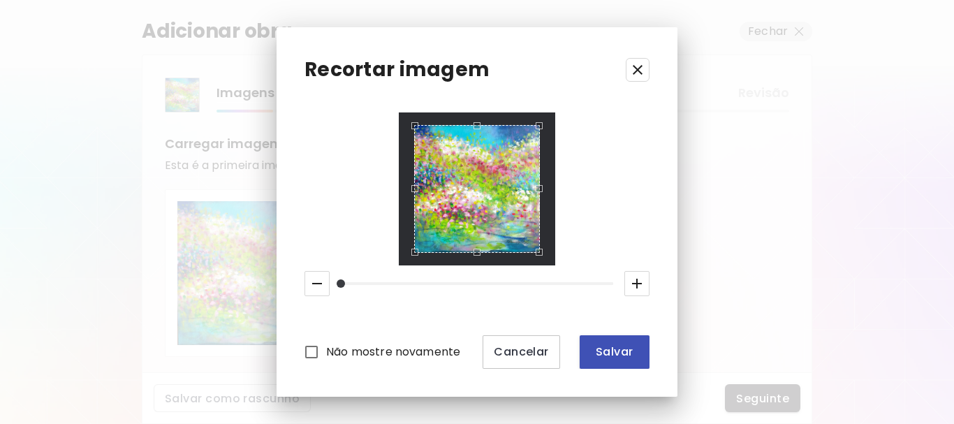
click at [629, 354] on span "Salvar" at bounding box center [615, 351] width 48 height 15
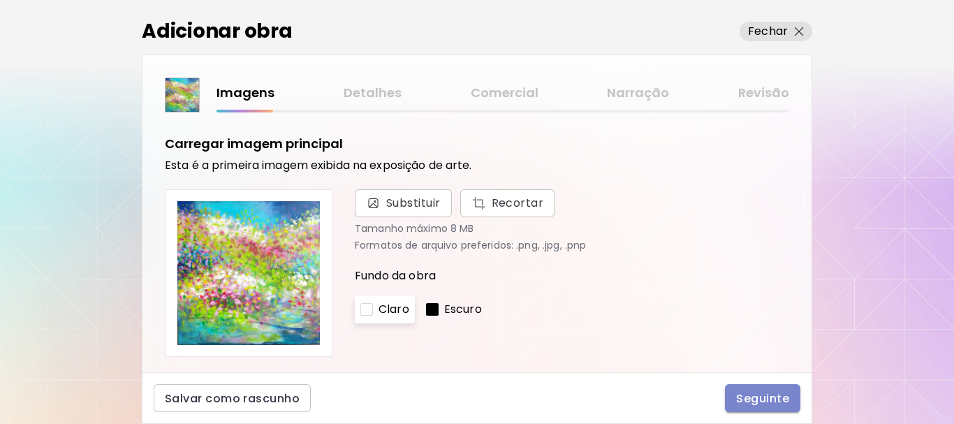
click at [753, 400] on span "Seguinte" at bounding box center [762, 398] width 53 height 15
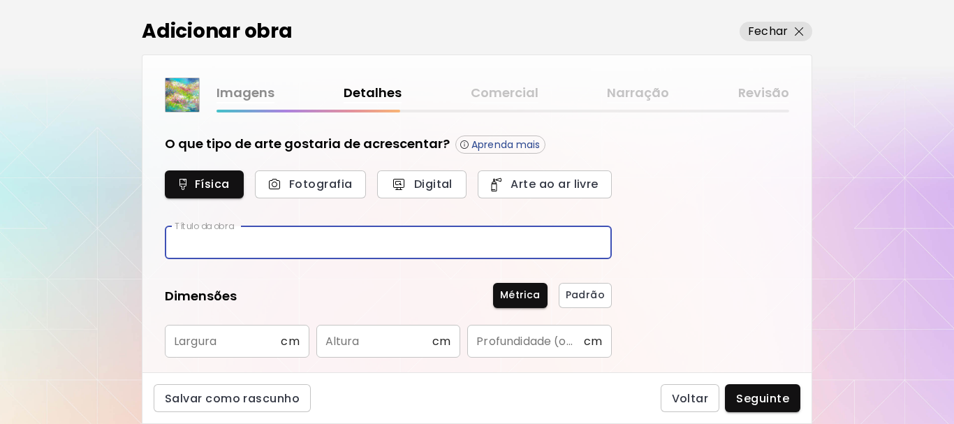
click at [266, 239] on input "text" at bounding box center [388, 242] width 447 height 33
type input "**********"
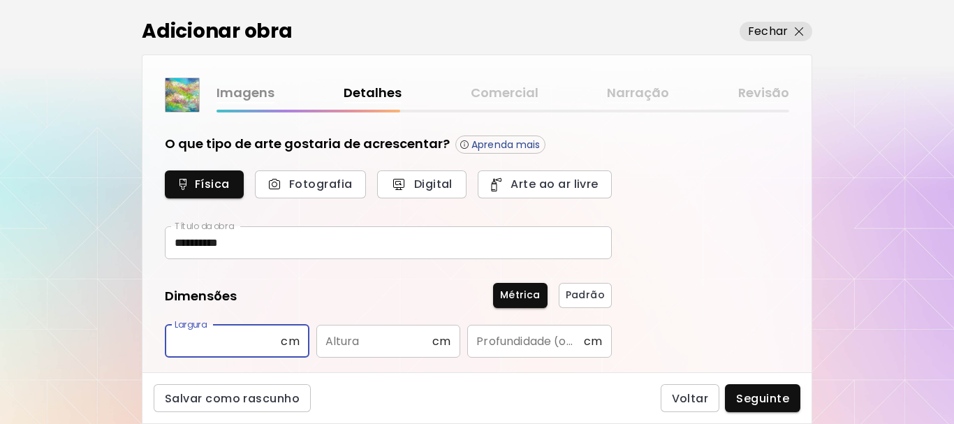
click at [178, 350] on input "text" at bounding box center [223, 341] width 116 height 33
type input "**"
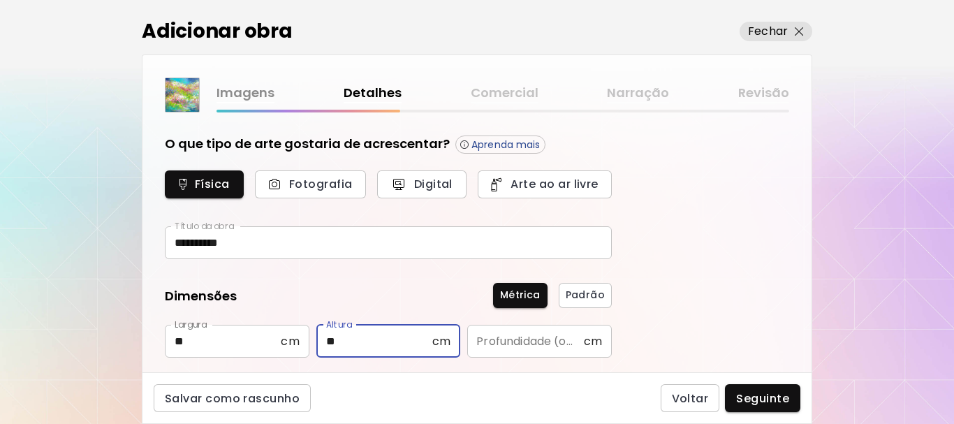
type input "**"
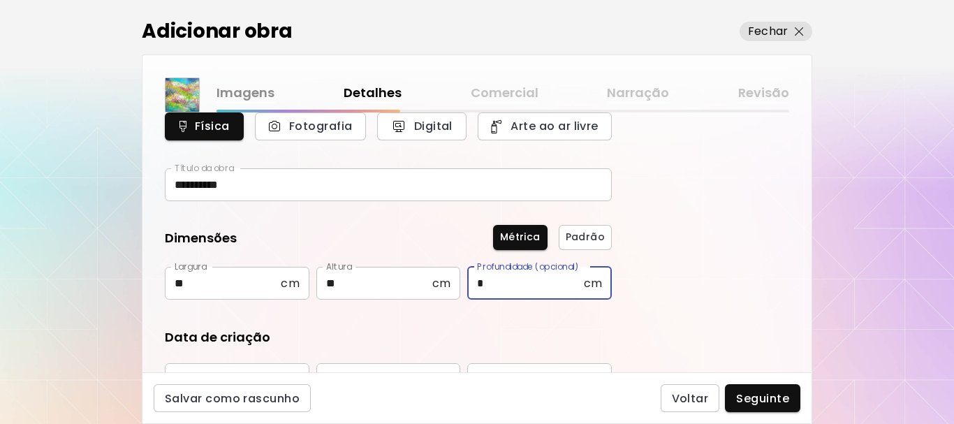
scroll to position [210, 0]
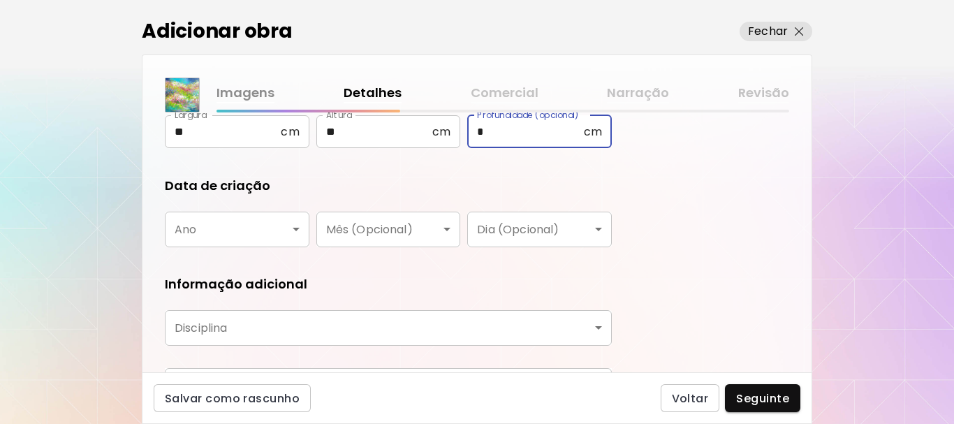
type input "*"
click at [296, 228] on body "**********" at bounding box center [477, 212] width 954 height 424
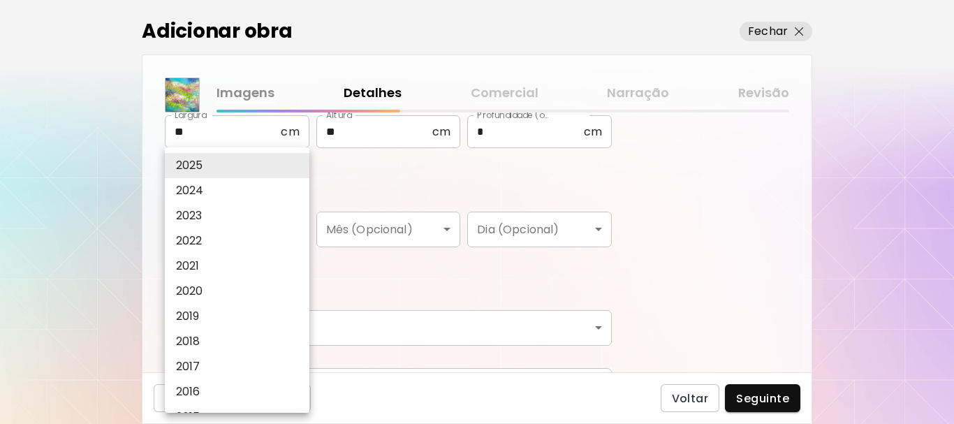
click at [249, 209] on li "2023" at bounding box center [241, 215] width 152 height 25
type input "****"
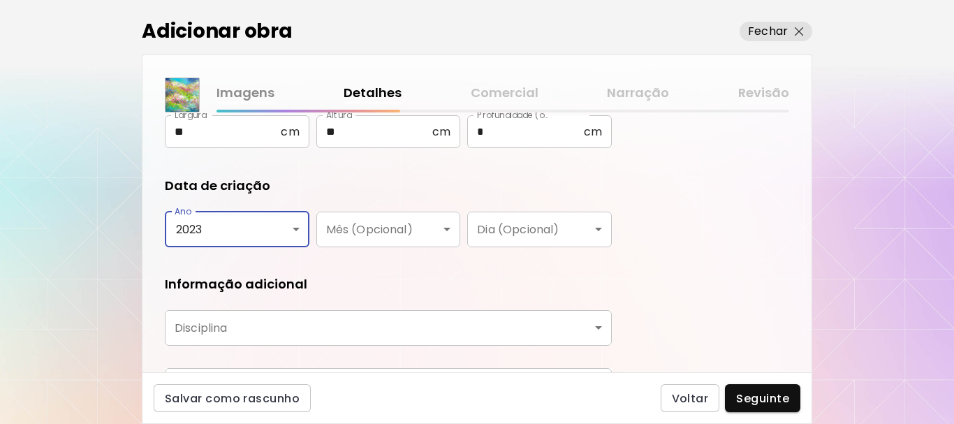
click at [258, 328] on body "**********" at bounding box center [477, 212] width 954 height 424
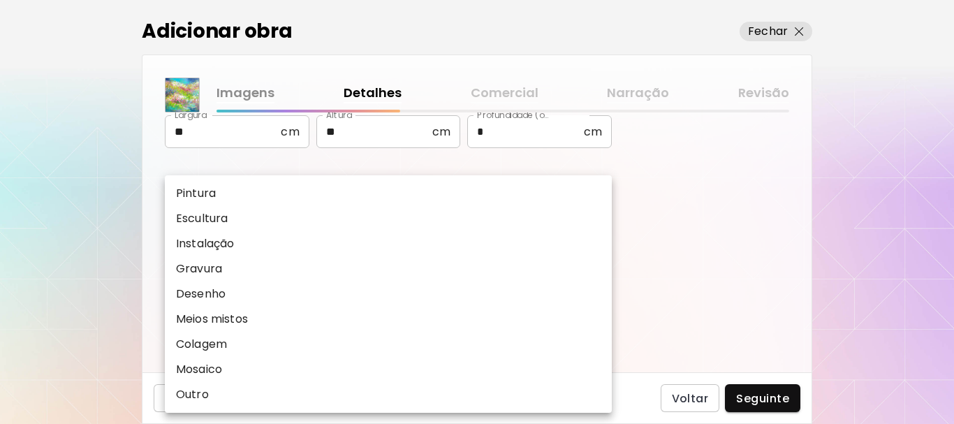
click at [244, 189] on li "Pintura" at bounding box center [388, 193] width 447 height 25
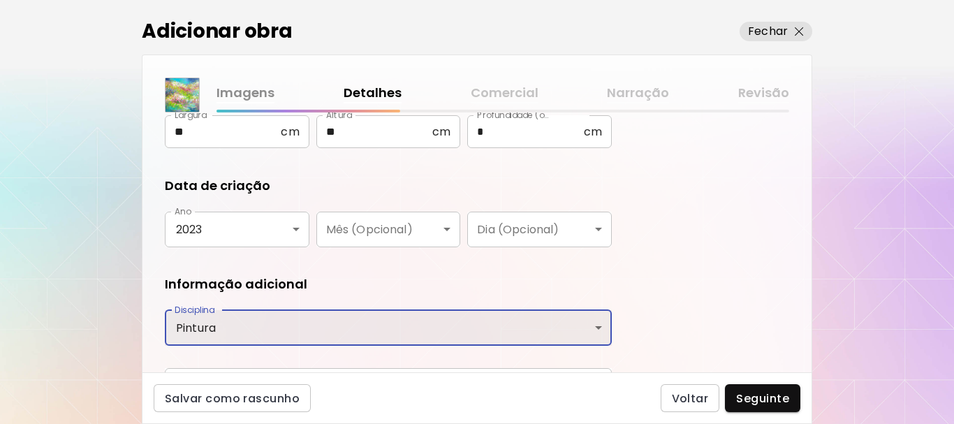
type input "********"
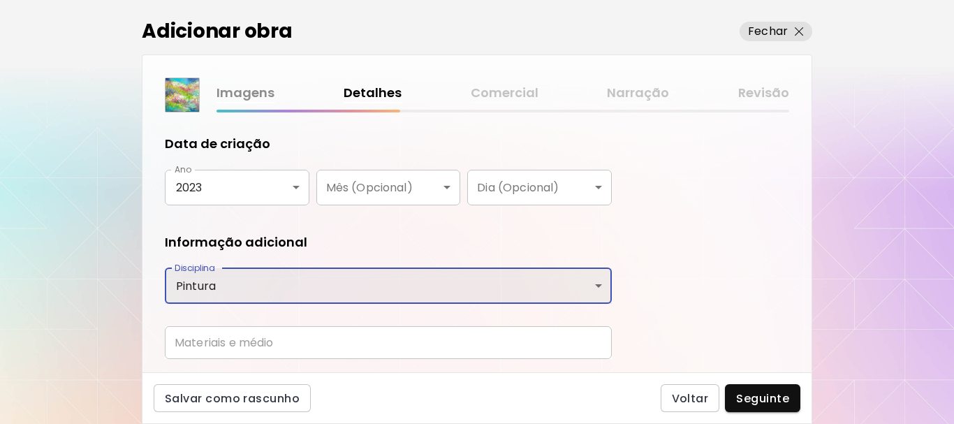
scroll to position [294, 0]
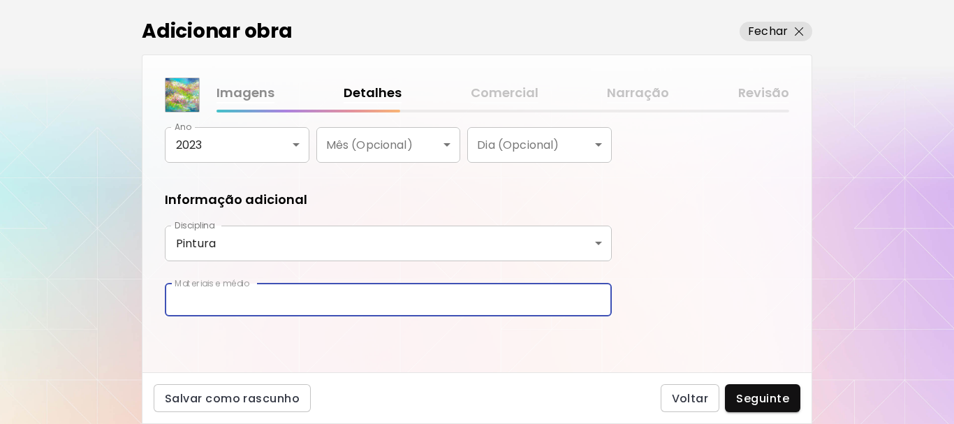
click at [235, 295] on input "text" at bounding box center [388, 300] width 447 height 33
type input "**********"
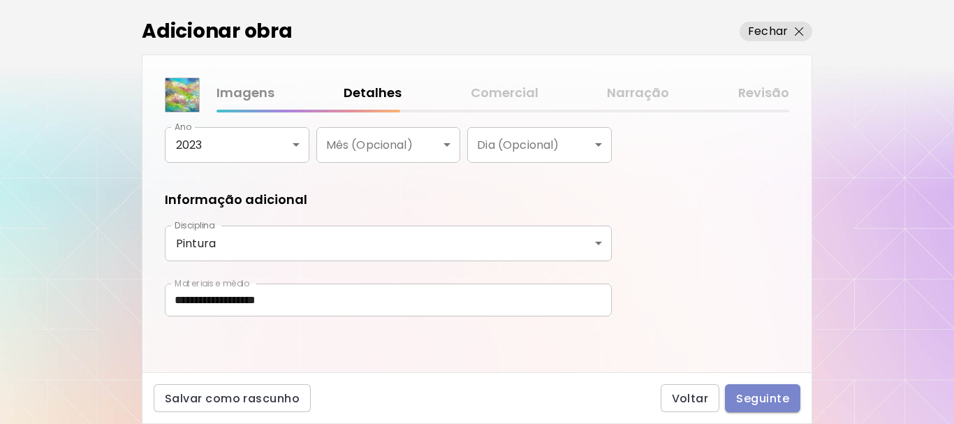
click at [771, 393] on span "Seguinte" at bounding box center [762, 398] width 53 height 15
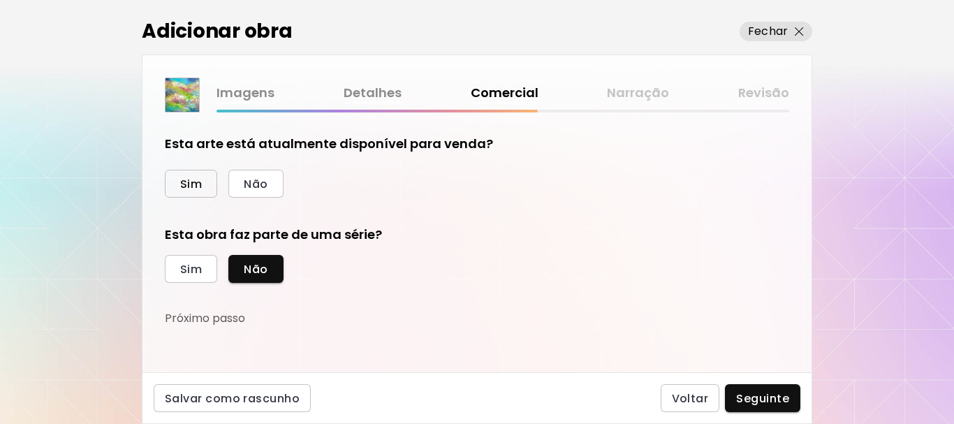
click at [194, 183] on span "Sim" at bounding box center [191, 184] width 22 height 15
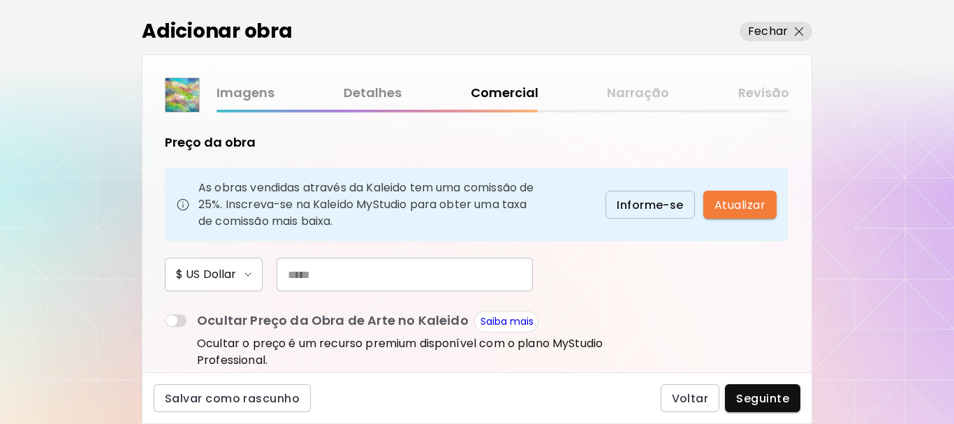
scroll to position [210, 0]
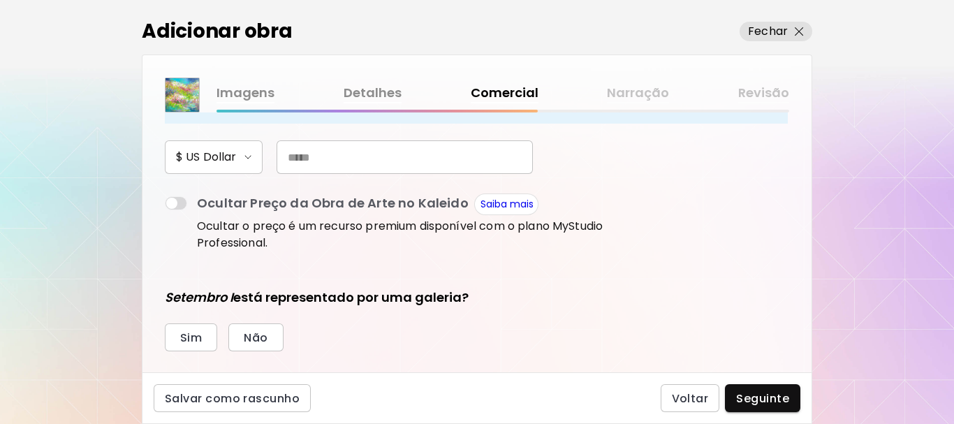
click at [315, 150] on input "text" at bounding box center [405, 157] width 256 height 34
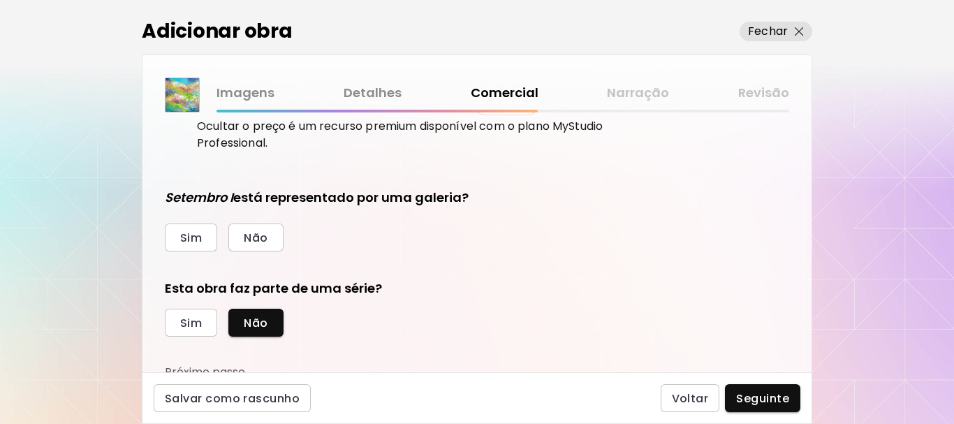
scroll to position [317, 0]
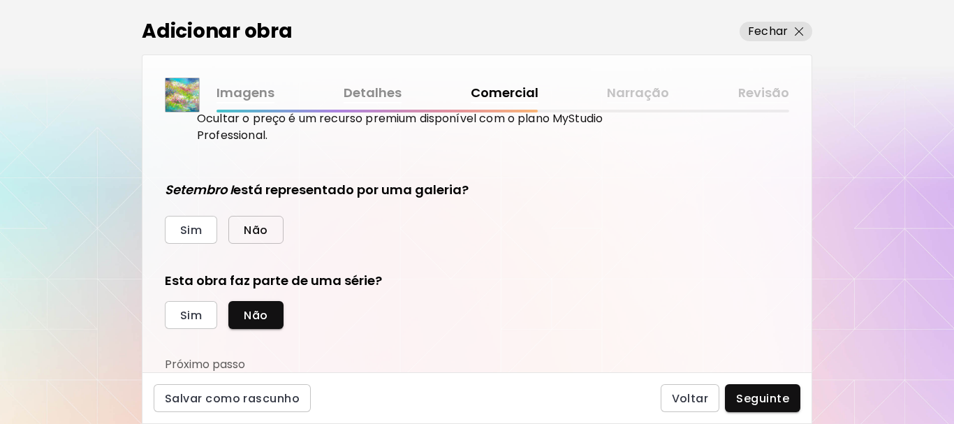
type input "***"
click at [255, 231] on span "Não" at bounding box center [256, 230] width 24 height 15
click at [195, 316] on span "Sim" at bounding box center [191, 315] width 22 height 15
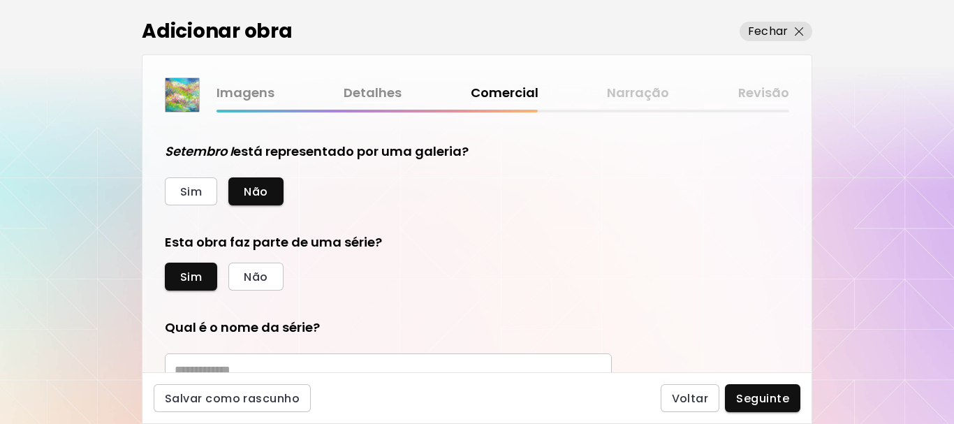
scroll to position [457, 0]
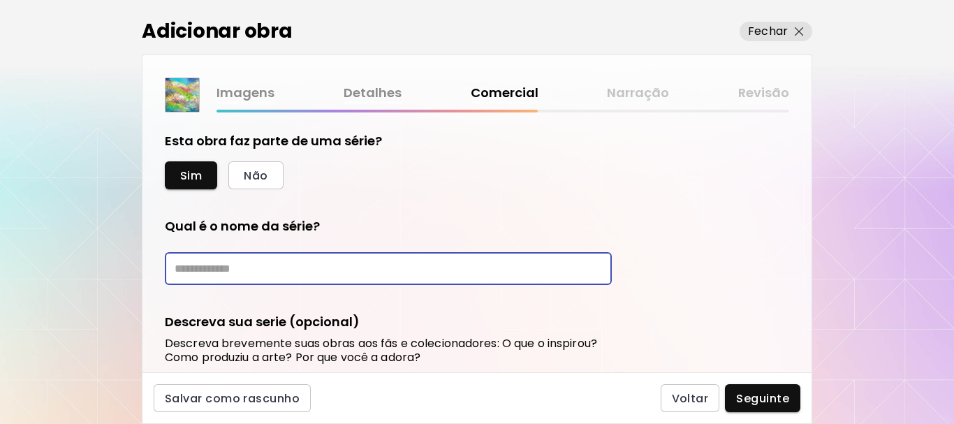
click at [233, 262] on input "text" at bounding box center [388, 268] width 447 height 33
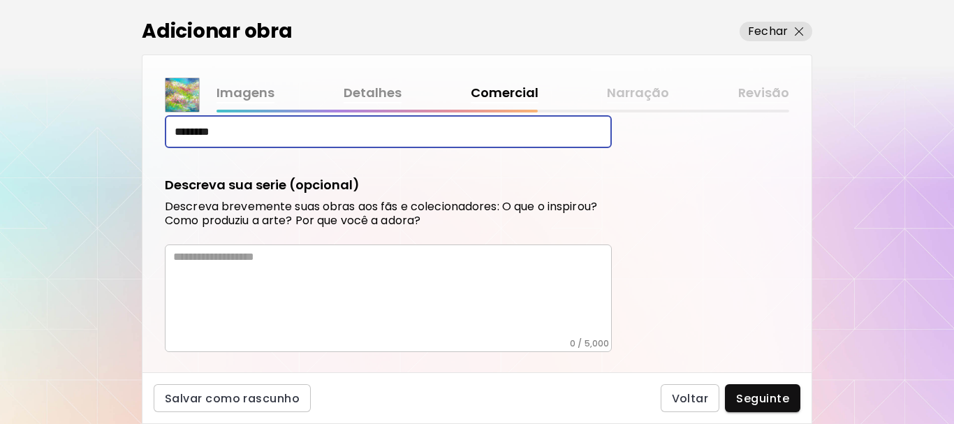
scroll to position [597, 0]
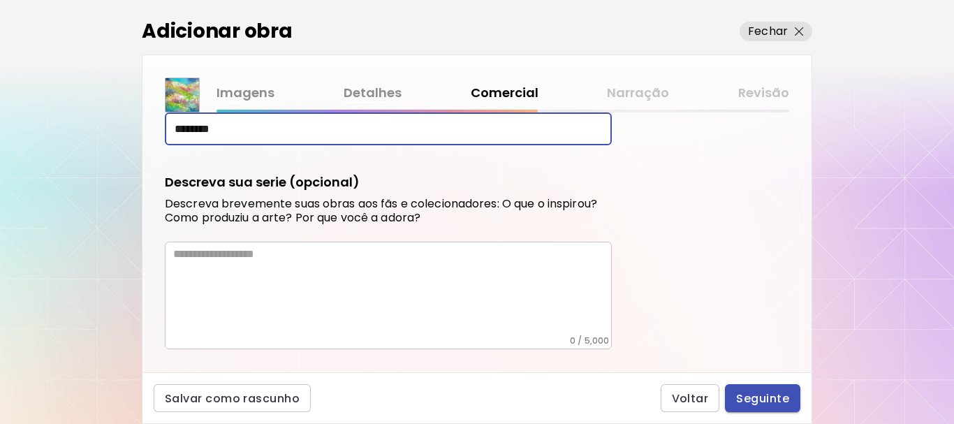
type input "********"
click at [779, 393] on span "Seguinte" at bounding box center [762, 398] width 53 height 15
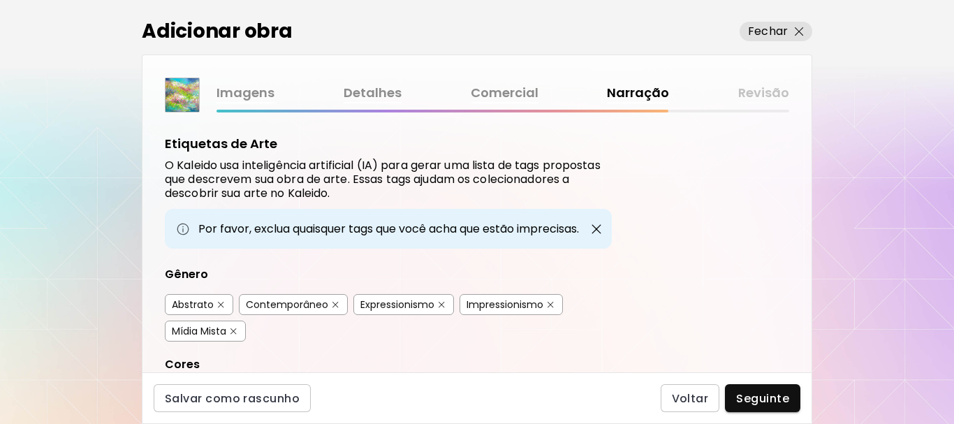
click at [192, 305] on div "Abstrato" at bounding box center [193, 305] width 42 height 14
click at [298, 305] on div "Contemporâneo" at bounding box center [287, 305] width 82 height 14
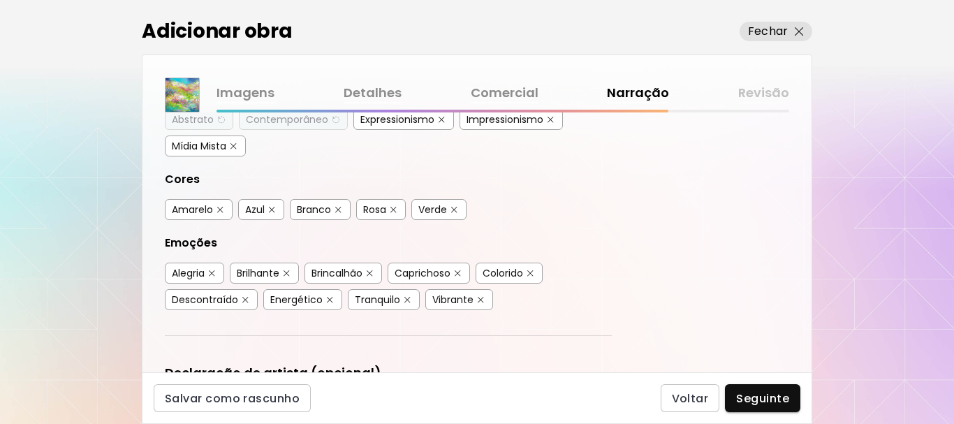
scroll to position [210, 0]
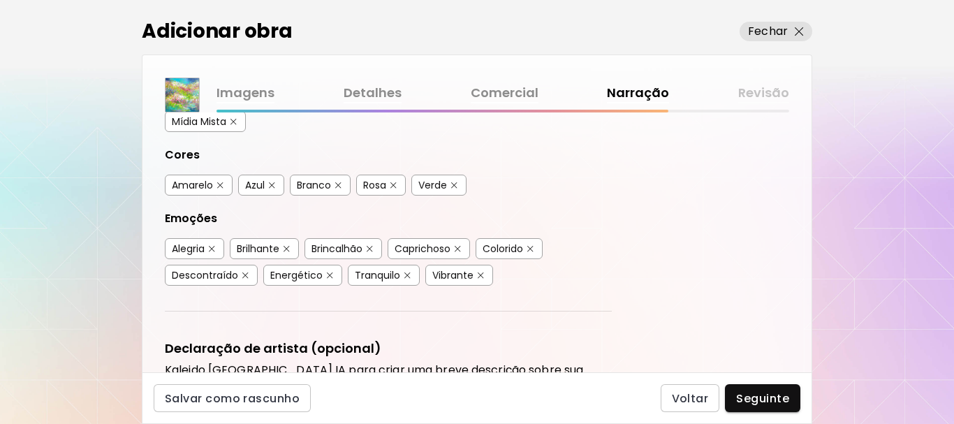
click at [195, 249] on div "Alegria" at bounding box center [188, 249] width 33 height 14
click at [501, 247] on div "Colorido" at bounding box center [503, 249] width 41 height 14
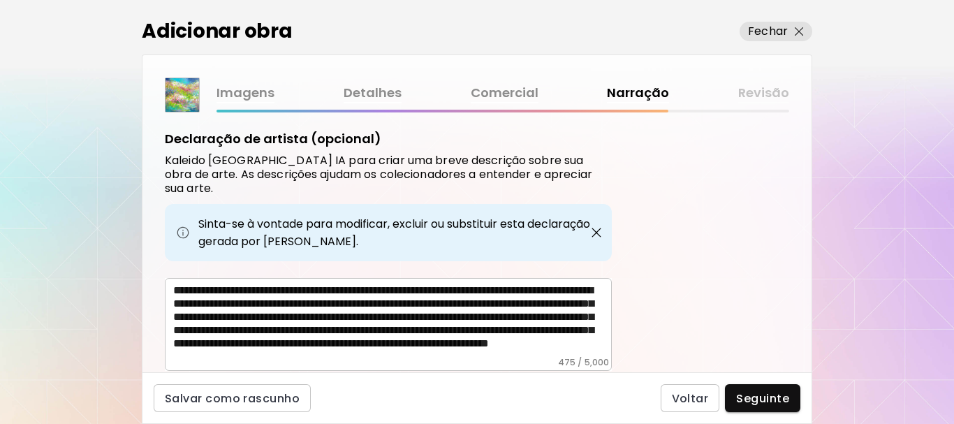
scroll to position [21, 0]
click at [761, 396] on span "Seguinte" at bounding box center [762, 398] width 53 height 15
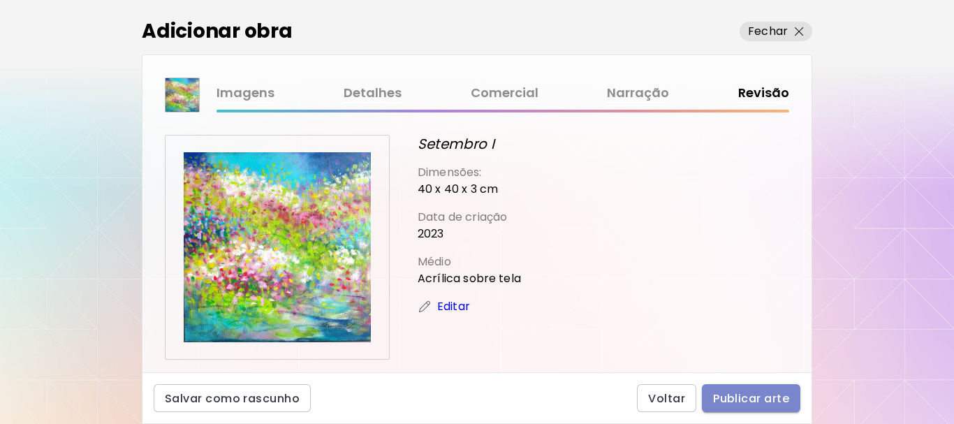
click at [743, 395] on span "Publicar arte" at bounding box center [751, 398] width 76 height 15
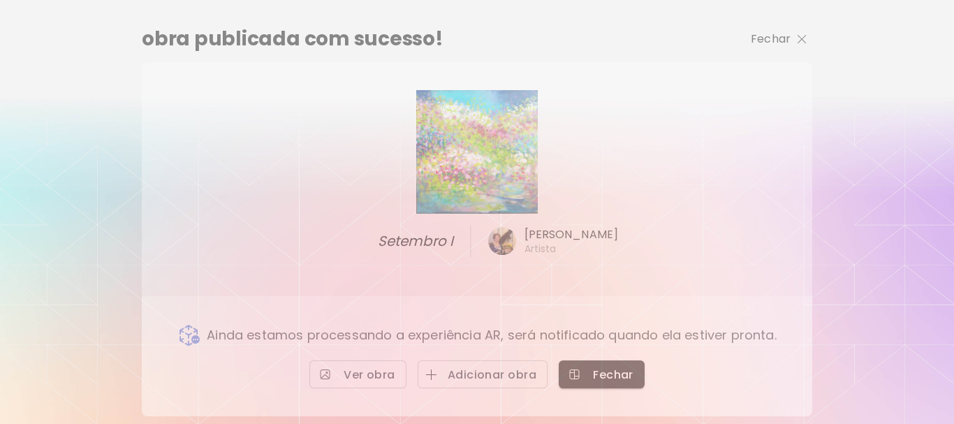
click at [805, 38] on img "button" at bounding box center [802, 39] width 9 height 9
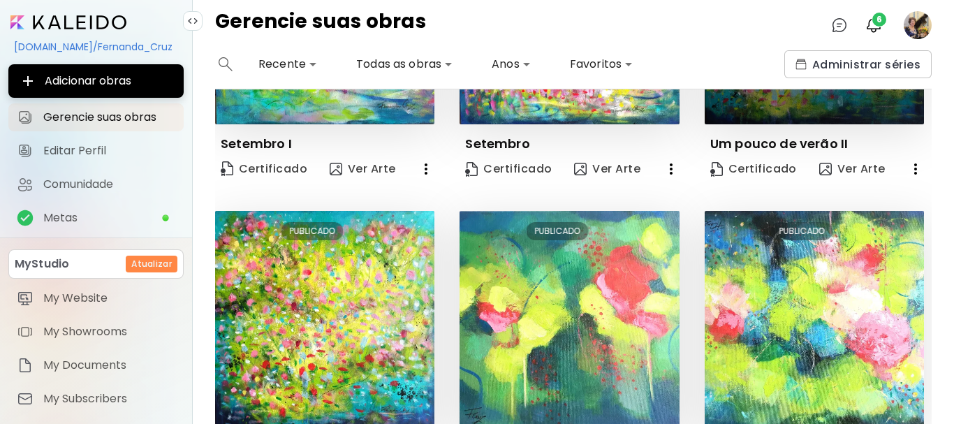
scroll to position [273, 0]
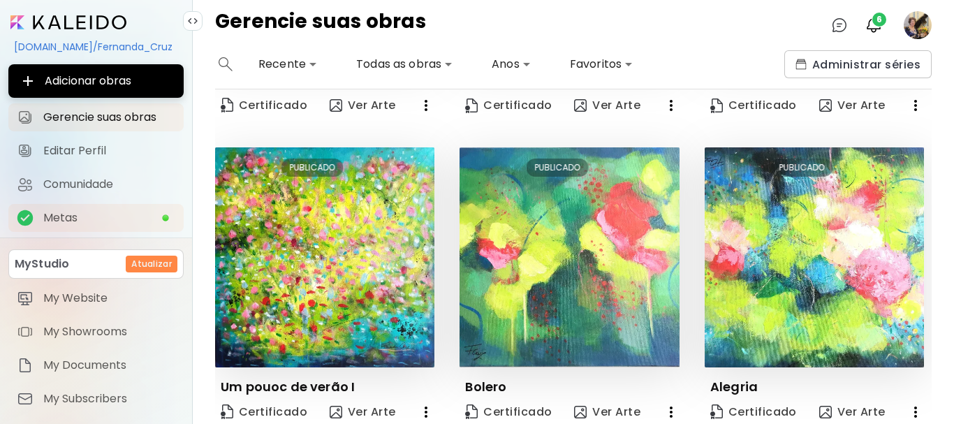
click at [103, 213] on span "Metas" at bounding box center [102, 218] width 118 height 14
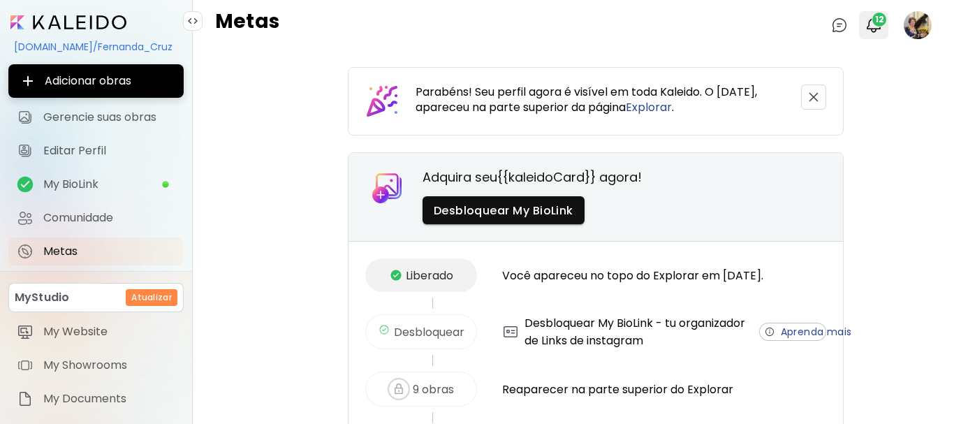
click at [873, 22] on span "12" at bounding box center [880, 20] width 14 height 14
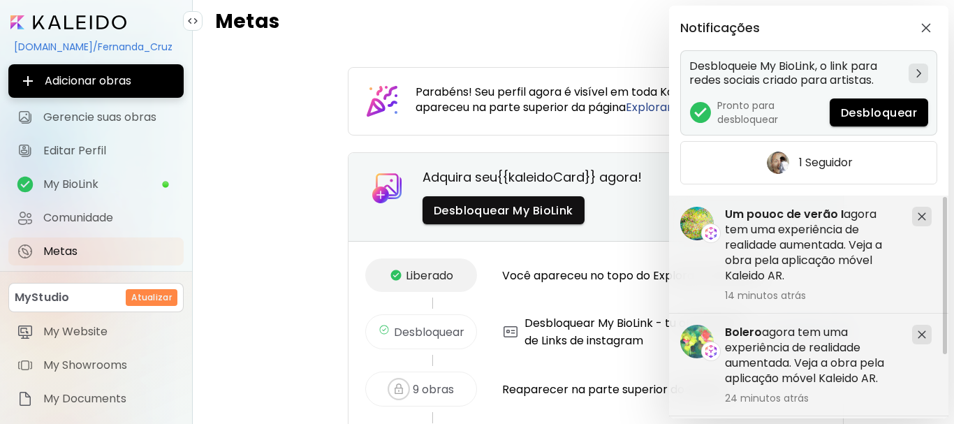
click at [919, 73] on img at bounding box center [919, 73] width 5 height 8
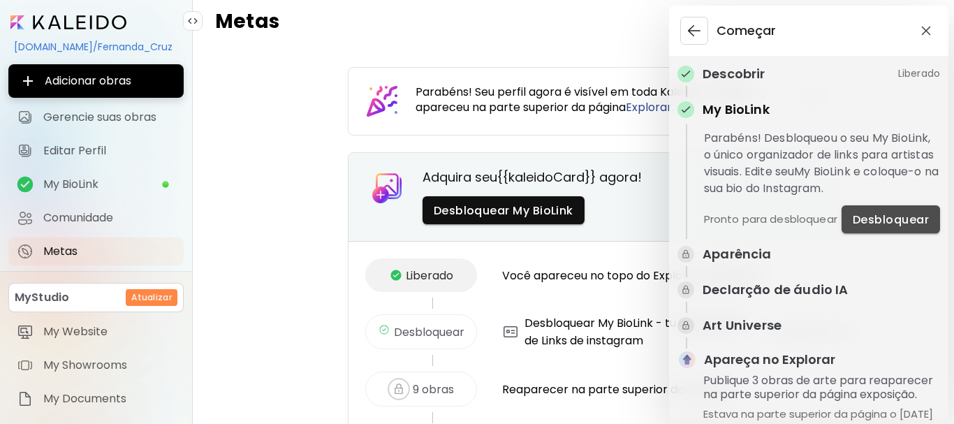
click at [894, 218] on span "Desbloquear" at bounding box center [891, 219] width 76 height 15
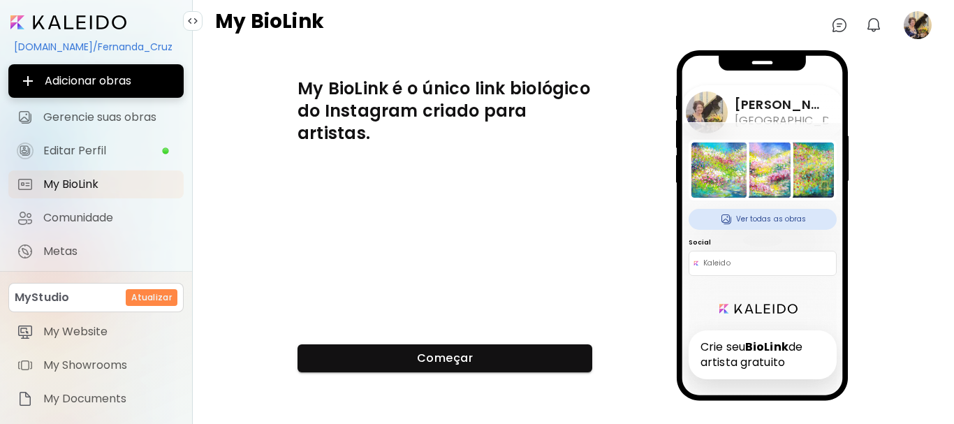
click at [767, 344] on strong "BioLink" at bounding box center [767, 347] width 43 height 16
click at [844, 25] on img at bounding box center [840, 25] width 17 height 17
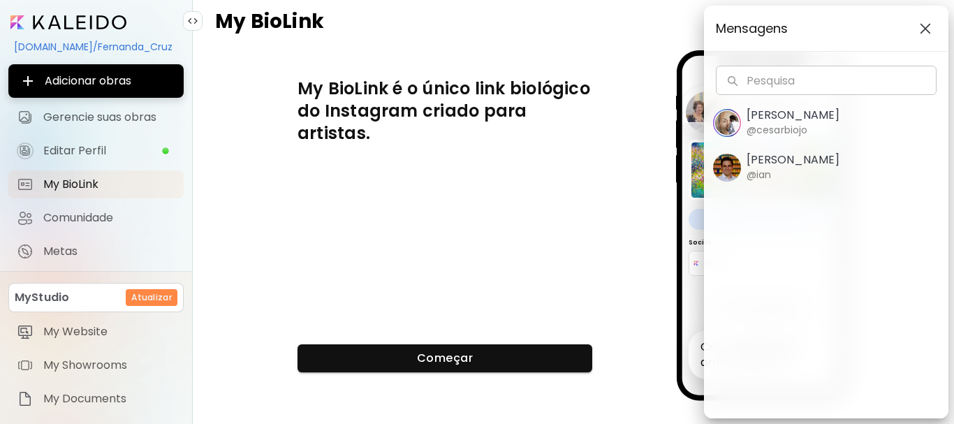
click at [829, 126] on span "Cesar Biojo @cesarbiojo" at bounding box center [826, 122] width 226 height 29
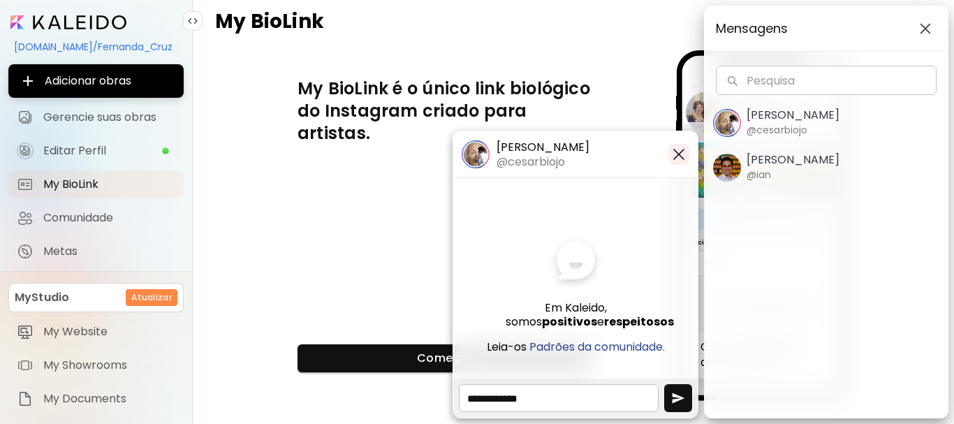
click at [675, 152] on img "button" at bounding box center [679, 154] width 17 height 17
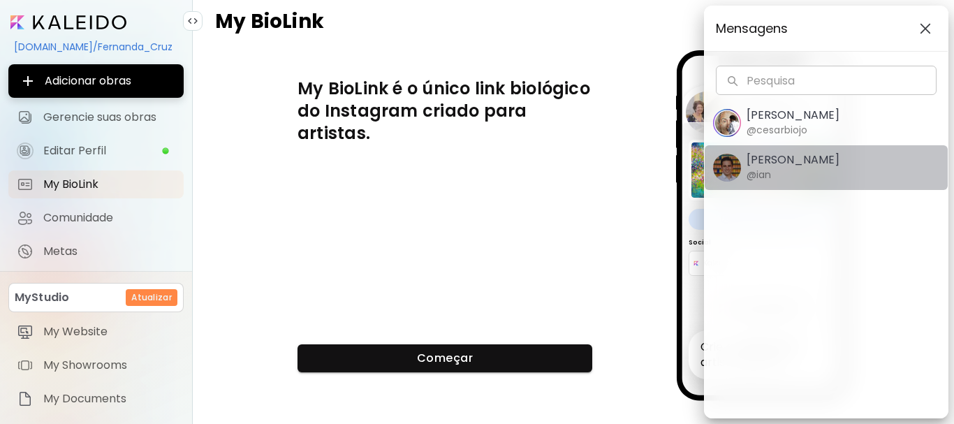
click at [788, 159] on h5 "Ian Panchevre" at bounding box center [793, 160] width 93 height 14
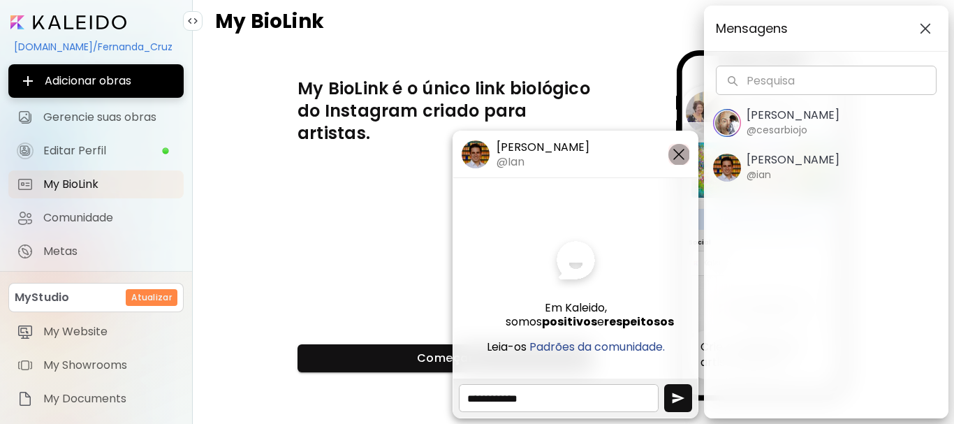
click at [678, 150] on img "button" at bounding box center [679, 154] width 17 height 17
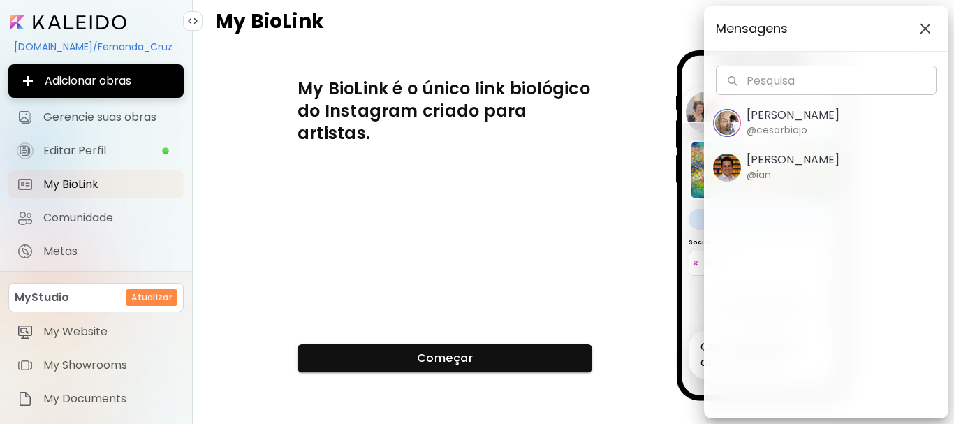
click at [924, 30] on img "button" at bounding box center [925, 28] width 11 height 11
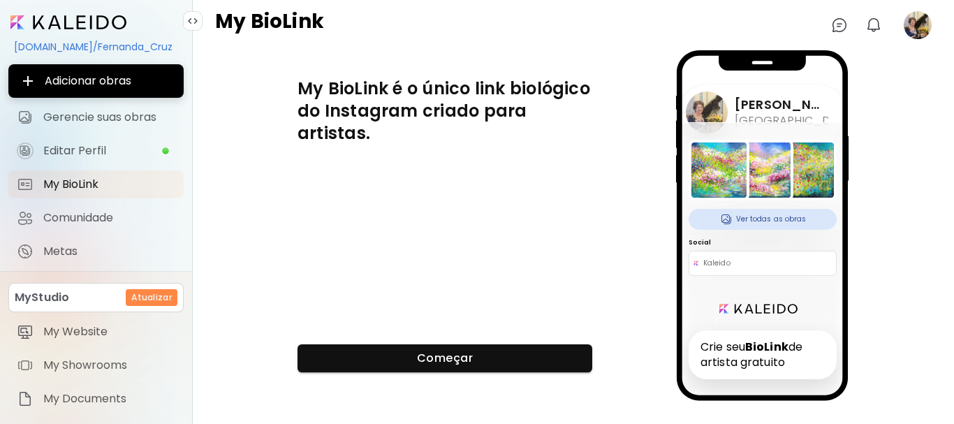
click at [918, 27] on image at bounding box center [918, 25] width 28 height 28
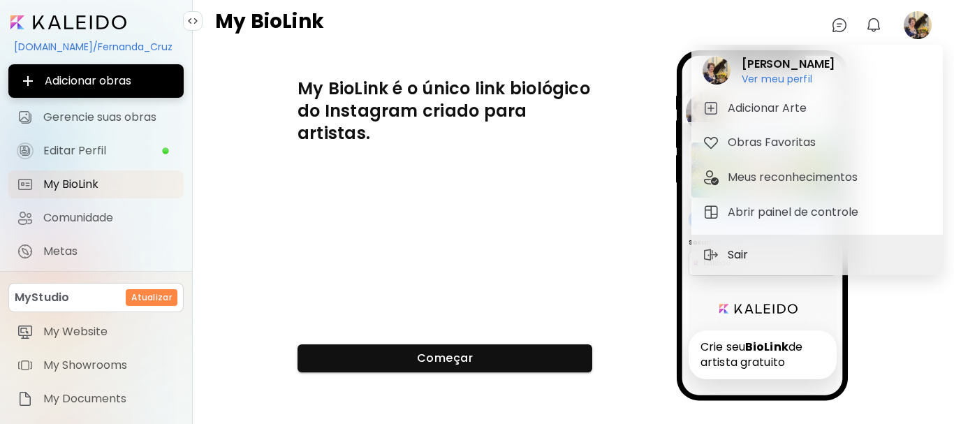
click at [746, 258] on p "Sair" at bounding box center [740, 255] width 25 height 17
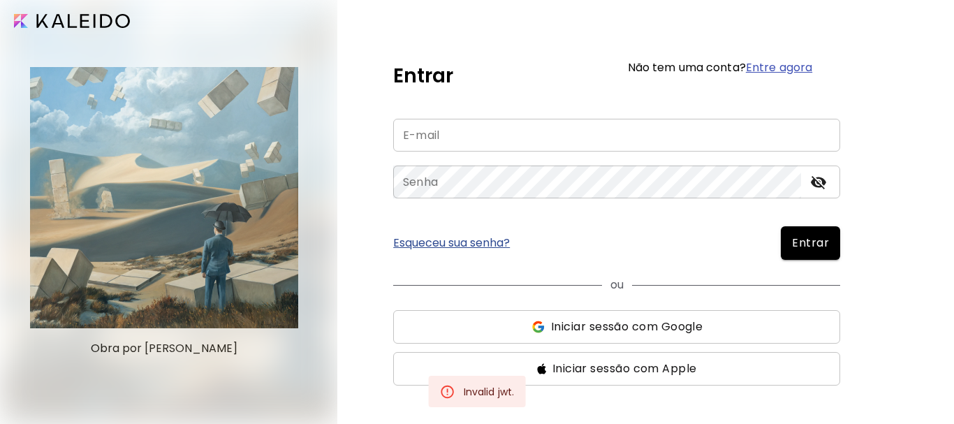
type input "**********"
